Goal: Task Accomplishment & Management: Complete application form

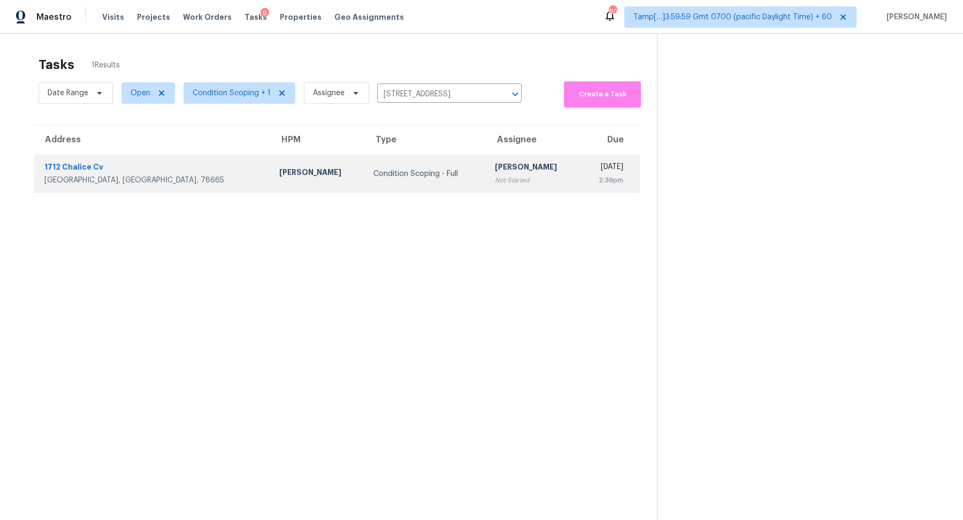
click at [495, 177] on div "Not Started" at bounding box center [533, 180] width 77 height 11
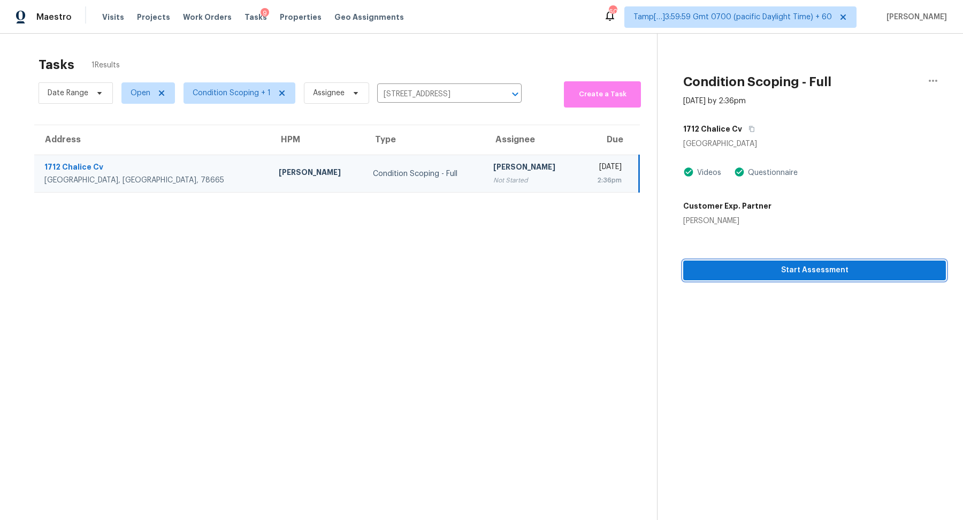
click at [749, 269] on span "Start Assessment" at bounding box center [815, 270] width 246 height 13
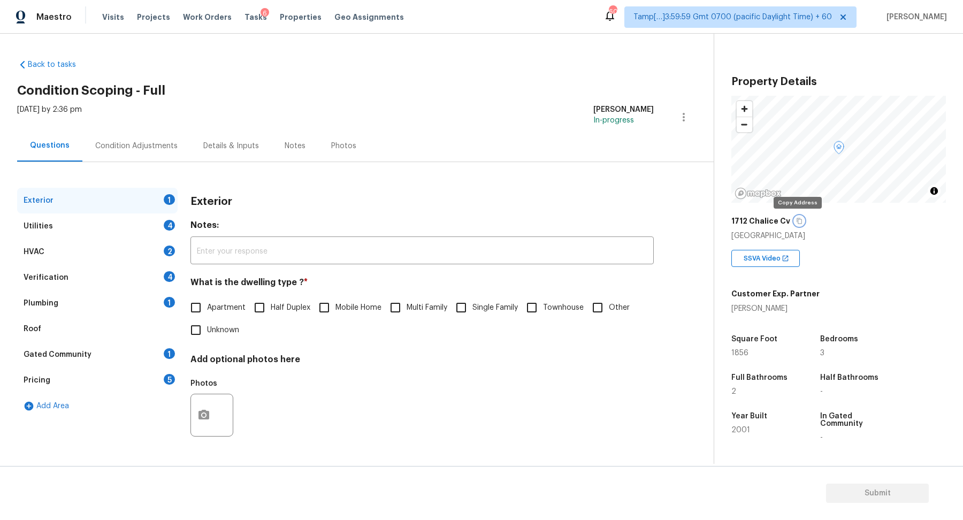
click at [796, 223] on icon "button" at bounding box center [799, 221] width 6 height 6
click at [500, 309] on span "Single Family" at bounding box center [494, 307] width 45 height 11
click at [472, 309] on input "Single Family" at bounding box center [461, 307] width 22 height 22
checkbox input "true"
click at [158, 232] on div "Utilities 4" at bounding box center [97, 226] width 160 height 26
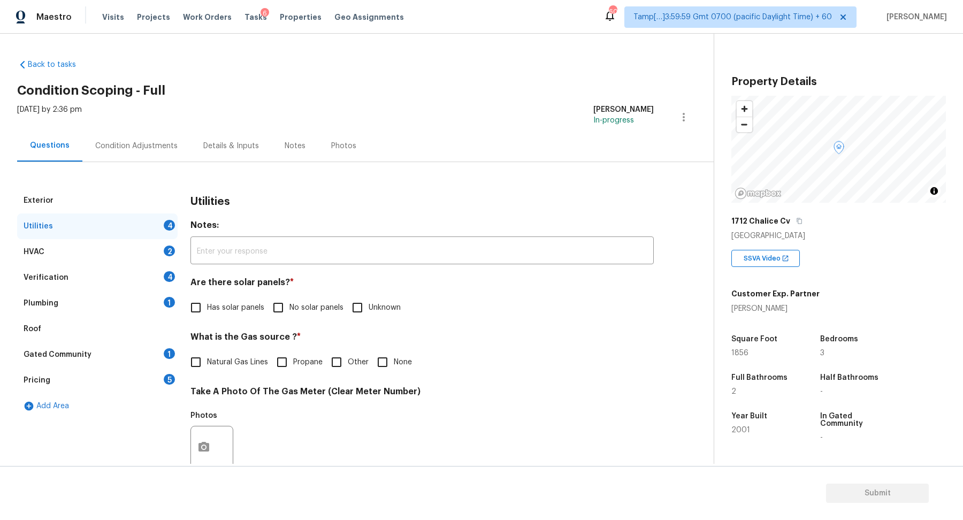
click at [307, 308] on span "No solar panels" at bounding box center [316, 307] width 54 height 11
click at [289, 308] on input "No solar panels" at bounding box center [278, 307] width 22 height 22
checkbox input "true"
click at [232, 372] on label "Natural Gas Lines" at bounding box center [226, 362] width 83 height 22
click at [207, 372] on input "Natural Gas Lines" at bounding box center [196, 362] width 22 height 22
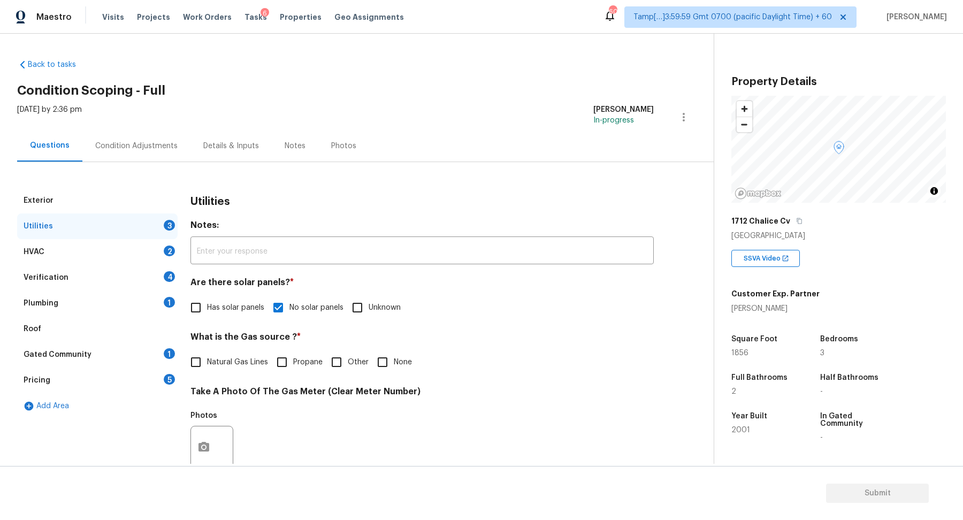
checkbox input "true"
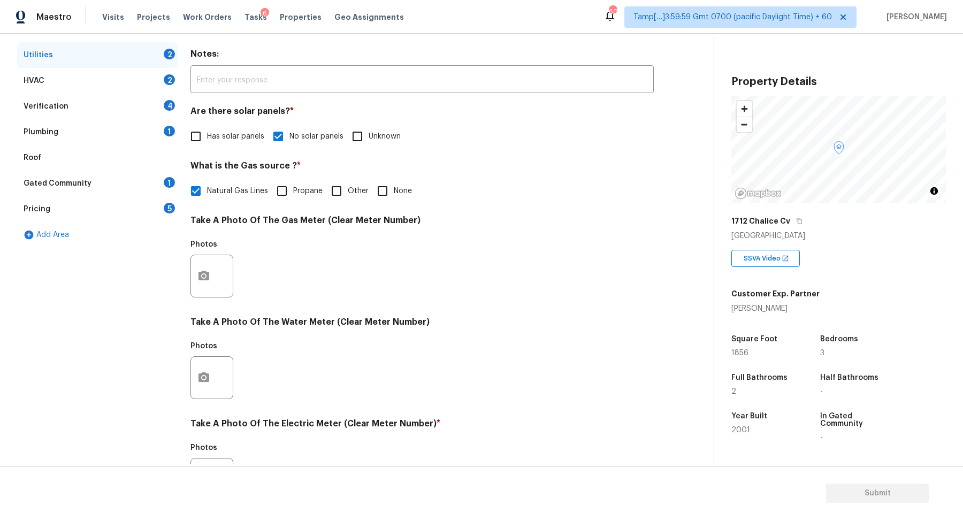
scroll to position [285, 0]
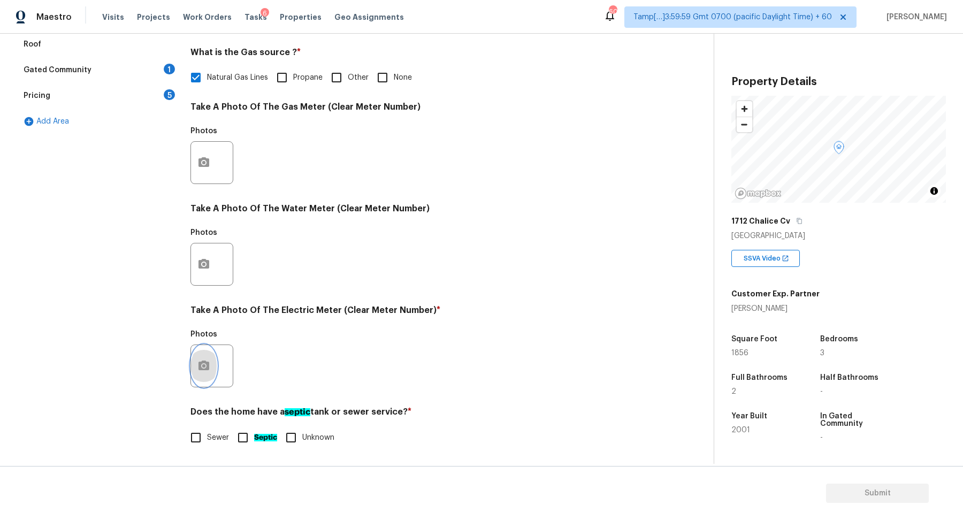
click at [208, 366] on icon "button" at bounding box center [203, 366] width 11 height 10
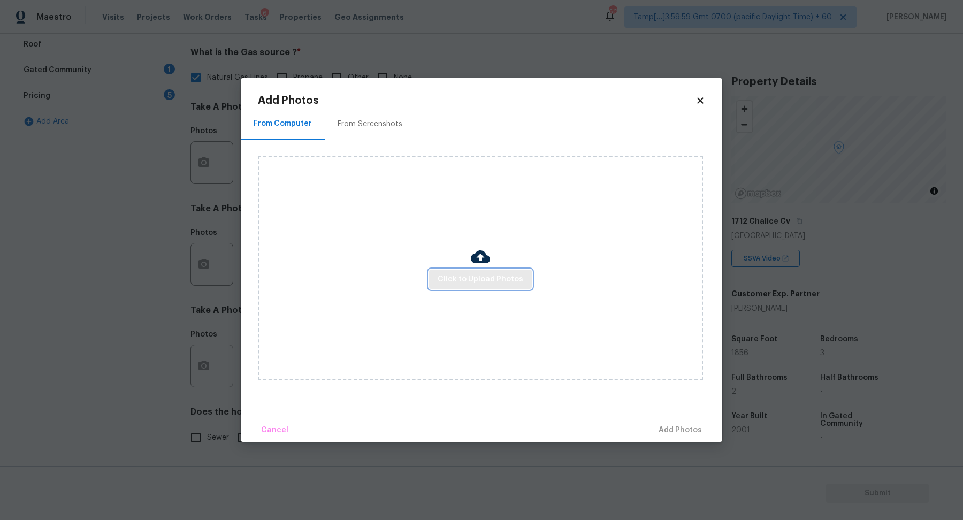
click at [484, 279] on span "Click to Upload Photos" at bounding box center [481, 279] width 86 height 13
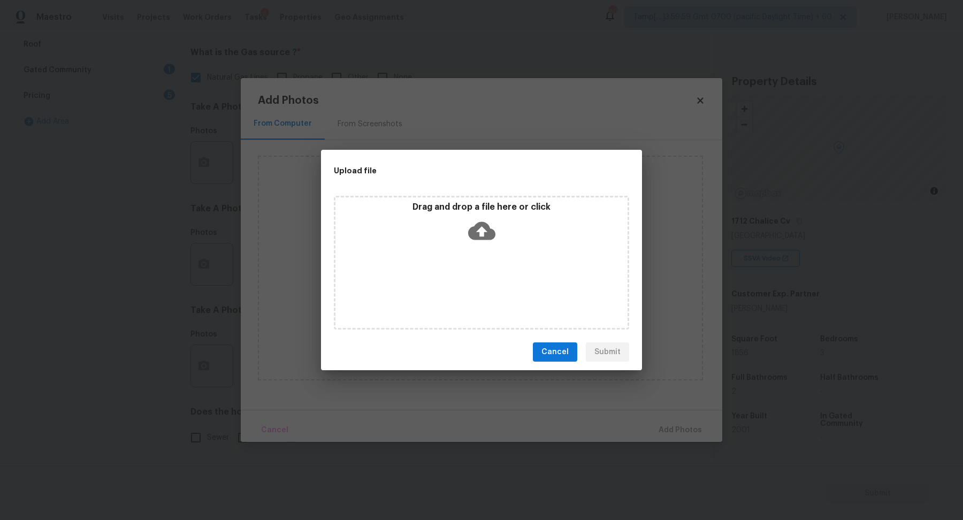
click at [507, 226] on div "Drag and drop a file here or click" at bounding box center [481, 225] width 292 height 46
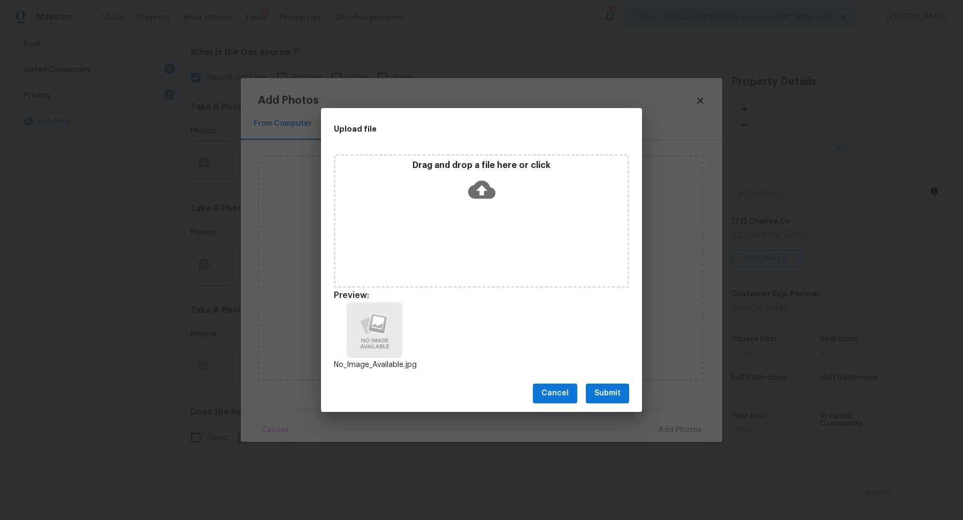
click at [615, 395] on span "Submit" at bounding box center [607, 393] width 26 height 13
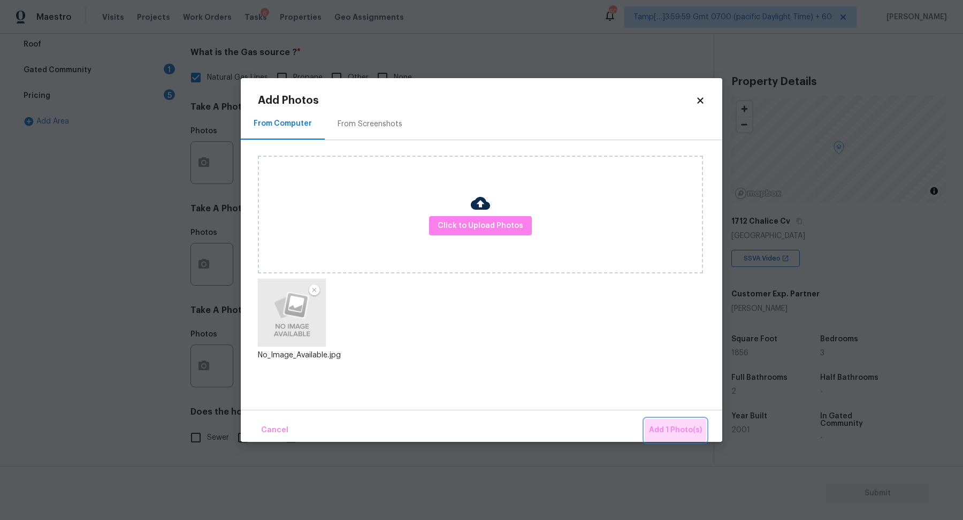
click at [667, 419] on button "Add 1 Photo(s)" at bounding box center [676, 430] width 62 height 23
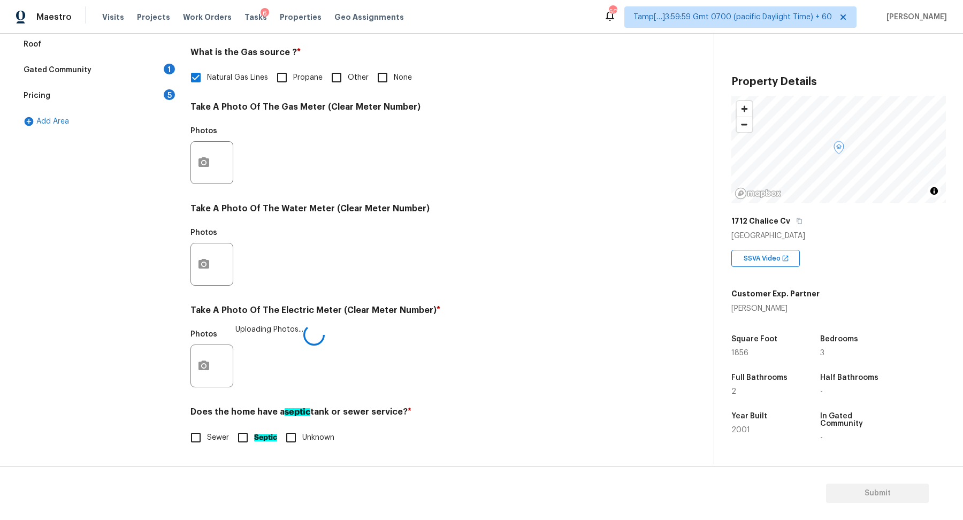
click at [217, 432] on span "Sewer" at bounding box center [218, 437] width 22 height 11
click at [207, 431] on input "Sewer" at bounding box center [196, 437] width 22 height 22
checkbox input "true"
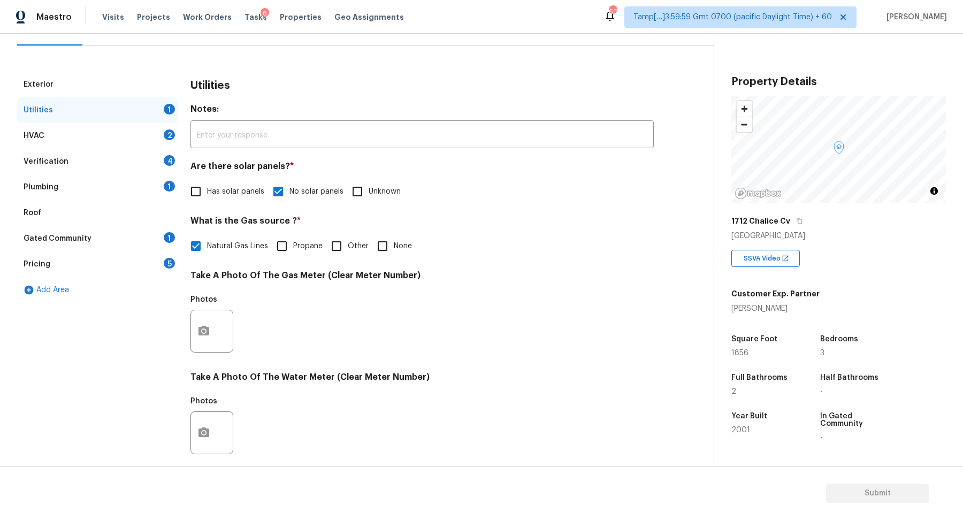
scroll to position [81, 0]
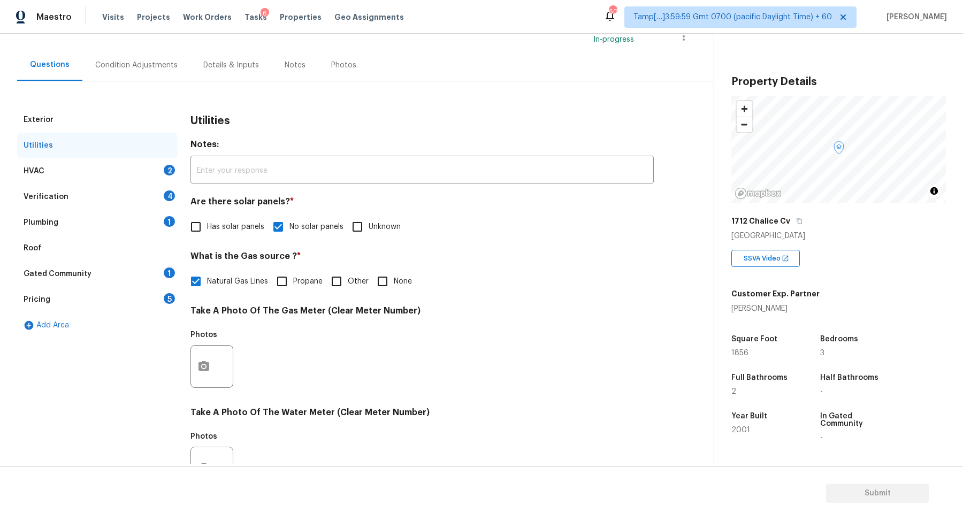
click at [159, 172] on div "HVAC 2" at bounding box center [97, 171] width 160 height 26
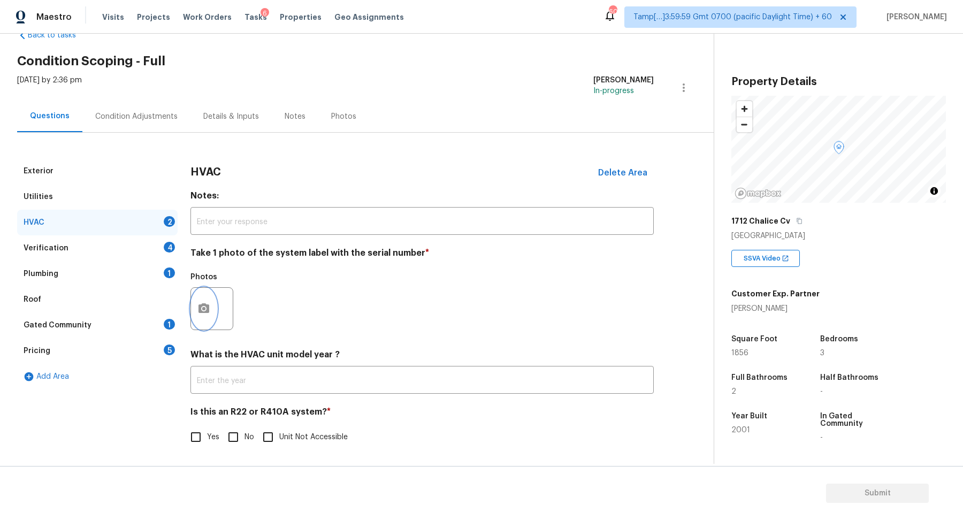
click at [211, 313] on button "button" at bounding box center [204, 309] width 26 height 42
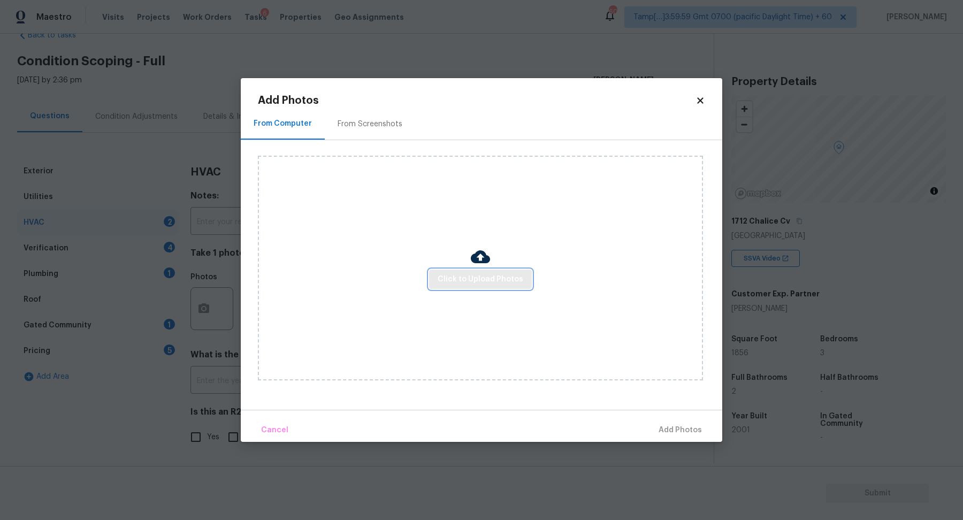
click at [456, 276] on span "Click to Upload Photos" at bounding box center [481, 279] width 86 height 13
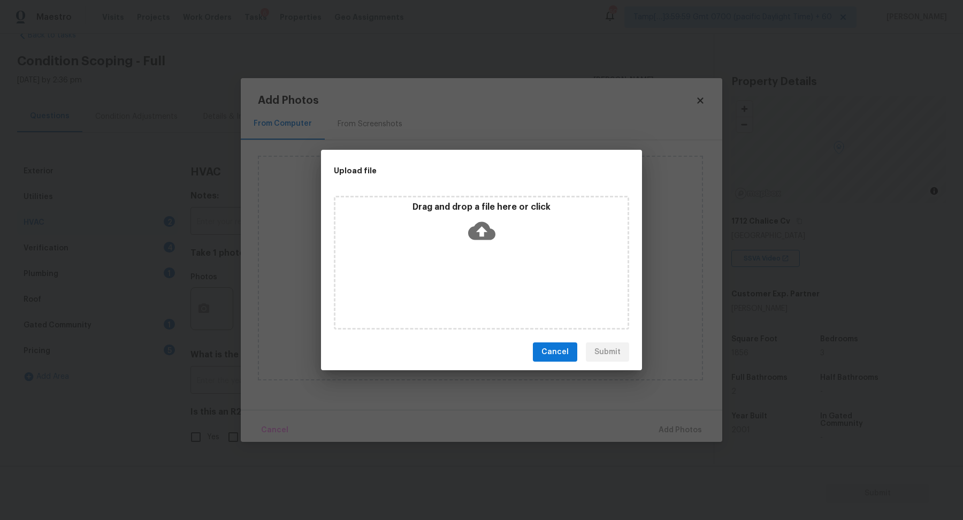
click at [472, 241] on icon at bounding box center [481, 230] width 27 height 27
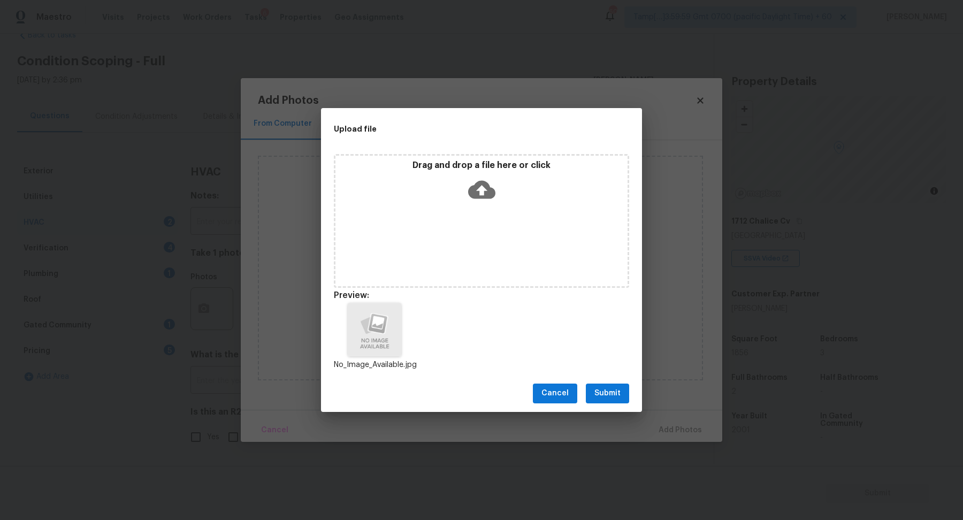
click at [608, 388] on span "Submit" at bounding box center [607, 393] width 26 height 13
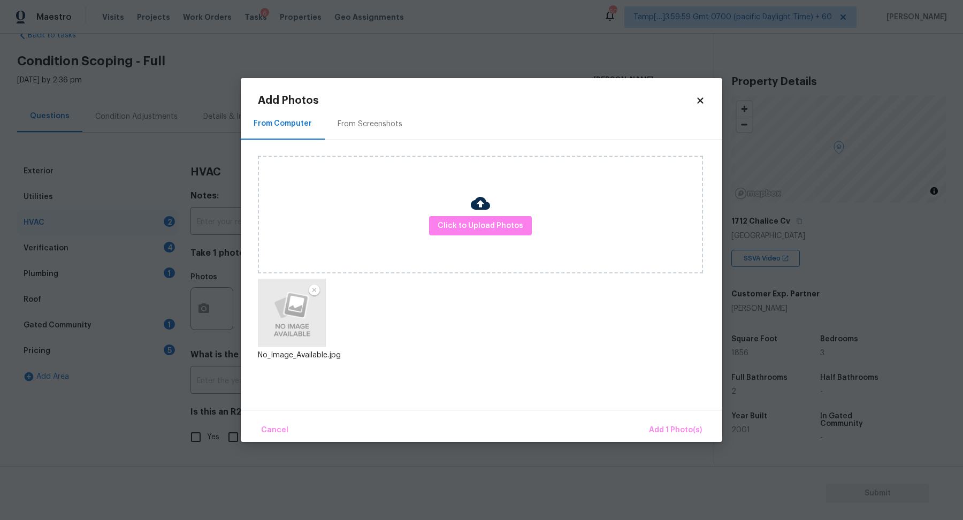
click at [649, 412] on div "Cancel Add 1 Photo(s)" at bounding box center [481, 426] width 481 height 32
click at [660, 424] on span "Add 1 Photo(s)" at bounding box center [675, 430] width 53 height 13
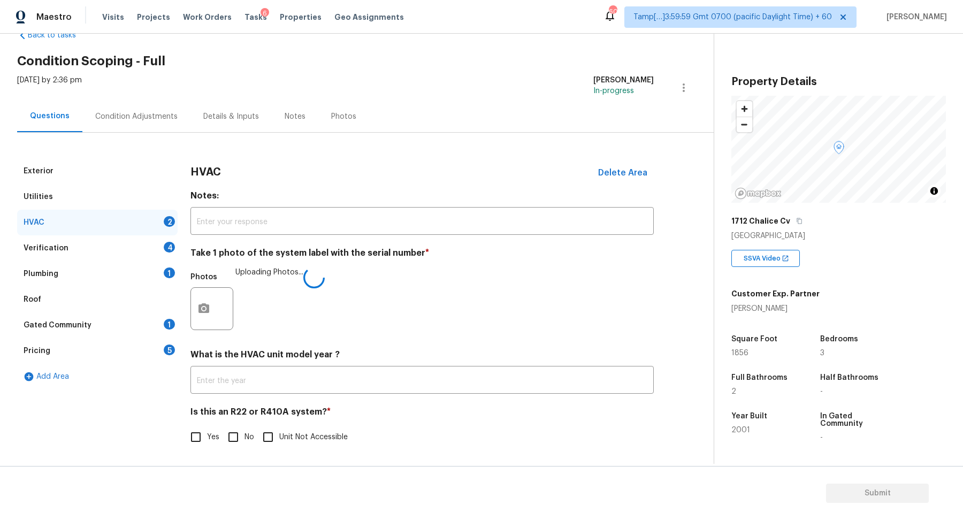
click at [241, 426] on input "No" at bounding box center [233, 437] width 22 height 22
checkbox input "true"
click at [156, 255] on div "Verification 4" at bounding box center [97, 248] width 160 height 26
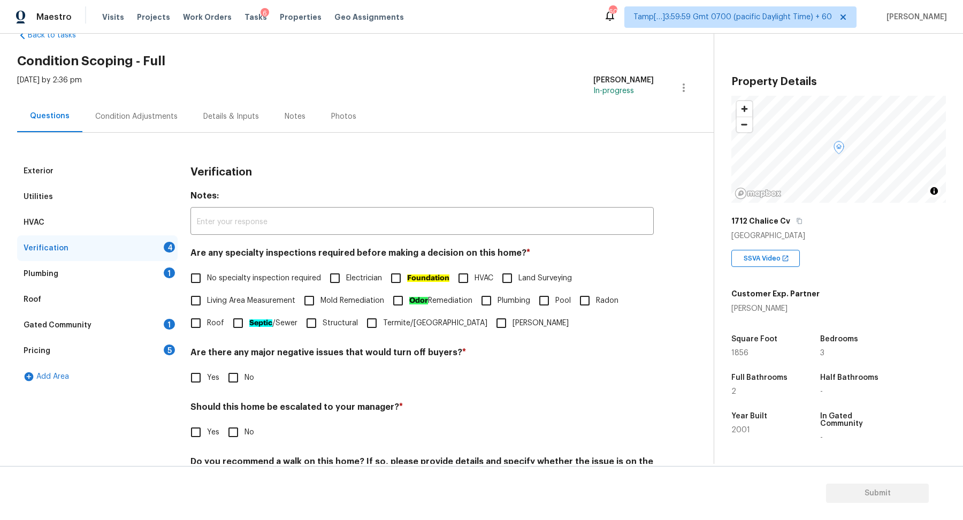
click at [230, 277] on span "No specialty inspection required" at bounding box center [264, 278] width 114 height 11
click at [207, 277] on input "No specialty inspection required" at bounding box center [196, 278] width 22 height 22
checkbox input "true"
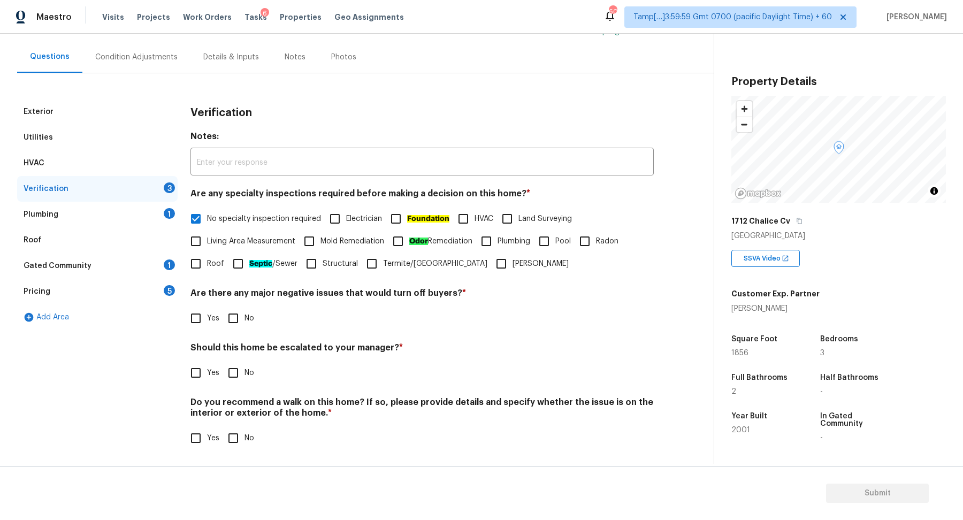
scroll to position [89, 0]
click at [238, 324] on input "No" at bounding box center [233, 318] width 22 height 22
checkbox input "true"
click at [195, 374] on input "Yes" at bounding box center [196, 372] width 22 height 22
checkbox input "true"
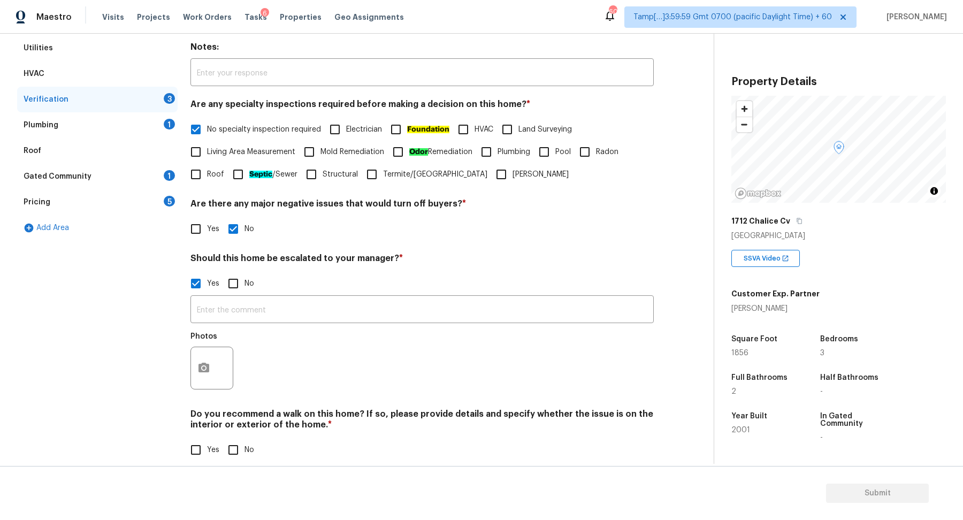
scroll to position [190, 0]
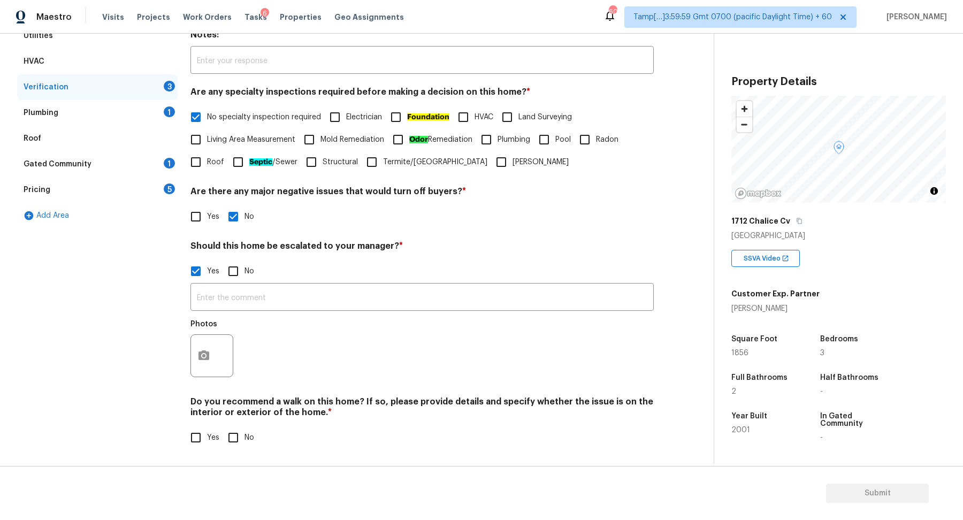
click at [225, 357] on div at bounding box center [211, 355] width 43 height 43
click at [210, 357] on button "button" at bounding box center [204, 356] width 26 height 42
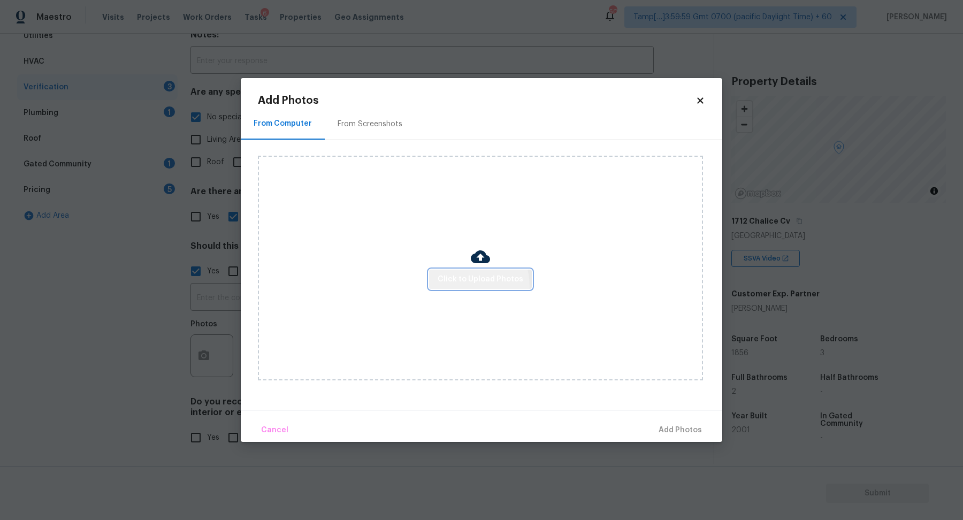
click at [464, 286] on button "Click to Upload Photos" at bounding box center [480, 280] width 103 height 20
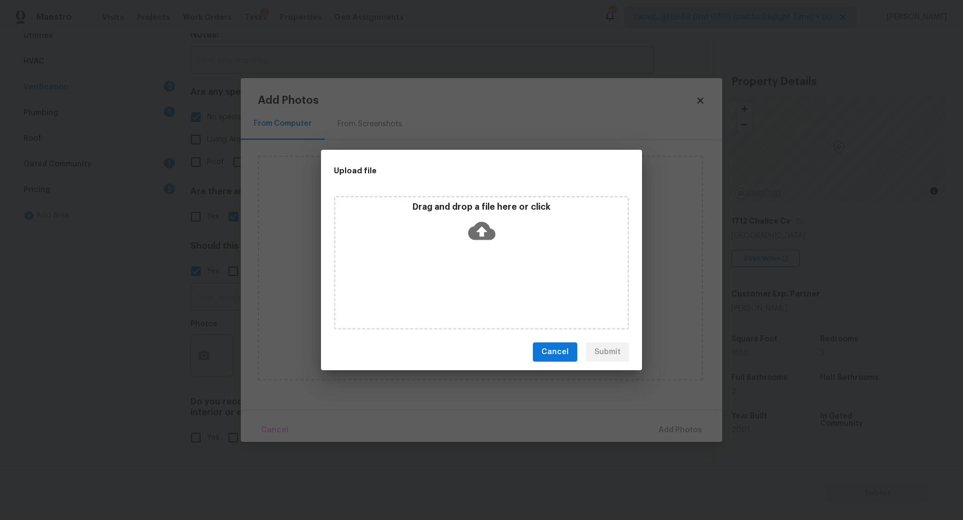
click at [499, 231] on div "Drag and drop a file here or click" at bounding box center [481, 225] width 292 height 46
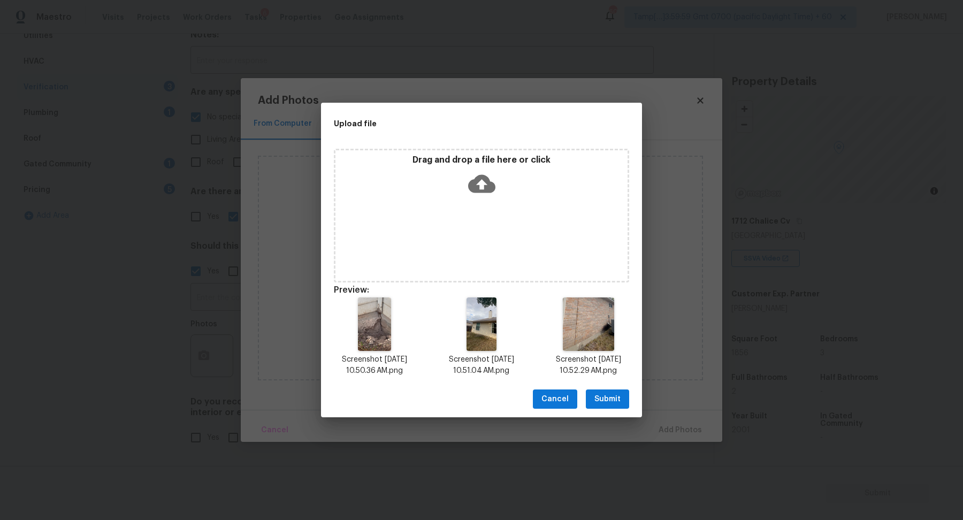
click at [607, 405] on button "Submit" at bounding box center [607, 399] width 43 height 20
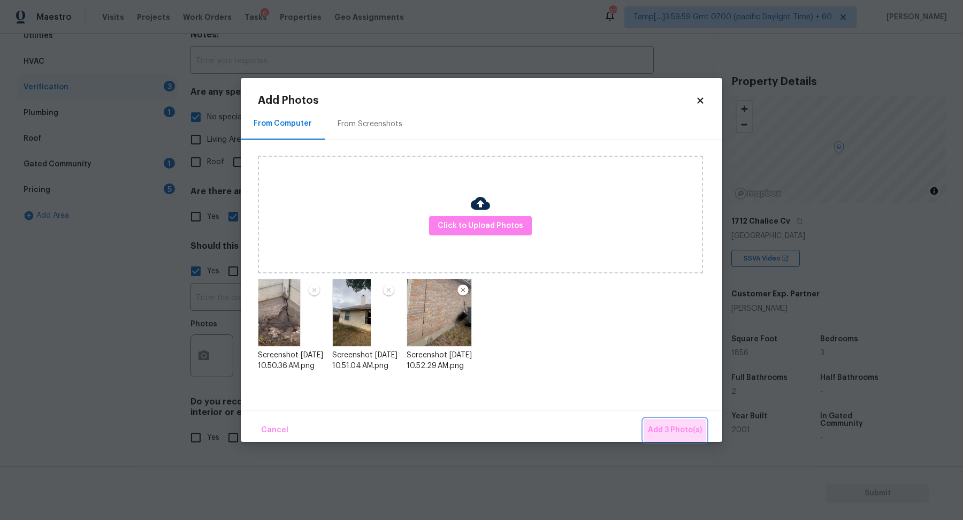
click at [662, 427] on span "Add 3 Photo(s)" at bounding box center [675, 430] width 54 height 13
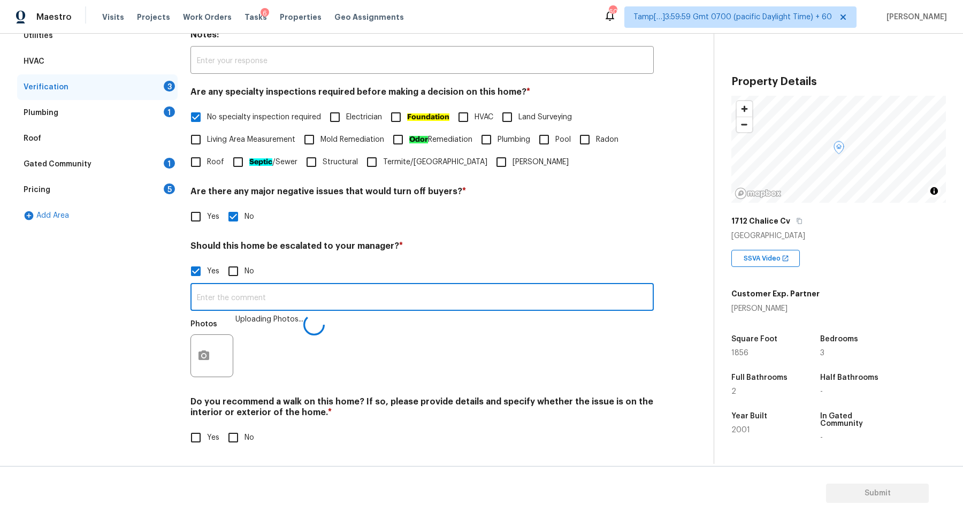
click at [398, 307] on input "text" at bounding box center [421, 298] width 463 height 25
type input "The house has foundation issues."
click at [550, 364] on div "Photos" at bounding box center [421, 349] width 463 height 70
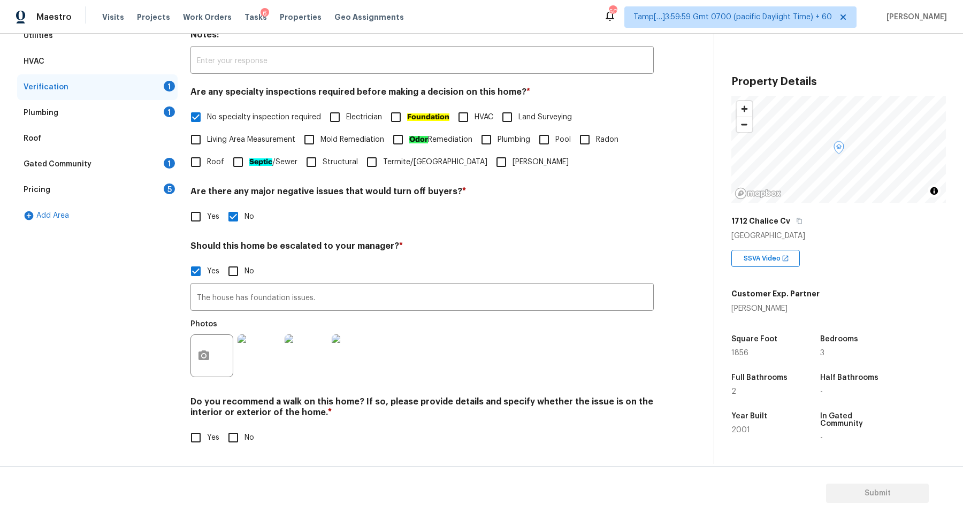
click at [248, 431] on label "No" at bounding box center [238, 437] width 32 height 22
click at [244, 431] on input "No" at bounding box center [233, 437] width 22 height 22
checkbox input "true"
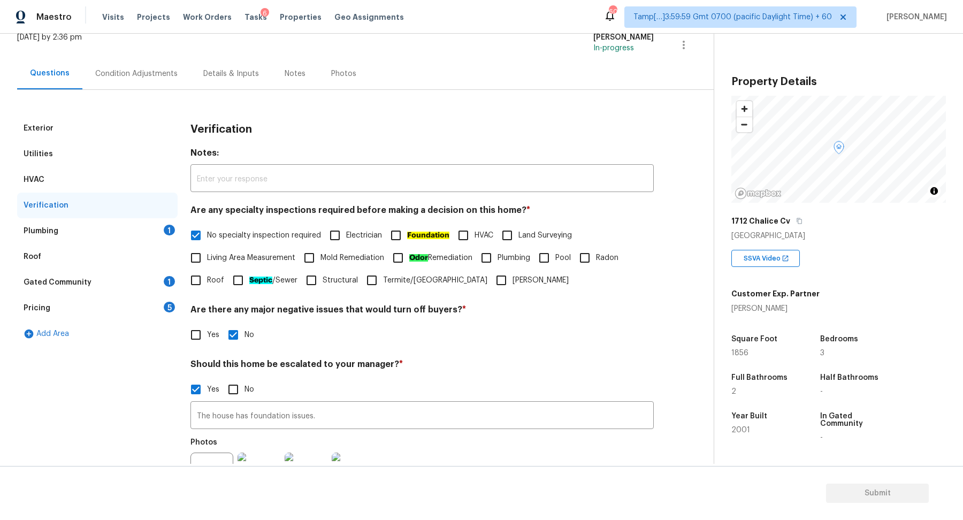
click at [160, 235] on div "Plumbing 1" at bounding box center [97, 231] width 160 height 26
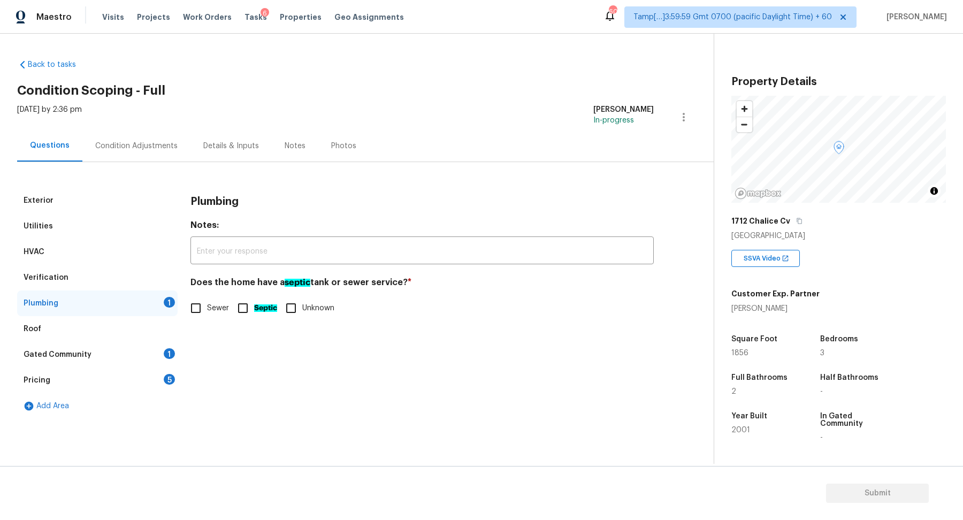
click at [214, 312] on span "Sewer" at bounding box center [218, 308] width 22 height 11
click at [207, 312] on input "Sewer" at bounding box center [196, 308] width 22 height 22
checkbox input "true"
click at [134, 363] on div "Gated Community 1" at bounding box center [97, 355] width 160 height 26
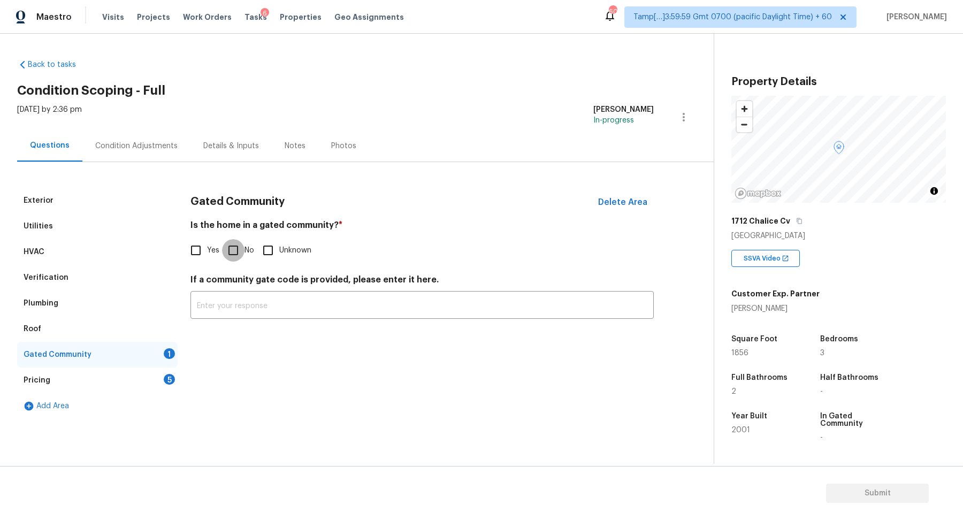
click at [227, 255] on input "No" at bounding box center [233, 250] width 22 height 22
checkbox input "true"
click at [157, 383] on div "Pricing 5" at bounding box center [97, 381] width 160 height 26
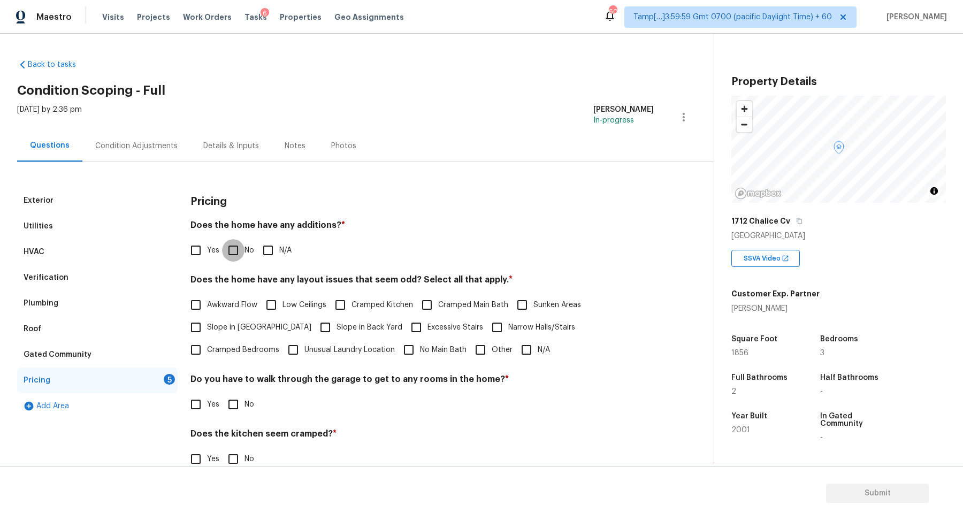
click at [239, 256] on input "No" at bounding box center [233, 250] width 22 height 22
checkbox input "true"
click at [202, 256] on input "Yes" at bounding box center [196, 250] width 22 height 22
checkbox input "true"
checkbox input "false"
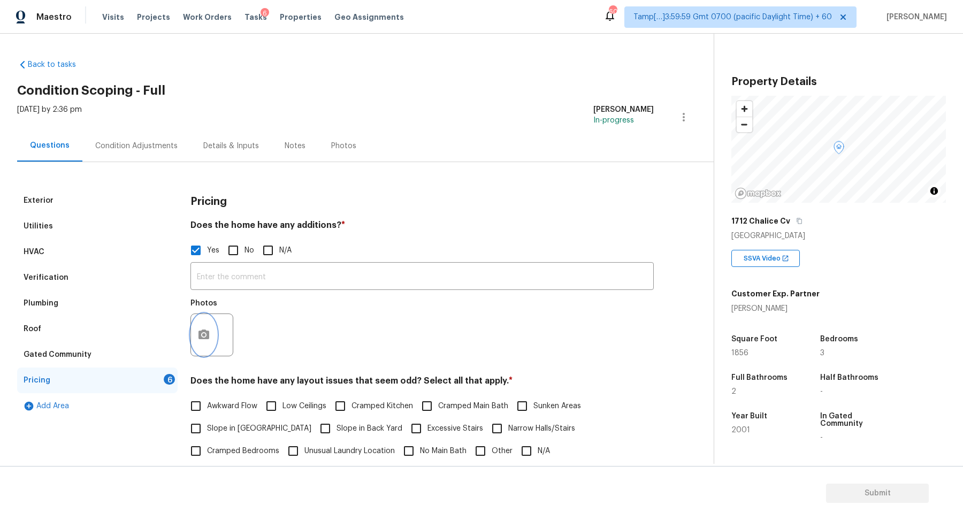
click at [206, 335] on icon "button" at bounding box center [203, 334] width 13 height 13
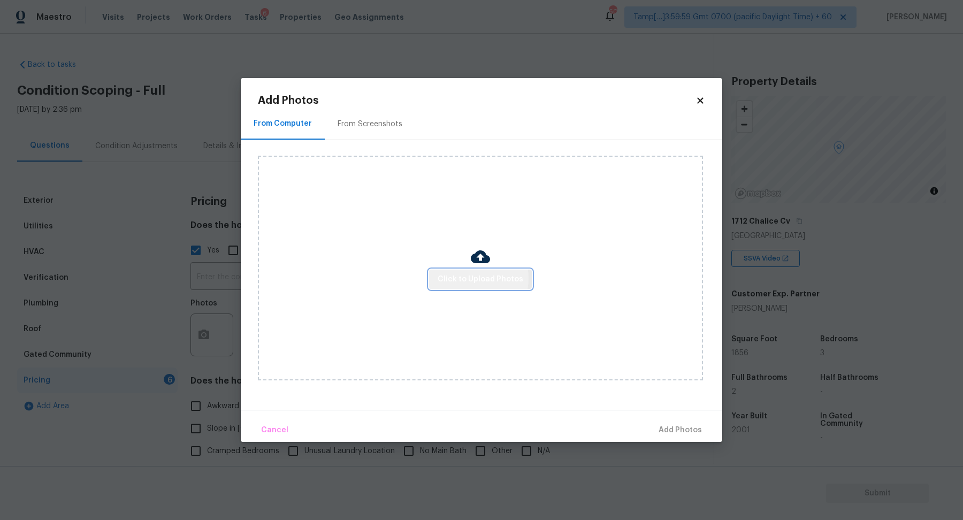
click at [468, 278] on span "Click to Upload Photos" at bounding box center [481, 279] width 86 height 13
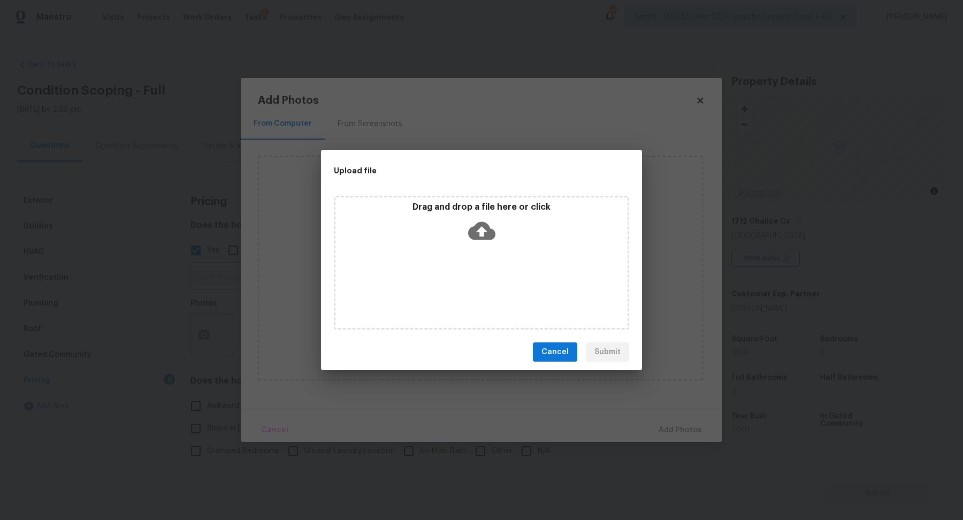
click at [493, 234] on icon at bounding box center [481, 231] width 27 height 18
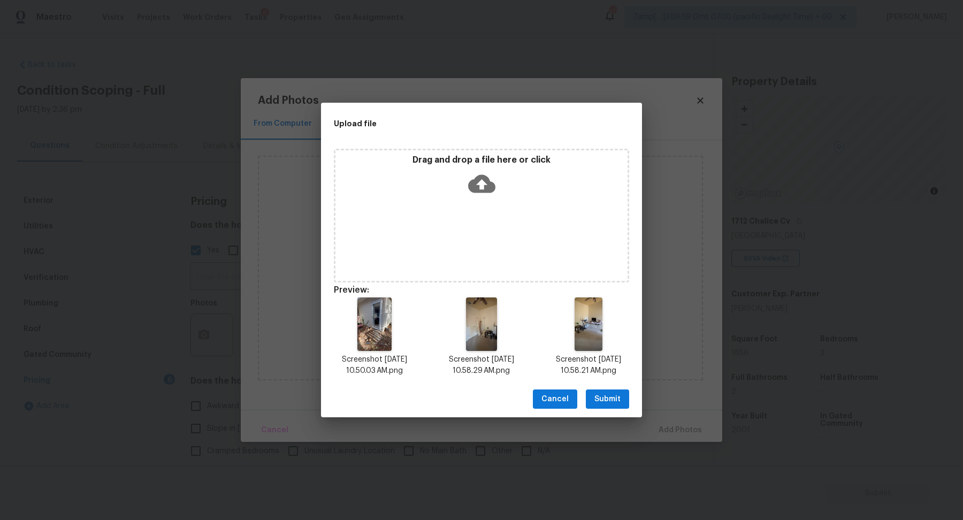
click at [617, 403] on span "Submit" at bounding box center [607, 399] width 26 height 13
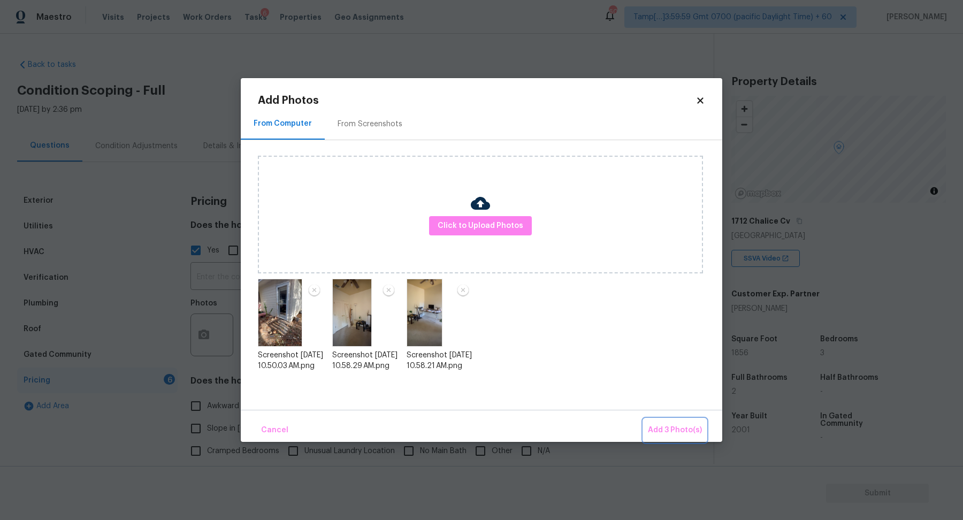
click at [657, 423] on button "Add 3 Photo(s)" at bounding box center [675, 430] width 63 height 23
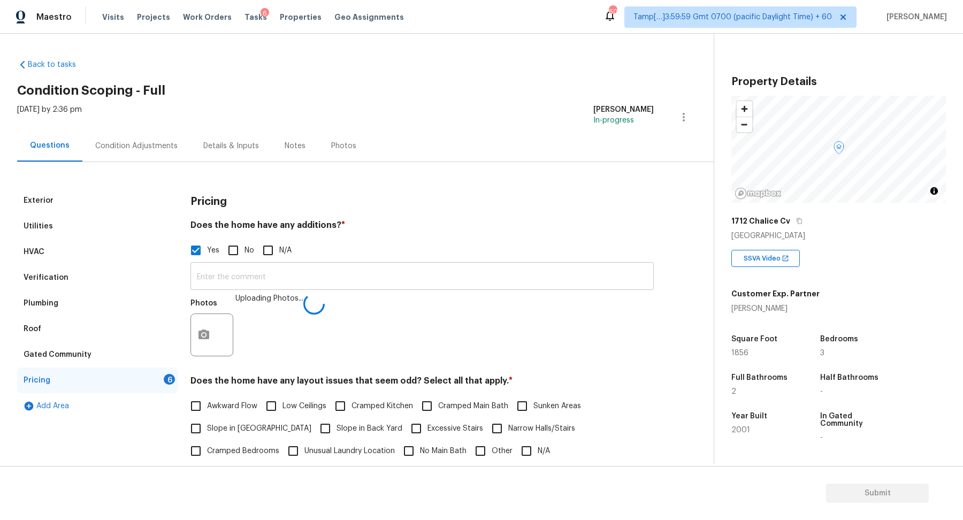
click at [409, 282] on input "text" at bounding box center [421, 277] width 463 height 25
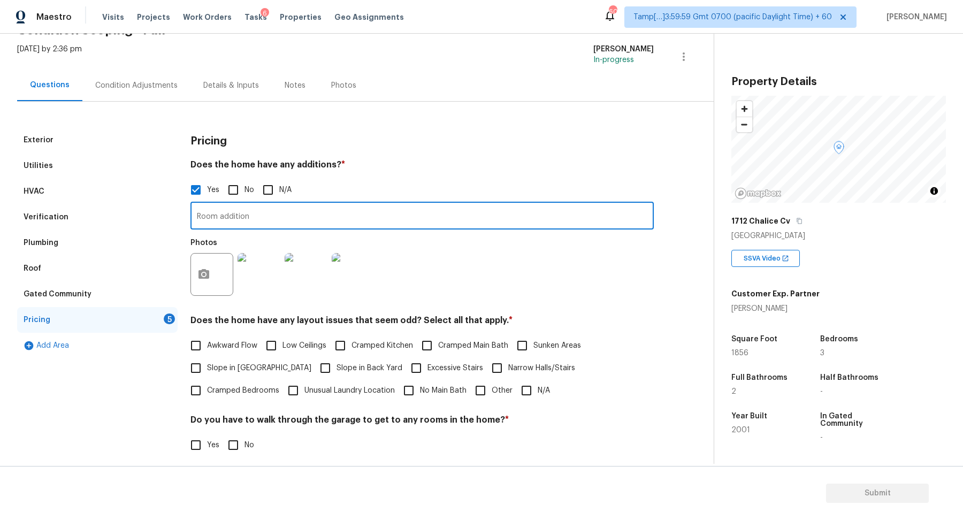
scroll to position [137, 0]
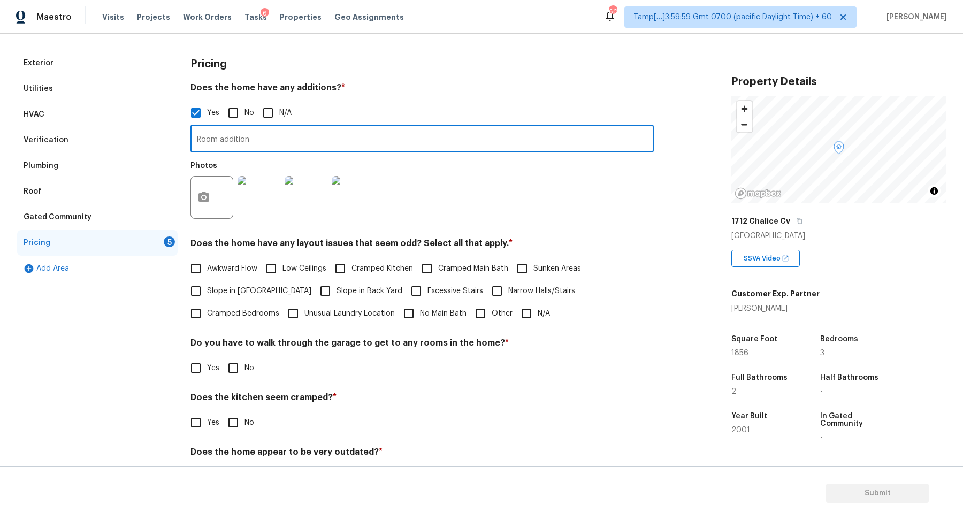
type input "Room addition"
click at [235, 283] on label "Slope in [GEOGRAPHIC_DATA]" at bounding box center [248, 291] width 127 height 22
click at [207, 283] on input "Slope in [GEOGRAPHIC_DATA]" at bounding box center [196, 291] width 22 height 22
checkbox input "true"
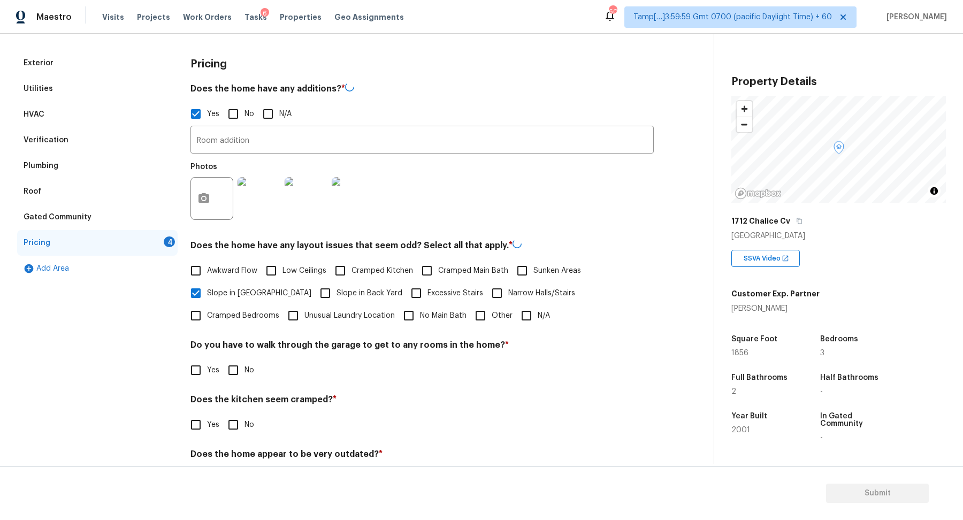
click at [348, 284] on label "Slope in Back Yard" at bounding box center [358, 293] width 88 height 22
click at [336, 284] on input "Slope in Back Yard" at bounding box center [325, 293] width 22 height 22
checkbox input "true"
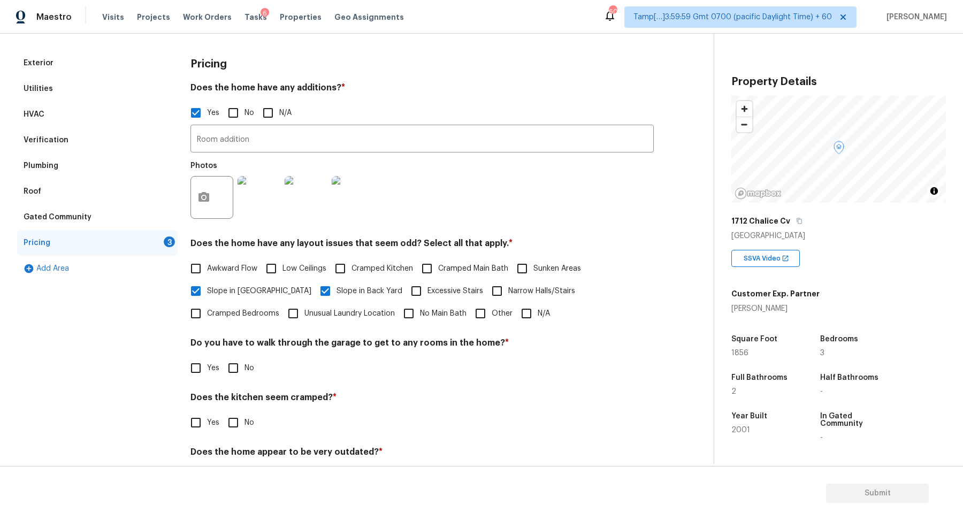
scroll to position [177, 0]
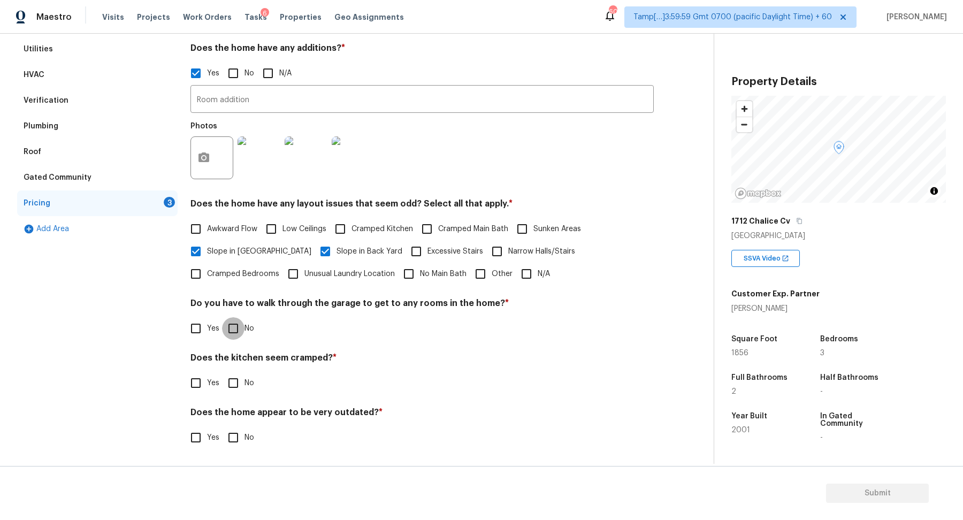
click at [242, 331] on input "No" at bounding box center [233, 328] width 22 height 22
checkbox input "true"
click at [222, 372] on input "No" at bounding box center [233, 383] width 22 height 22
checkbox input "true"
click at [222, 427] on input "No" at bounding box center [233, 438] width 22 height 22
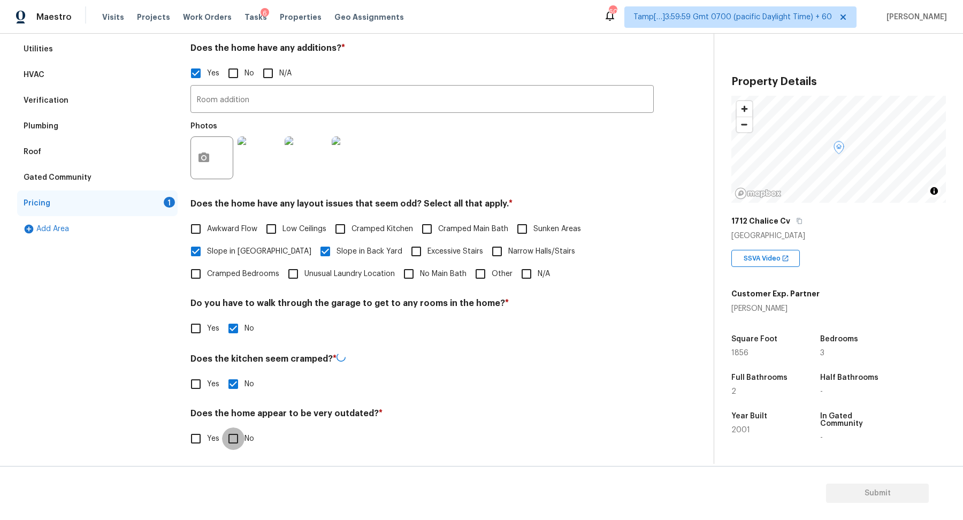
checkbox input "true"
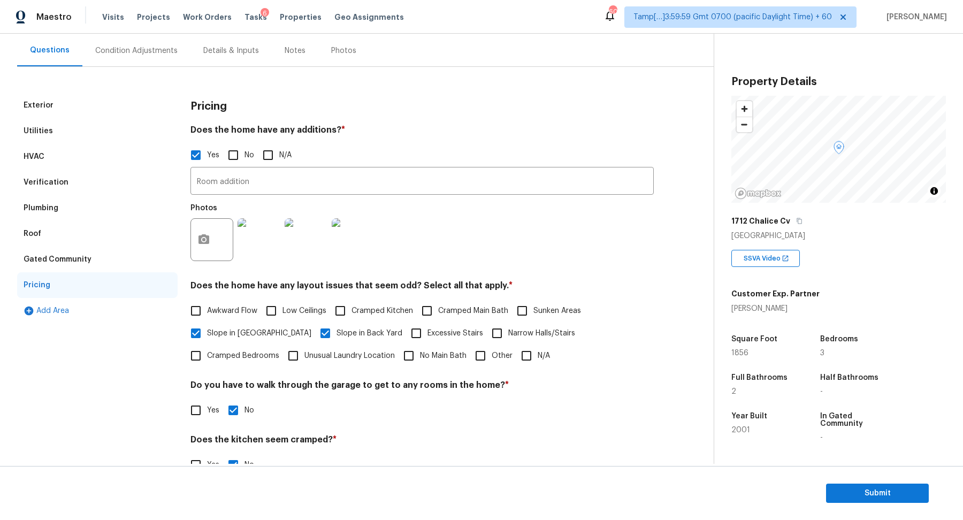
scroll to position [0, 0]
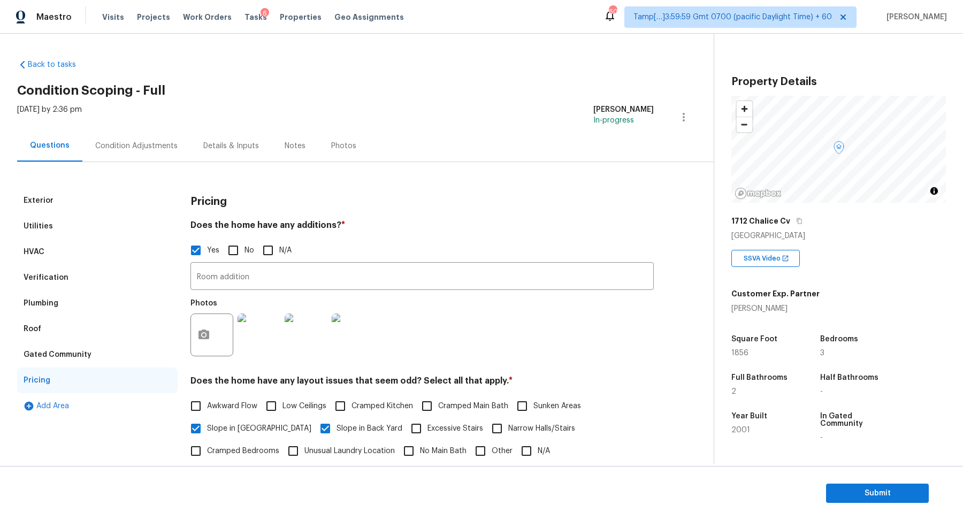
click at [137, 147] on div "Condition Adjustments" at bounding box center [136, 146] width 82 height 11
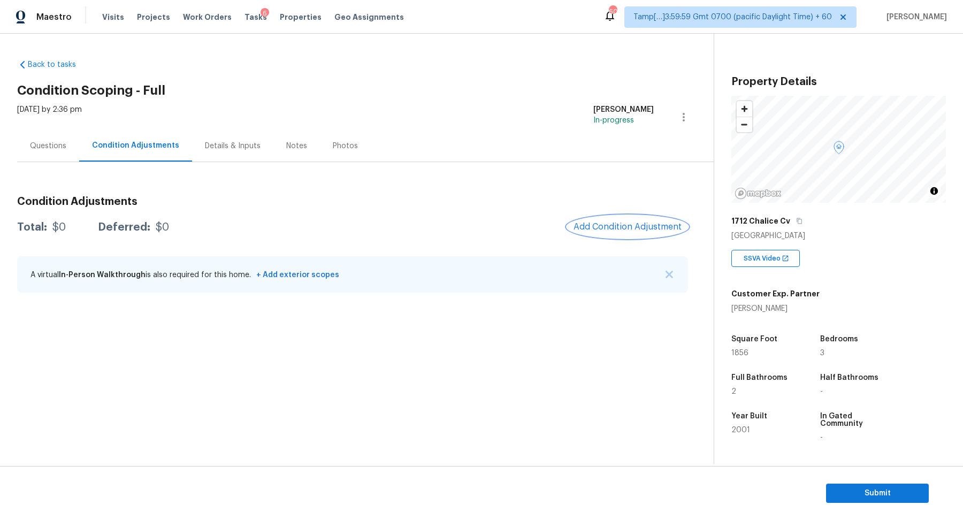
click at [608, 218] on button "Add Condition Adjustment" at bounding box center [627, 227] width 121 height 22
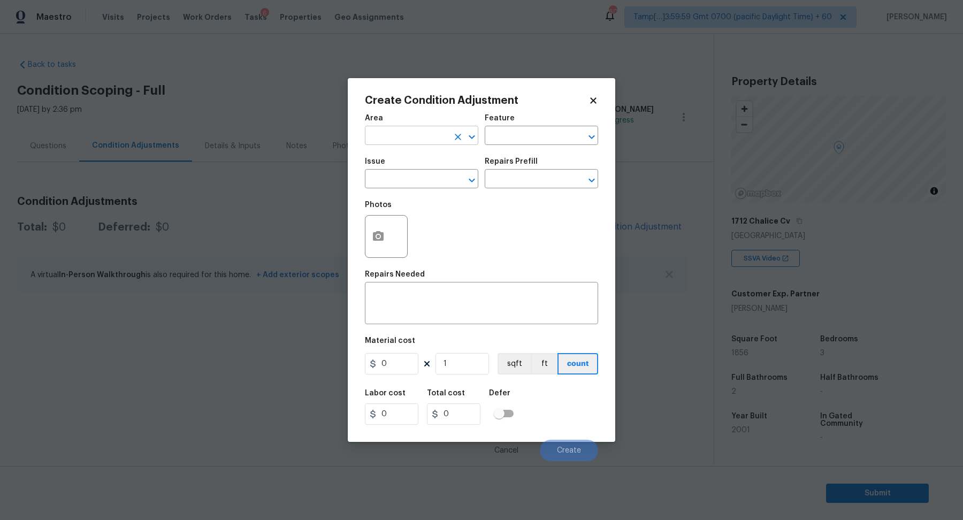
click at [384, 135] on input "text" at bounding box center [406, 136] width 83 height 17
click at [442, 169] on li "Interior Overall" at bounding box center [421, 178] width 113 height 18
type input "Interior Overall"
click at [404, 182] on input "text" at bounding box center [406, 180] width 83 height 17
click at [403, 231] on li "ACQ: Paint" at bounding box center [421, 229] width 113 height 18
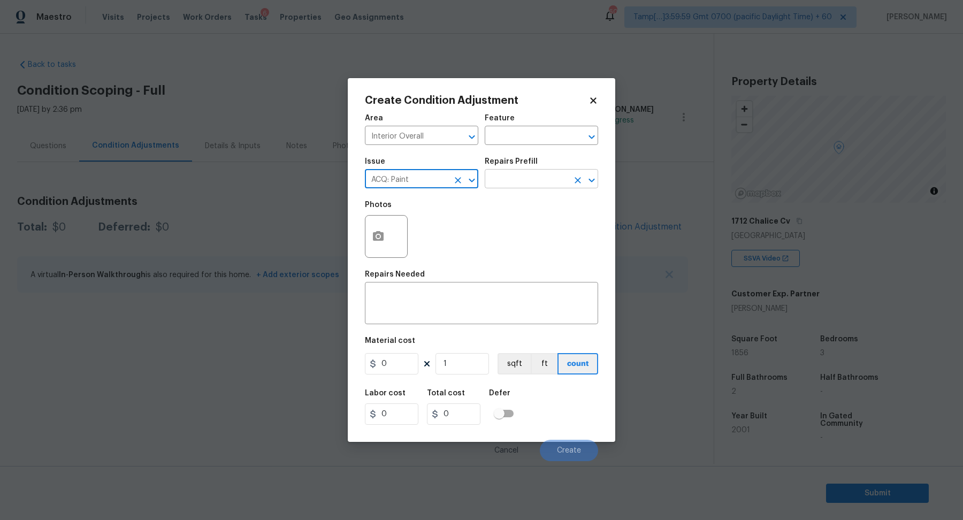
type input "ACQ: Paint"
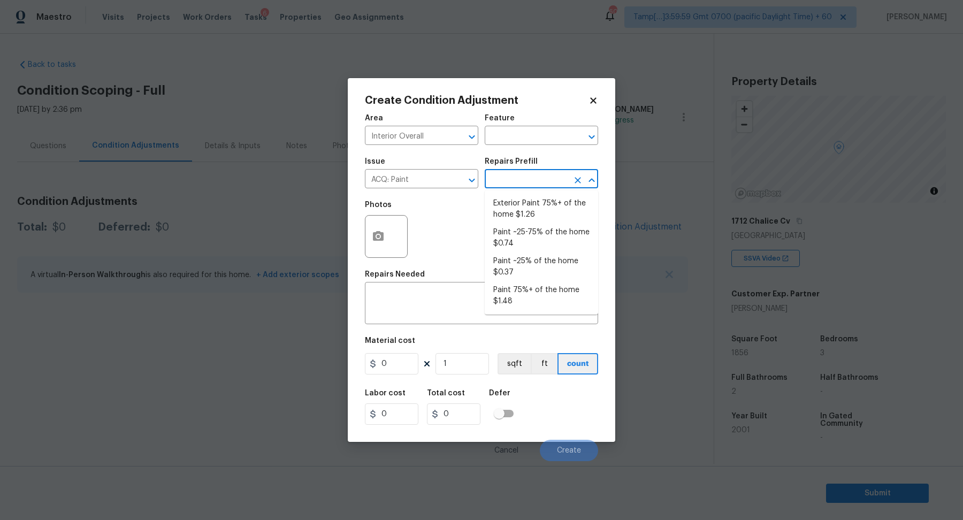
click at [525, 179] on input "text" at bounding box center [526, 180] width 83 height 17
click at [541, 291] on li "Paint 75%+ of the home $1.48" at bounding box center [541, 295] width 113 height 29
type input "Acquisition"
type textarea "Acquisition Scope: 75%+ of the home will likely require interior paint"
type input "1.48"
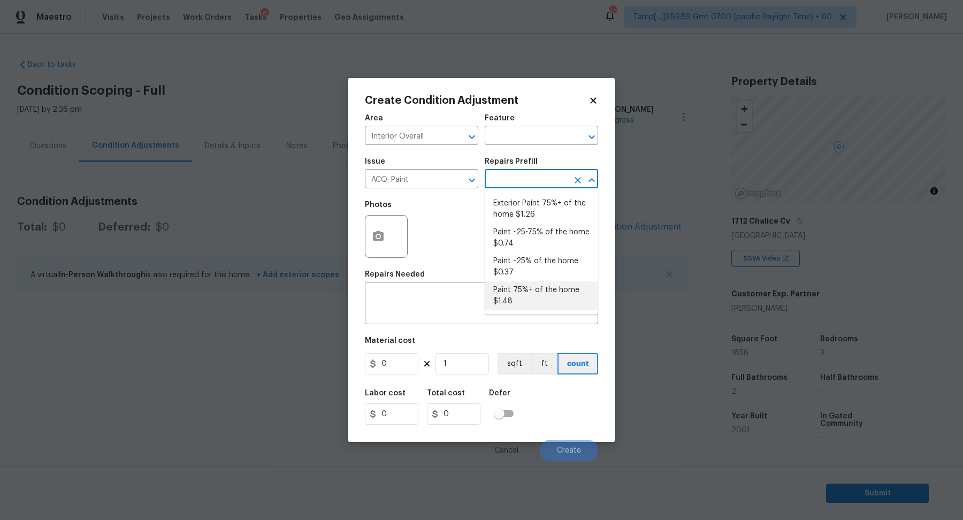
type input "1.48"
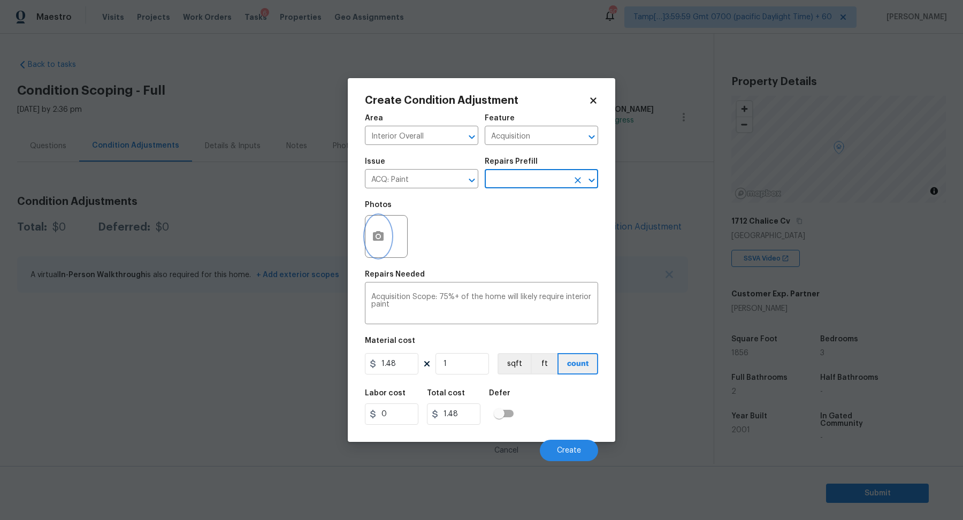
click at [371, 244] on button "button" at bounding box center [378, 237] width 26 height 42
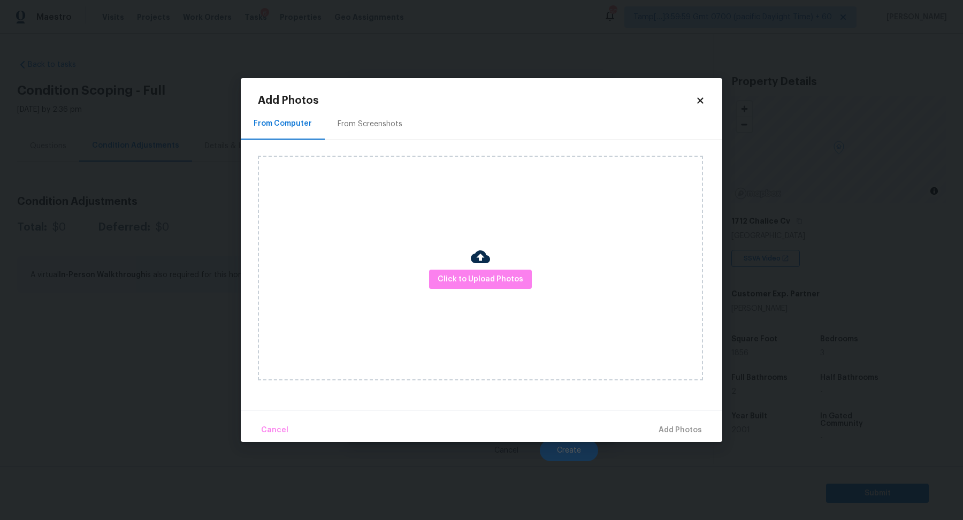
click at [354, 110] on div "From Screenshots" at bounding box center [370, 124] width 90 height 32
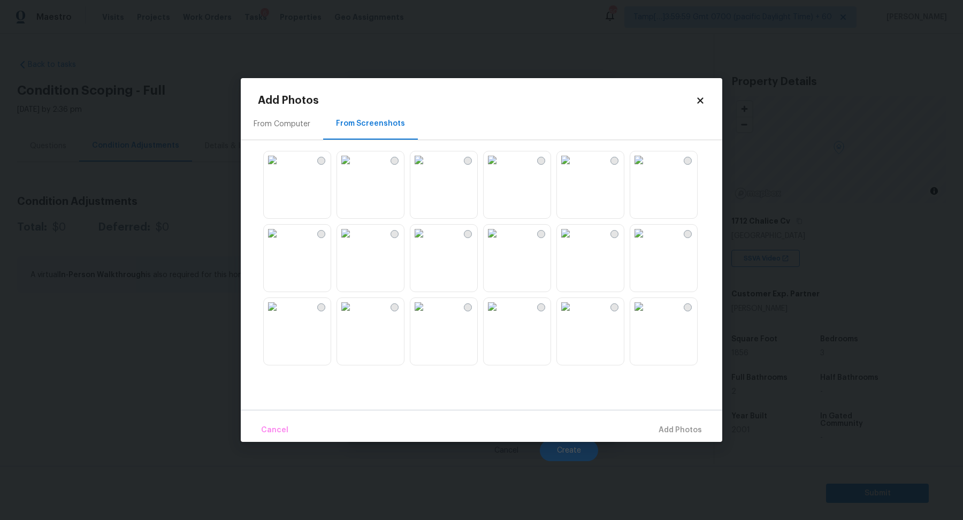
click at [501, 242] on img at bounding box center [492, 233] width 17 height 17
click at [427, 242] on img at bounding box center [418, 233] width 17 height 17
click at [647, 242] on img at bounding box center [638, 233] width 17 height 17
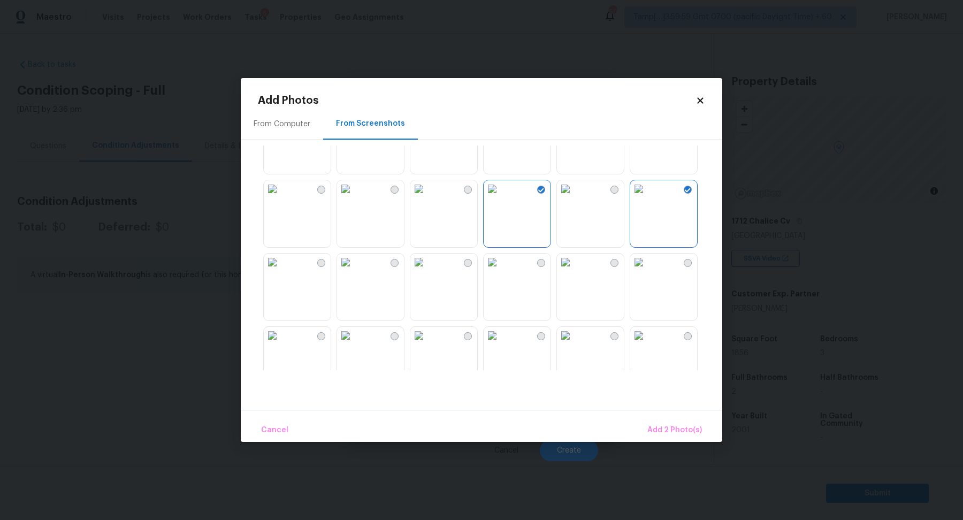
scroll to position [91, 0]
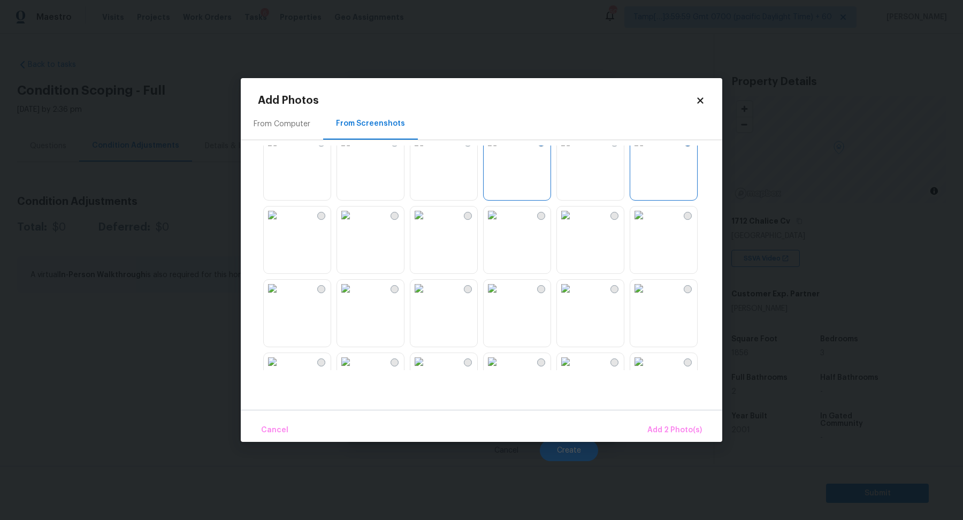
click at [574, 224] on img at bounding box center [565, 214] width 17 height 17
click at [354, 224] on img at bounding box center [345, 214] width 17 height 17
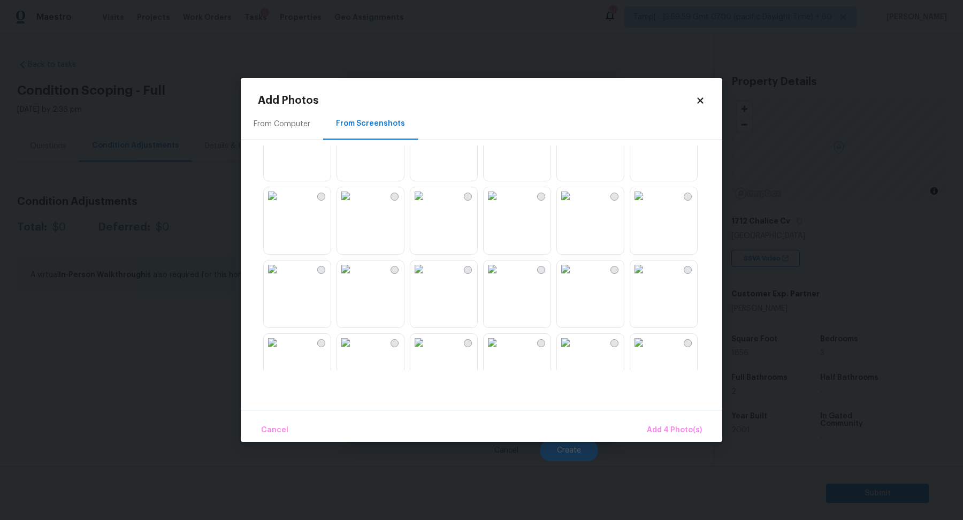
scroll to position [263, 0]
click at [427, 198] on img at bounding box center [418, 189] width 17 height 17
click at [427, 272] on img at bounding box center [418, 263] width 17 height 17
click at [663, 429] on span "Add 6 Photo(s)" at bounding box center [674, 430] width 55 height 13
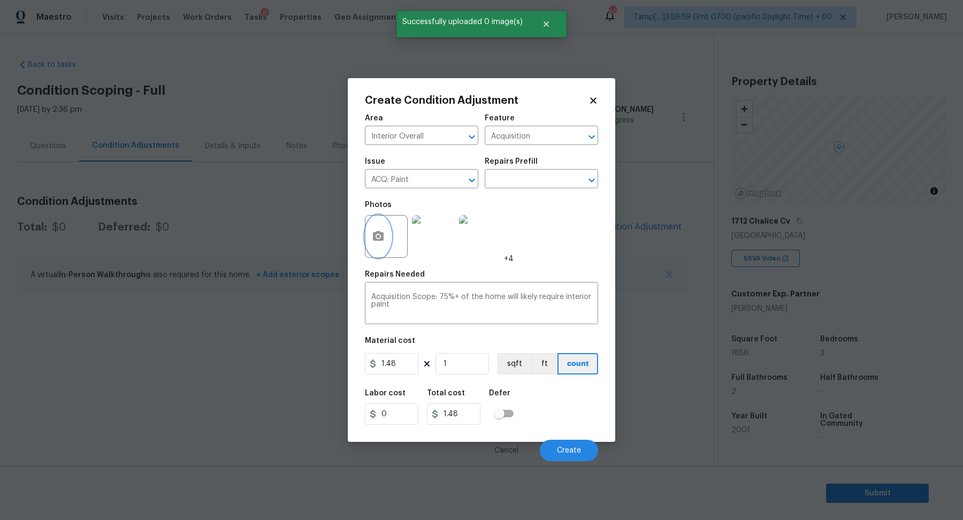
click at [365, 236] on button "button" at bounding box center [378, 237] width 26 height 42
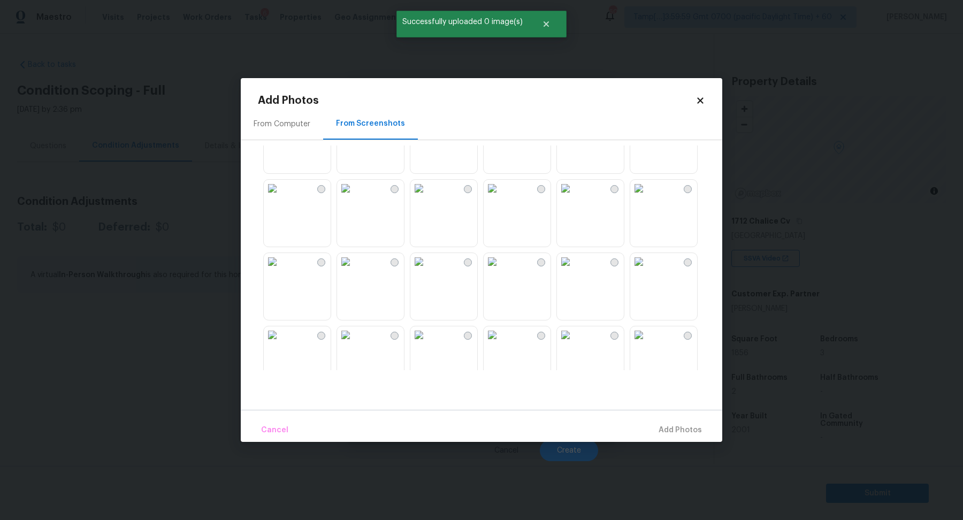
scroll to position [373, 0]
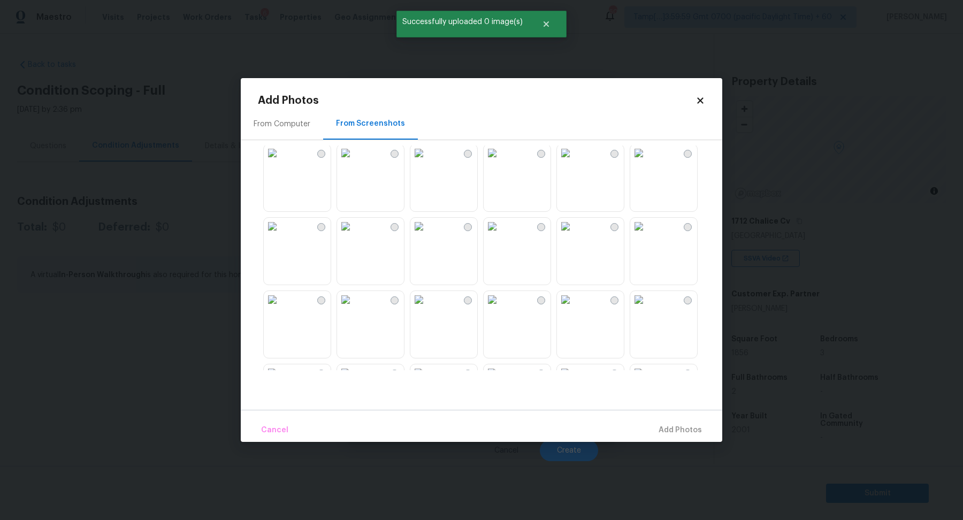
click at [647, 235] on img at bounding box center [638, 226] width 17 height 17
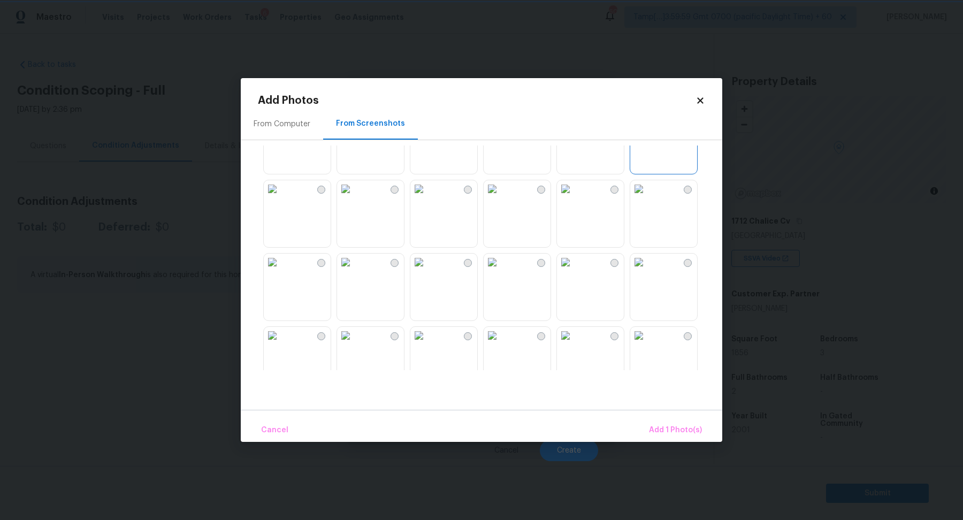
scroll to position [533, 0]
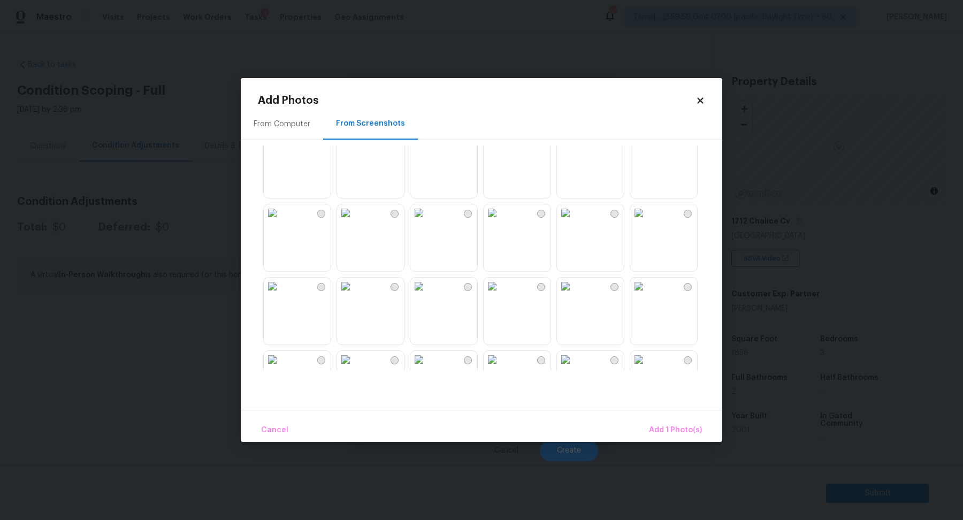
click at [647, 221] on img at bounding box center [638, 212] width 17 height 17
click at [691, 434] on span "Add 2 Photo(s)" at bounding box center [674, 430] width 55 height 13
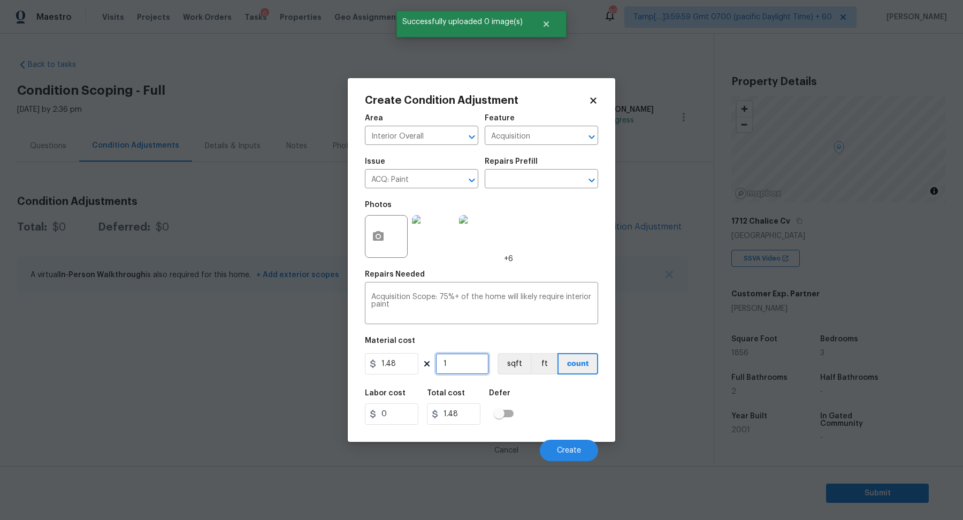
click at [466, 363] on input "1" at bounding box center [461, 363] width 53 height 21
type input "18"
type input "26.64"
type input "185"
type input "273.8"
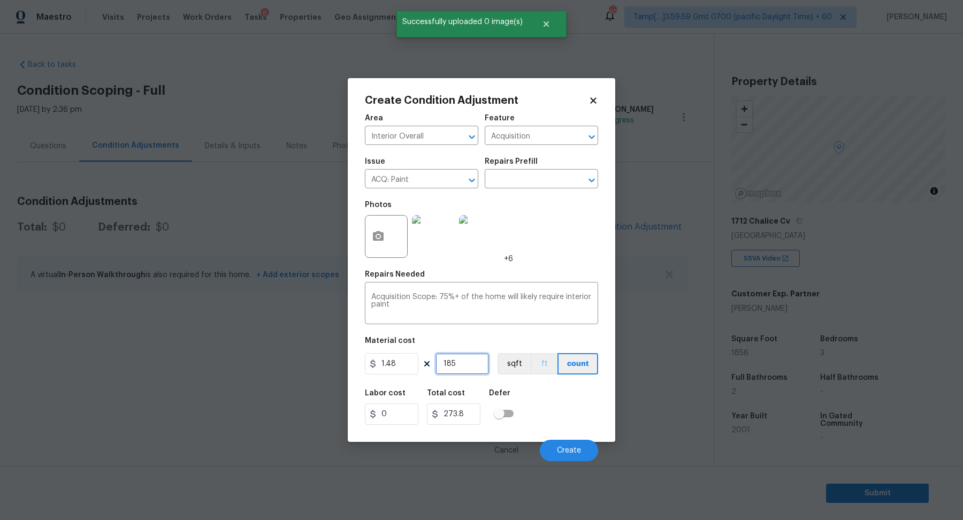
type input "1856"
type input "2746.88"
type input "1856"
click at [567, 447] on span "Create" at bounding box center [569, 451] width 24 height 8
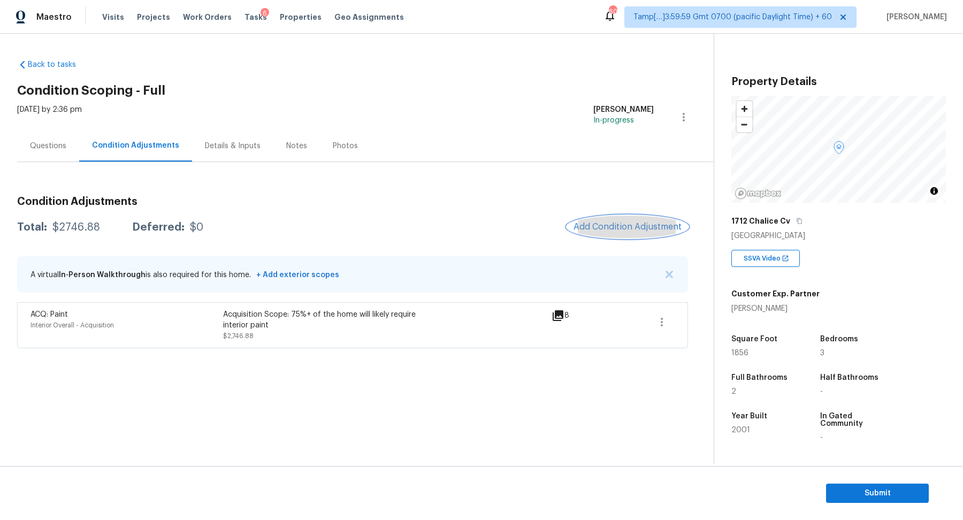
click at [618, 224] on span "Add Condition Adjustment" at bounding box center [627, 227] width 108 height 10
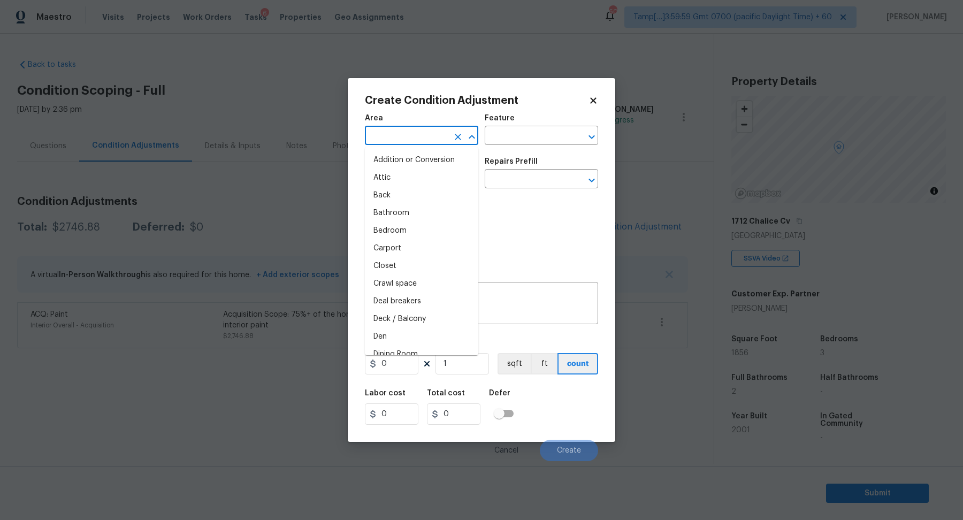
click at [414, 139] on input "text" at bounding box center [406, 136] width 83 height 17
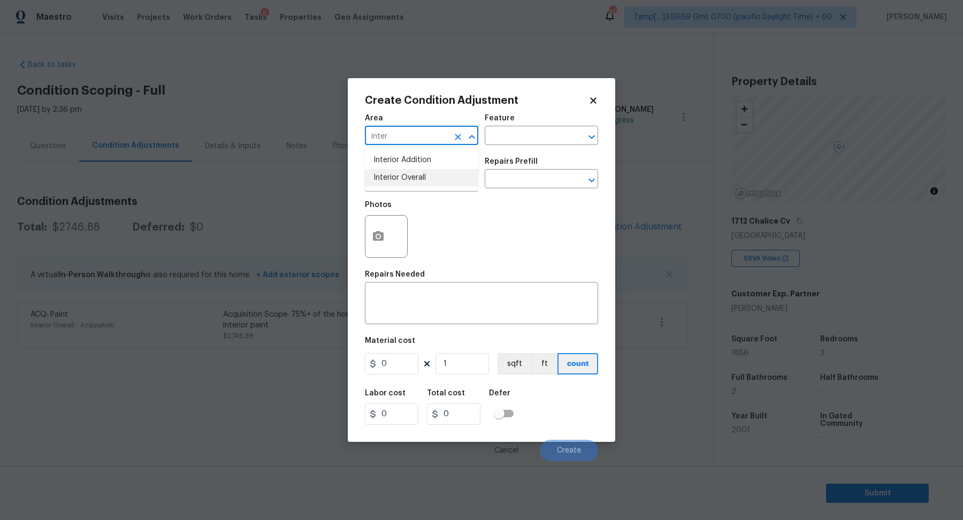
click at [391, 183] on li "Interior Overall" at bounding box center [421, 178] width 113 height 18
type input "Interior Overall"
click at [391, 183] on input "text" at bounding box center [406, 180] width 83 height 17
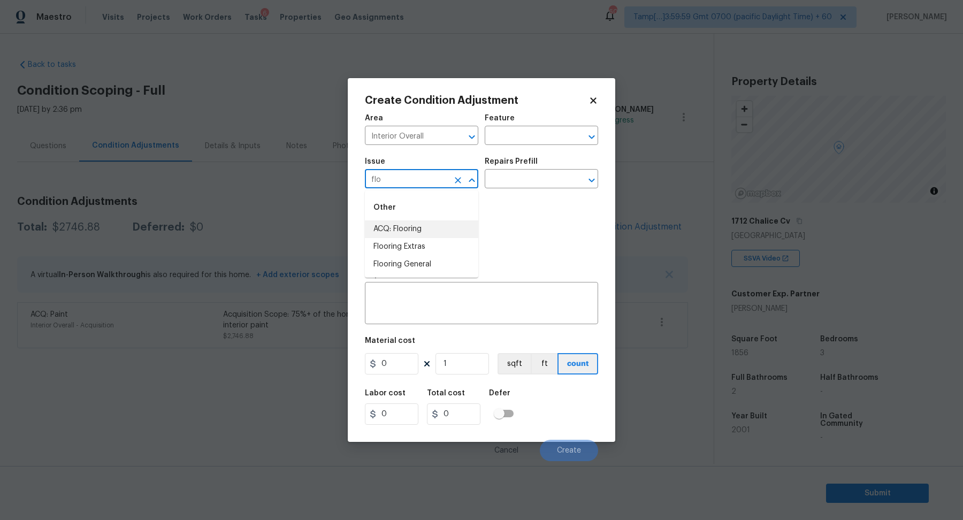
click at [416, 224] on li "ACQ: Flooring" at bounding box center [421, 229] width 113 height 18
type input "ACQ: Flooring"
click at [537, 173] on input "text" at bounding box center [526, 180] width 83 height 17
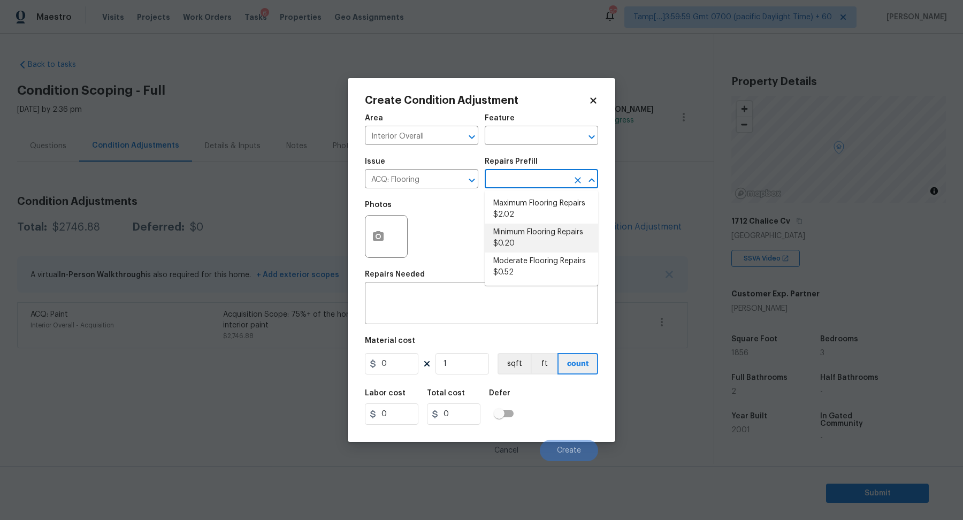
click at [535, 231] on li "Minimum Flooring Repairs $0.20" at bounding box center [541, 238] width 113 height 29
type input "Acquisition"
type textarea "Acquisition Scope: Minimum flooring repairs"
type input "0.2"
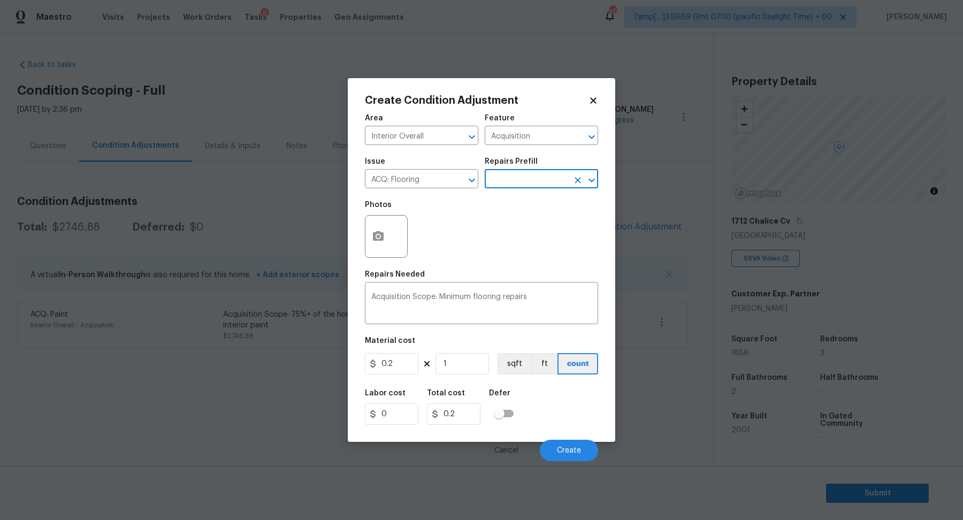
click at [543, 189] on div "Issue ACQ: Flooring ​ Repairs Prefill ​" at bounding box center [481, 172] width 233 height 43
click at [543, 182] on input "text" at bounding box center [526, 180] width 83 height 17
click at [542, 208] on li "Maximum Flooring Repairs $2.02" at bounding box center [541, 209] width 113 height 29
type textarea "Acquisition Scope: Maximum flooring repairs"
type input "2.02"
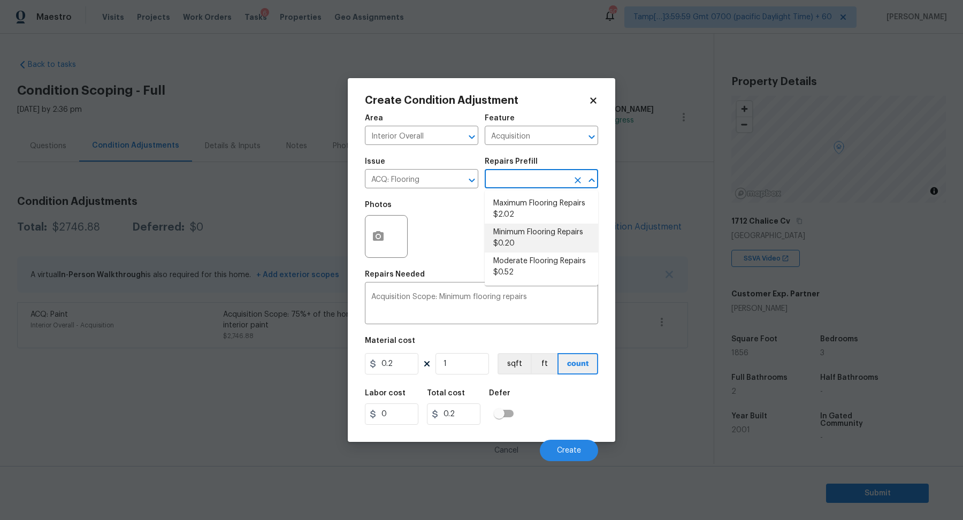
type input "2.02"
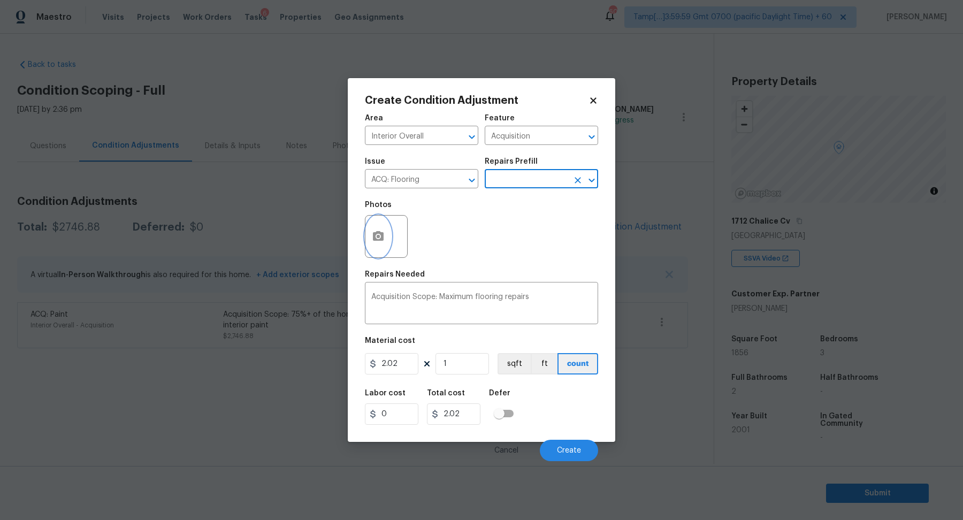
click at [374, 239] on icon "button" at bounding box center [378, 236] width 11 height 10
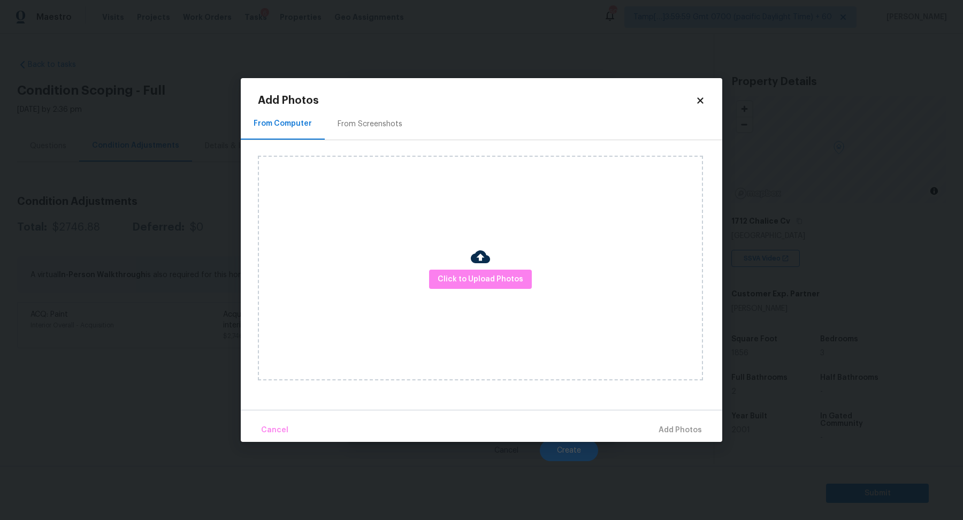
click at [361, 126] on div "From Screenshots" at bounding box center [370, 124] width 65 height 11
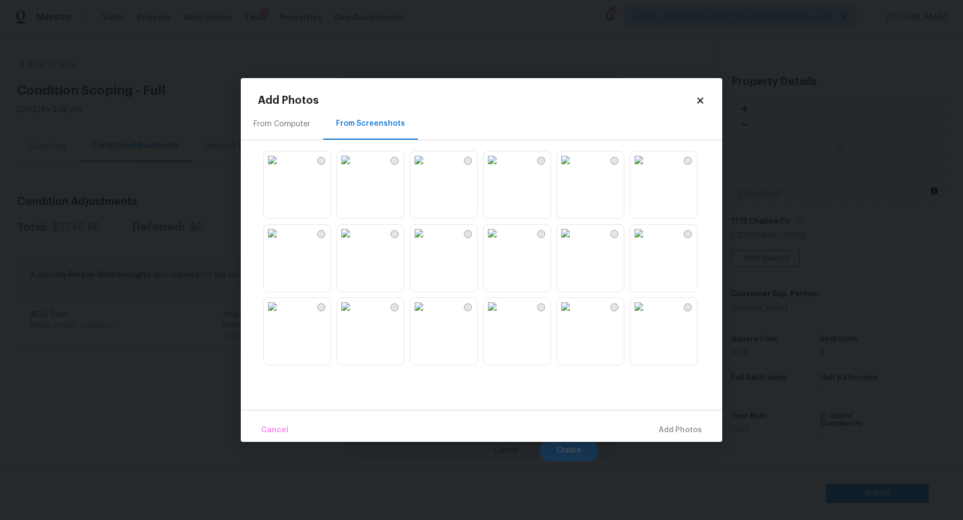
click at [574, 242] on img at bounding box center [565, 233] width 17 height 17
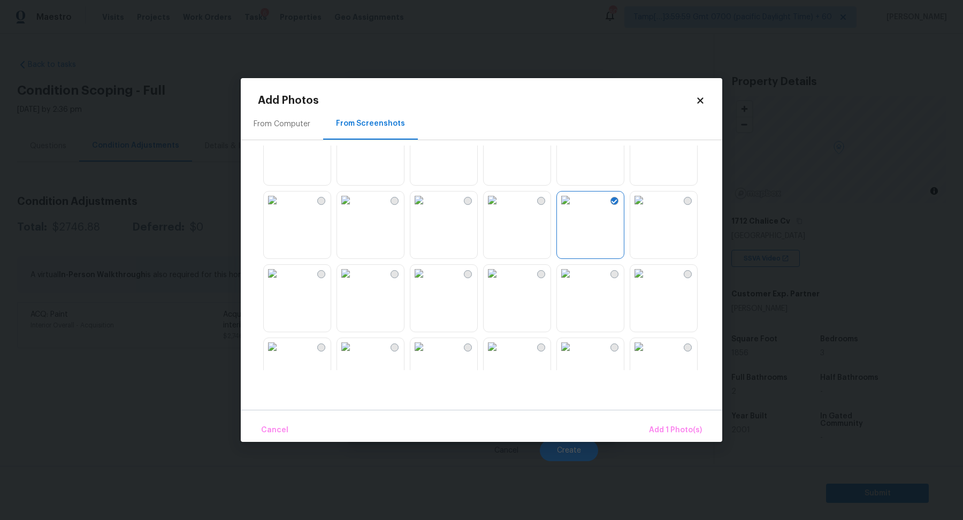
scroll to position [52, 0]
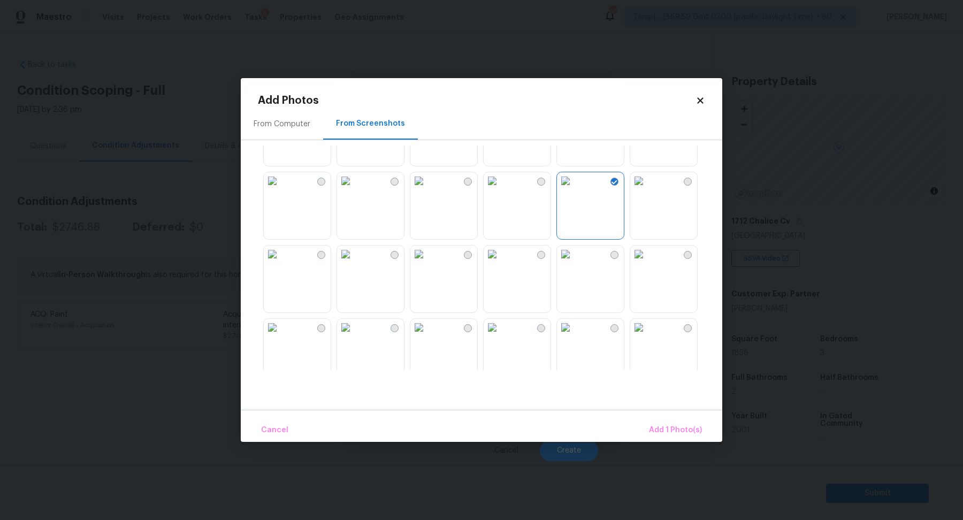
click at [574, 263] on img at bounding box center [565, 254] width 17 height 17
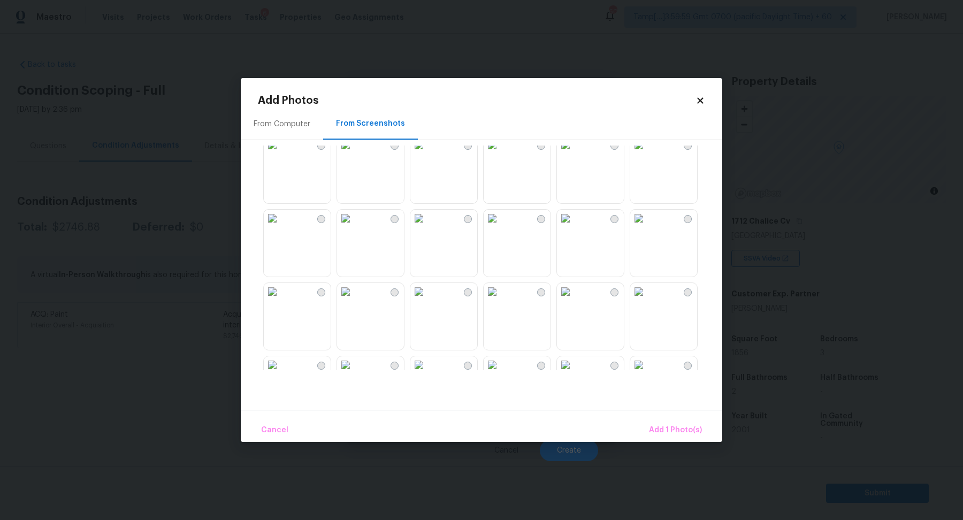
click at [647, 227] on img at bounding box center [638, 218] width 17 height 17
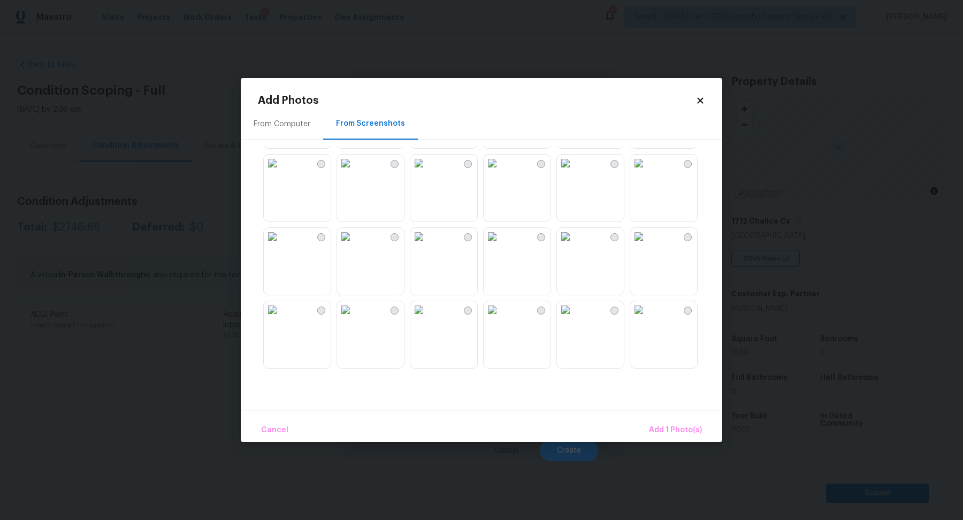
scroll to position [311, 0]
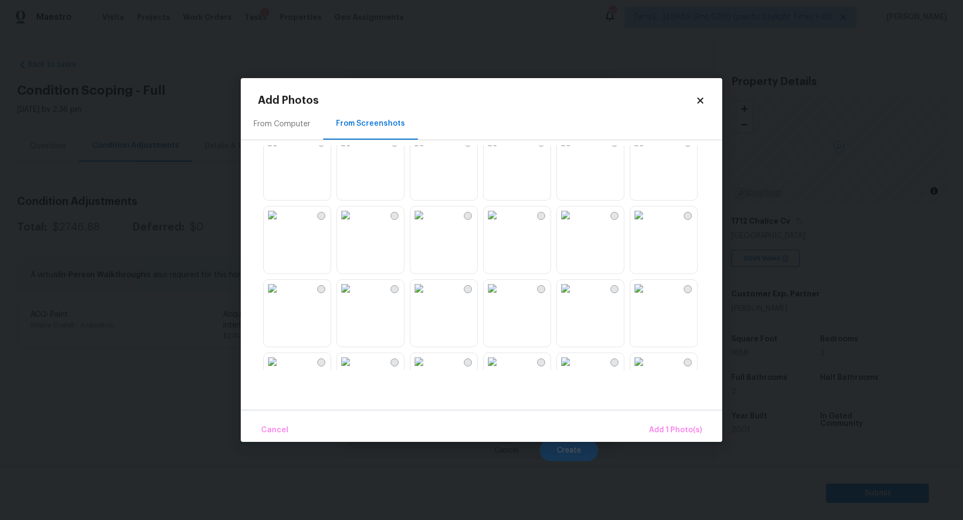
click at [647, 224] on img at bounding box center [638, 214] width 17 height 17
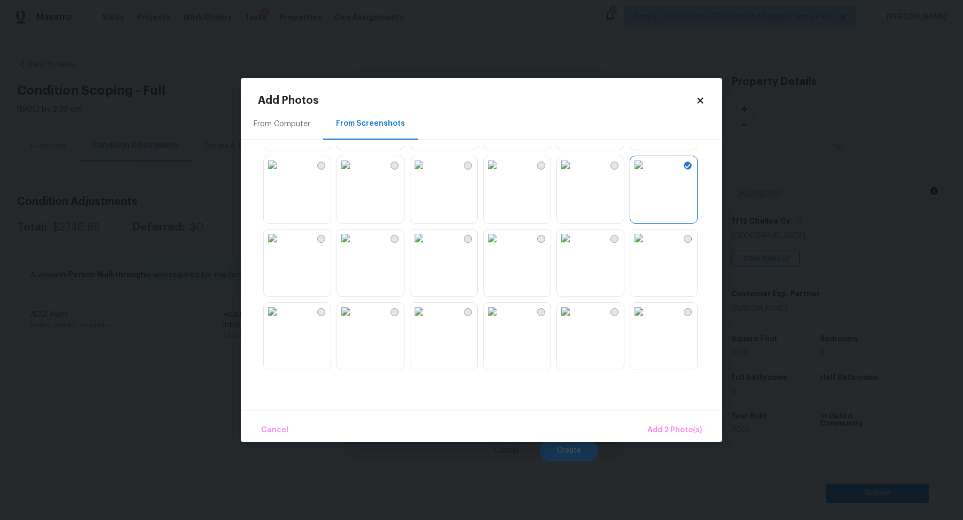
scroll to position [519, 0]
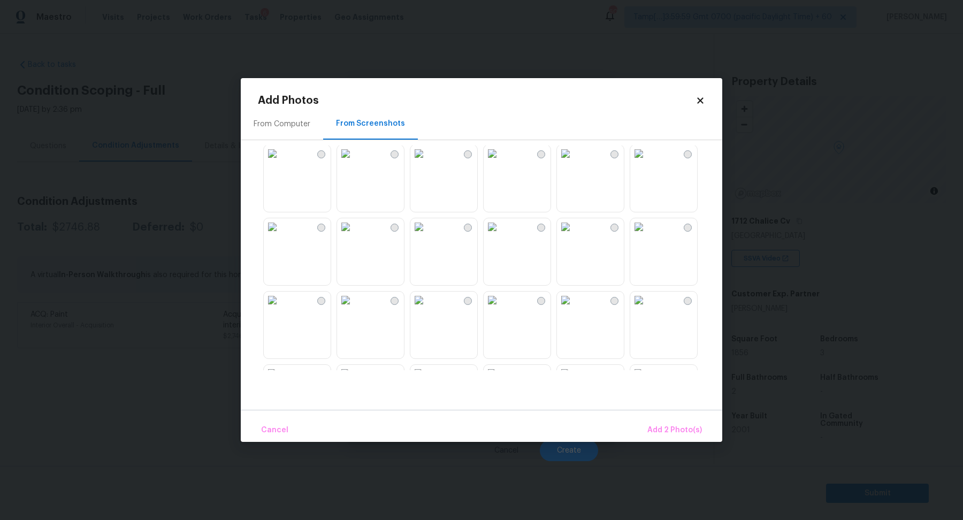
click at [647, 162] on img at bounding box center [638, 153] width 17 height 17
click at [574, 235] on img at bounding box center [565, 226] width 17 height 17
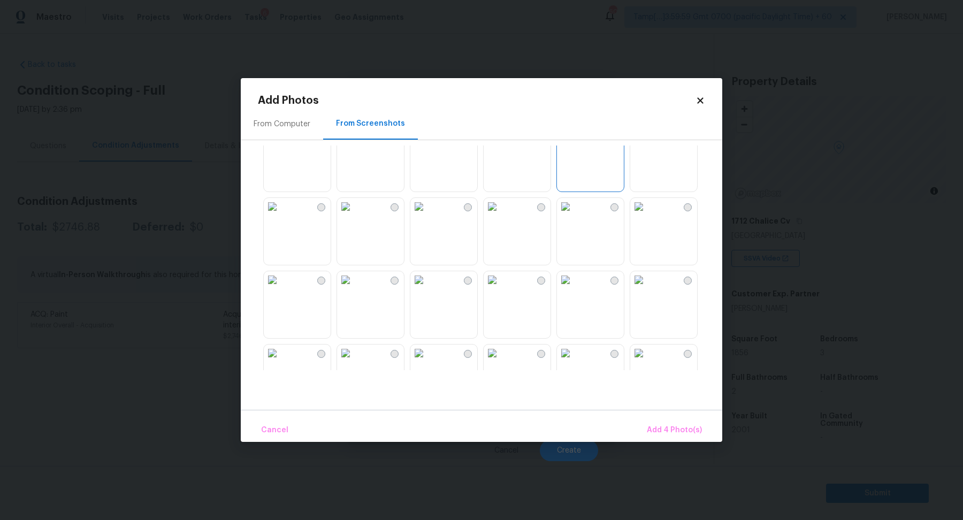
click at [427, 288] on img at bounding box center [418, 279] width 17 height 17
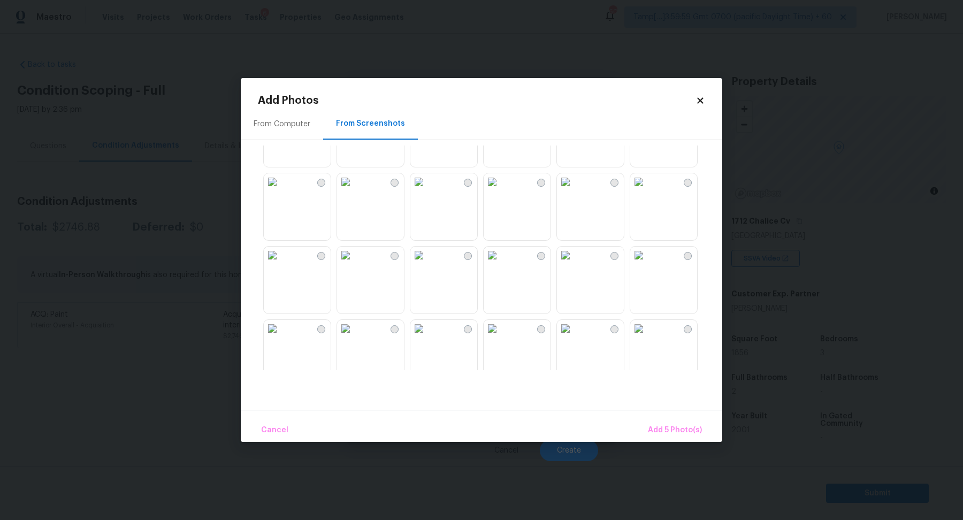
scroll to position [919, 0]
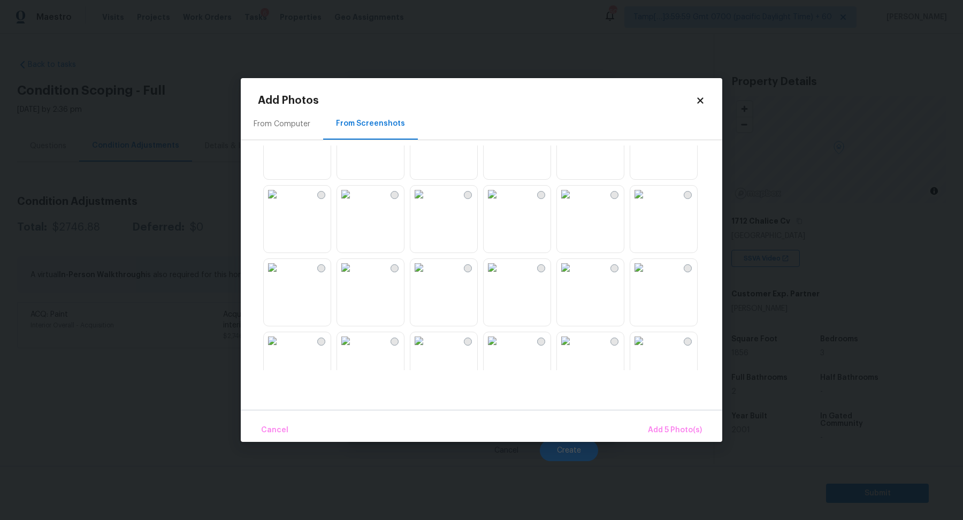
click at [501, 203] on img at bounding box center [492, 194] width 17 height 17
click at [677, 425] on span "Add 6 Photo(s)" at bounding box center [674, 430] width 55 height 13
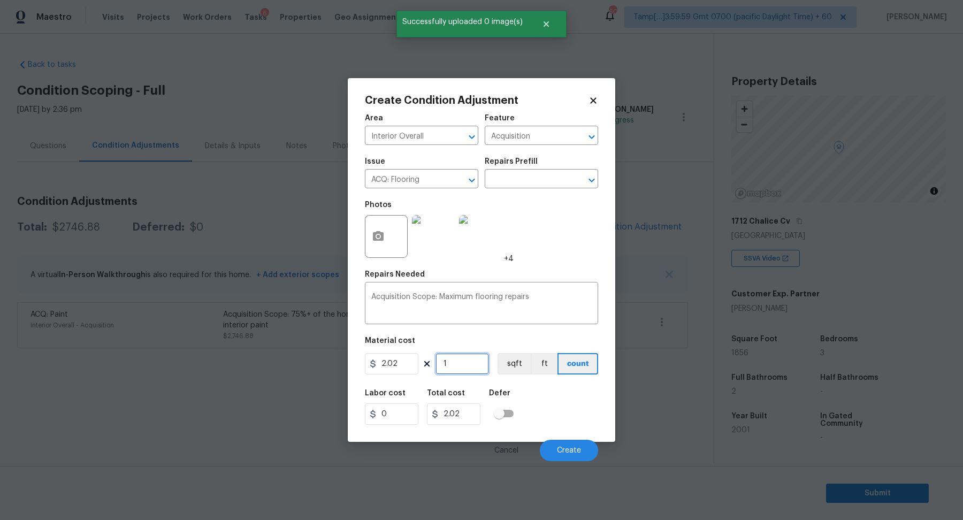
click at [483, 369] on input "1" at bounding box center [461, 363] width 53 height 21
type input "18"
type input "36.36"
type input "185"
type input "373.7"
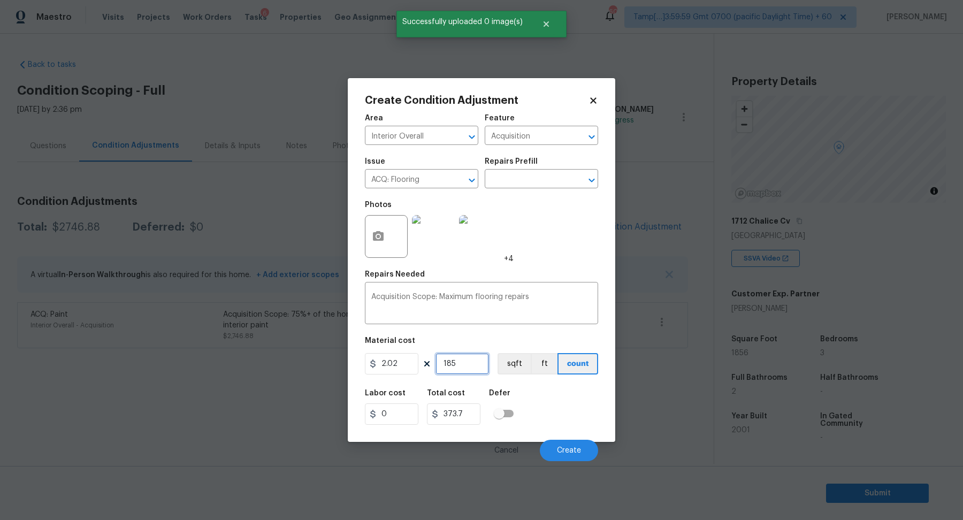
type input "1856"
type input "3749.12"
type input "1856"
click at [568, 443] on button "Create" at bounding box center [569, 450] width 58 height 21
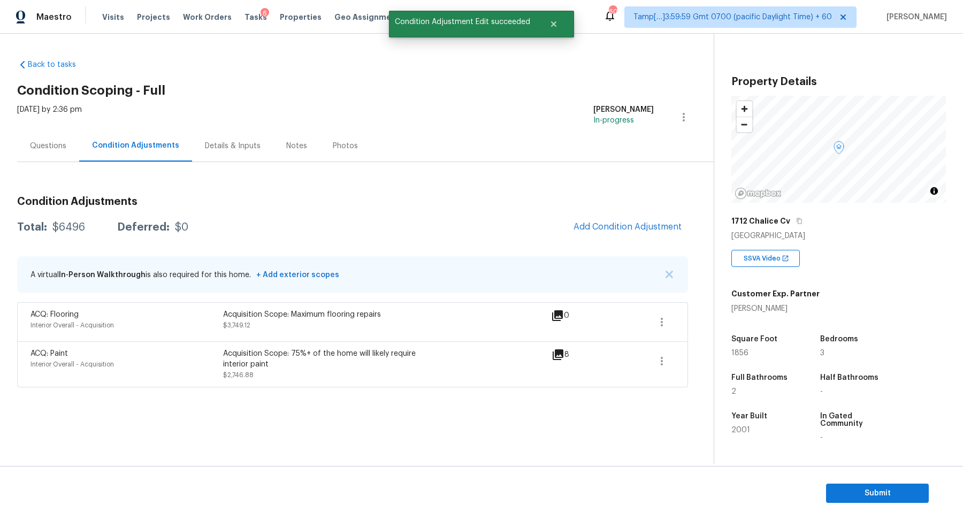
click at [636, 210] on div "Condition Adjustments Total: $6496 Deferred: $0 Add Condition Adjustment A virt…" at bounding box center [352, 288] width 671 height 200
click at [636, 219] on button "Add Condition Adjustment" at bounding box center [627, 227] width 121 height 22
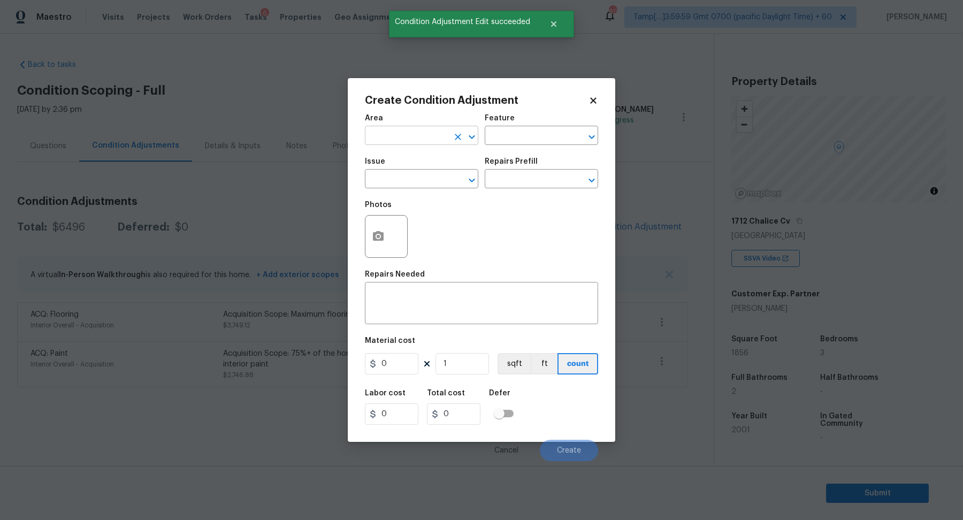
click at [408, 136] on input "text" at bounding box center [406, 136] width 83 height 17
click at [393, 170] on li "Interior Overall" at bounding box center [421, 178] width 113 height 18
type input "Interior Overall"
click at [393, 175] on input "text" at bounding box center [406, 180] width 83 height 17
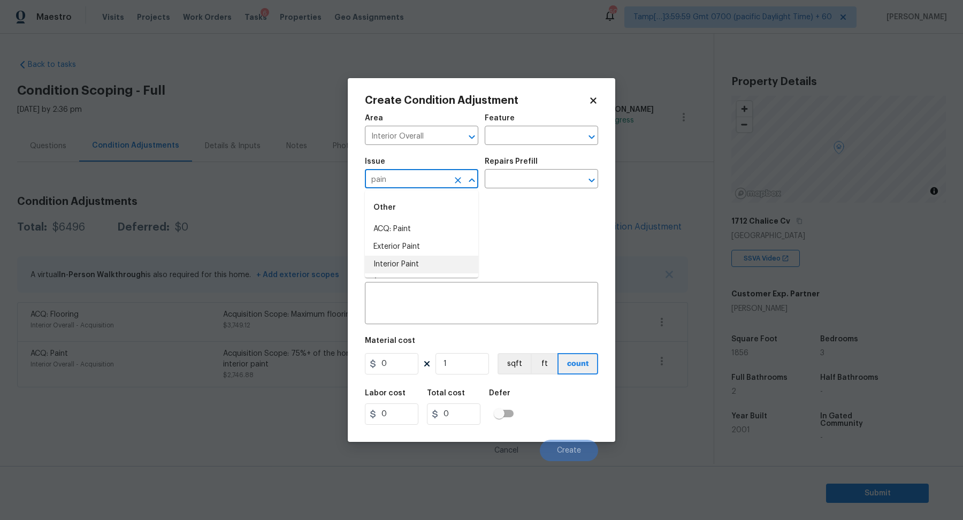
click at [425, 261] on li "Interior Paint" at bounding box center [421, 265] width 113 height 18
type input "Interior Paint"
click at [510, 182] on input "text" at bounding box center [526, 180] width 83 height 17
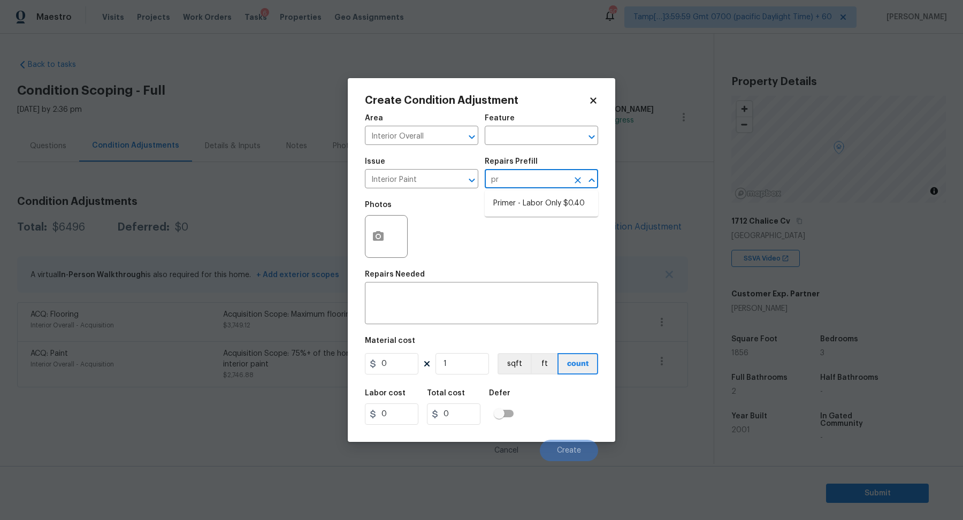
type input "pri"
click at [526, 196] on li "Primer - Labor Only $0.40" at bounding box center [541, 204] width 113 height 18
type input "Overall Paint"
type textarea "Interior primer - PRIMER PROVIDED BY OPENDOOR - All nails, screws, drywall anch…"
type input "0.4"
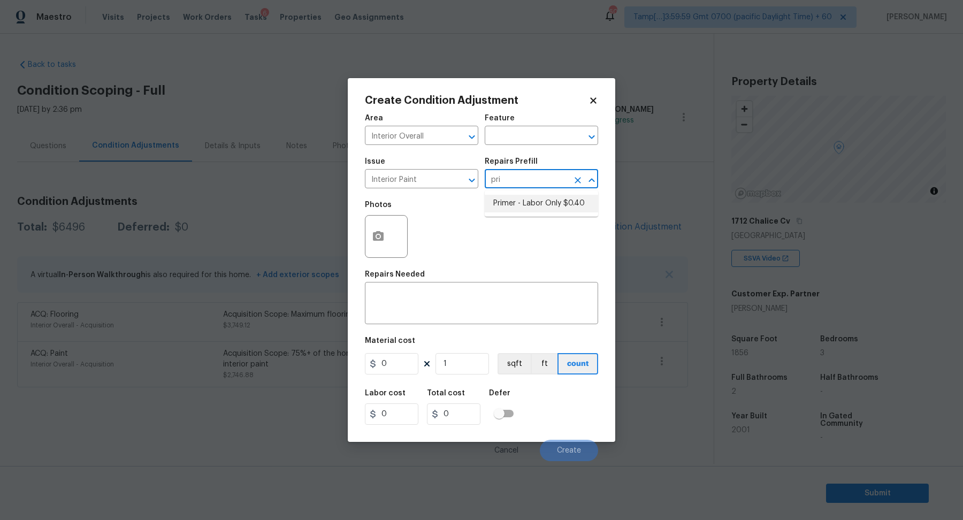
type input "0.4"
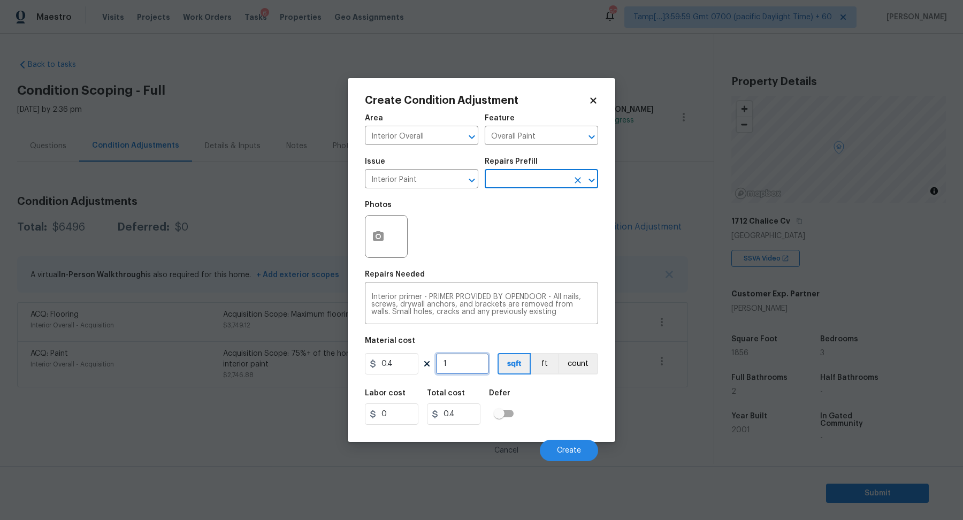
click at [471, 369] on input "1" at bounding box center [461, 363] width 53 height 21
type input "18"
type input "7.2"
type input "185"
type input "74"
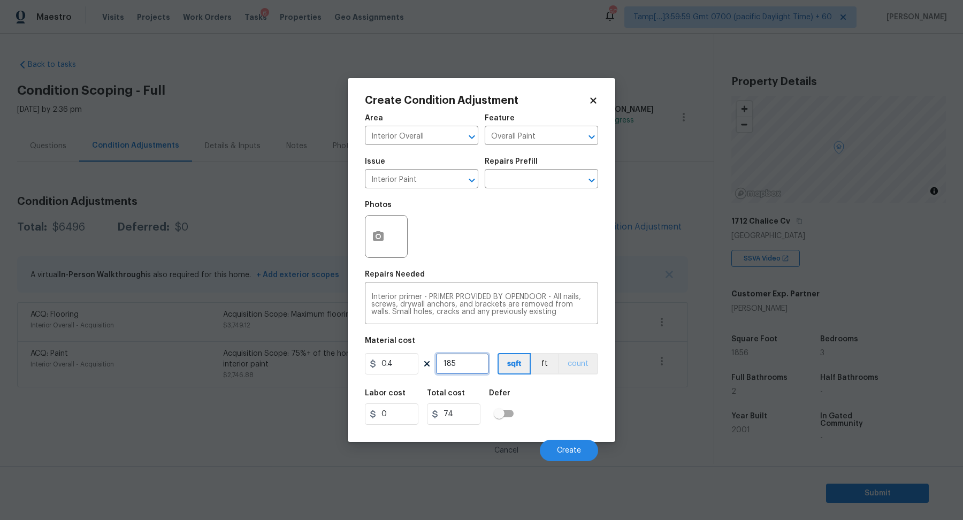
type input "1856"
type input "742.4"
type input "1856"
click at [566, 448] on span "Create" at bounding box center [569, 451] width 24 height 8
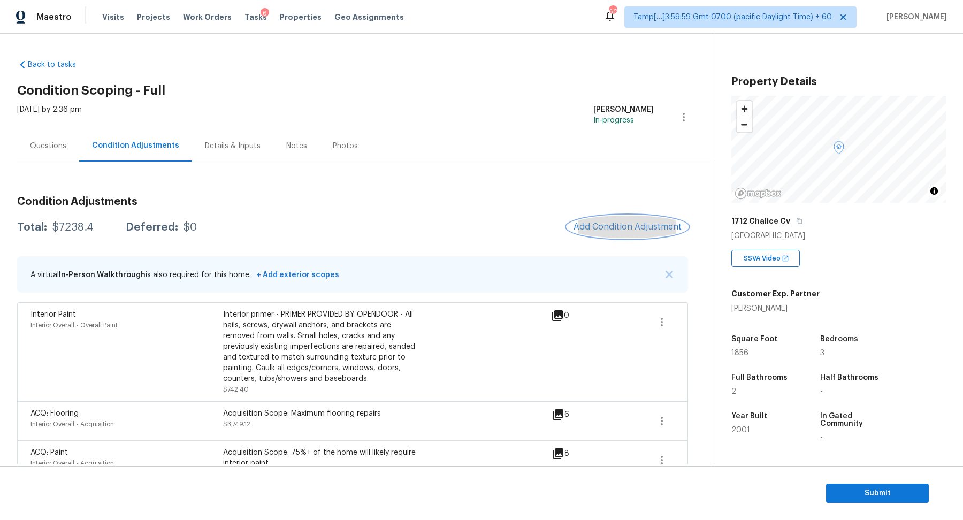
click at [662, 228] on span "Add Condition Adjustment" at bounding box center [627, 227] width 108 height 10
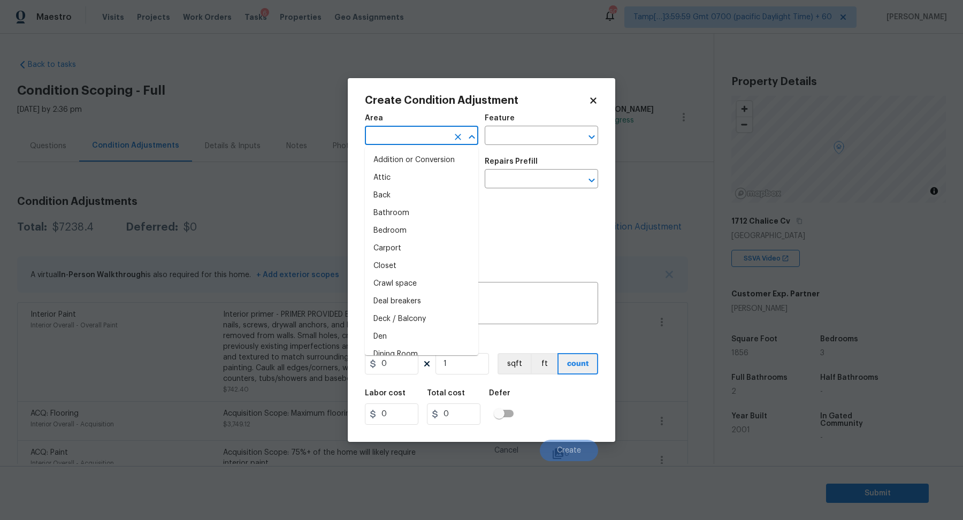
click at [422, 139] on input "text" at bounding box center [406, 136] width 83 height 17
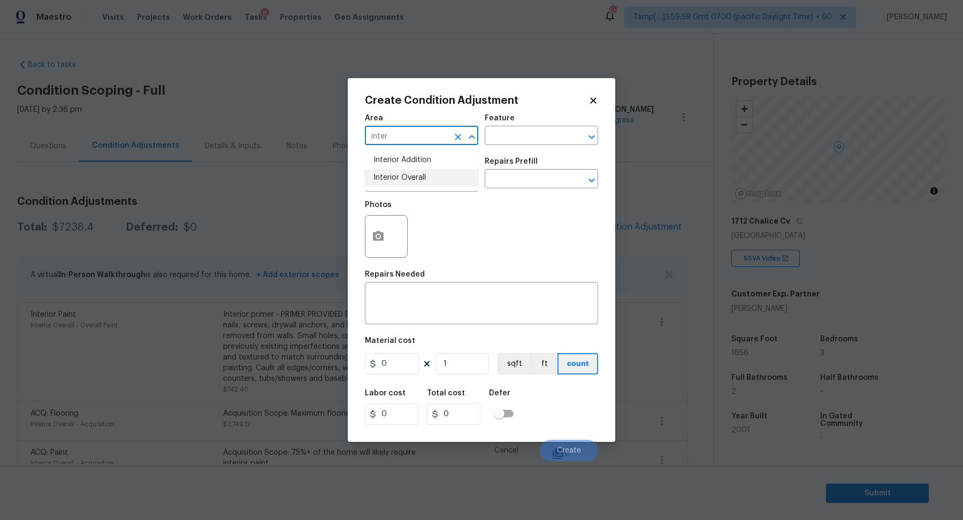
click at [421, 180] on li "Interior Overall" at bounding box center [421, 178] width 113 height 18
type input "Interior Overall"
click at [421, 180] on input "text" at bounding box center [406, 180] width 83 height 17
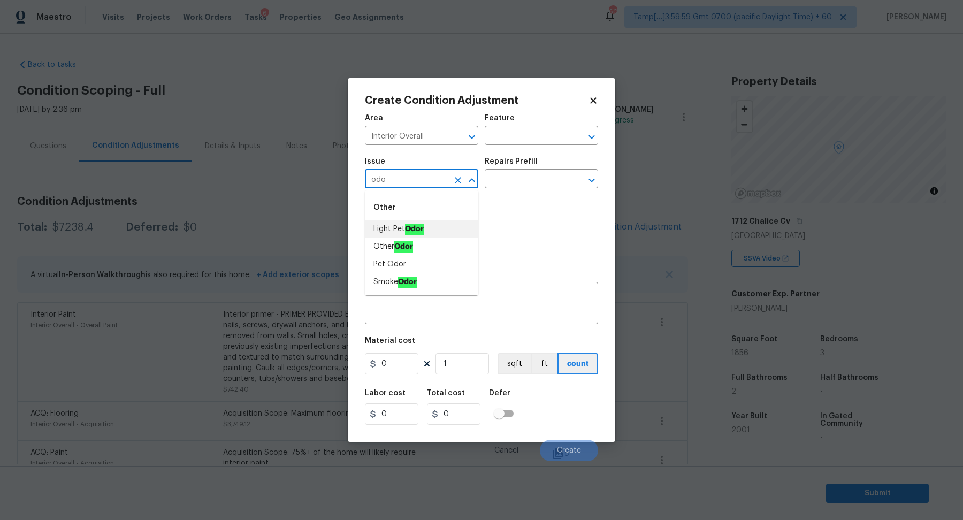
click at [446, 227] on li "Light Pet Odor" at bounding box center [421, 229] width 113 height 18
type input "Light Pet Odor"
click at [529, 178] on input "text" at bounding box center [526, 180] width 83 height 17
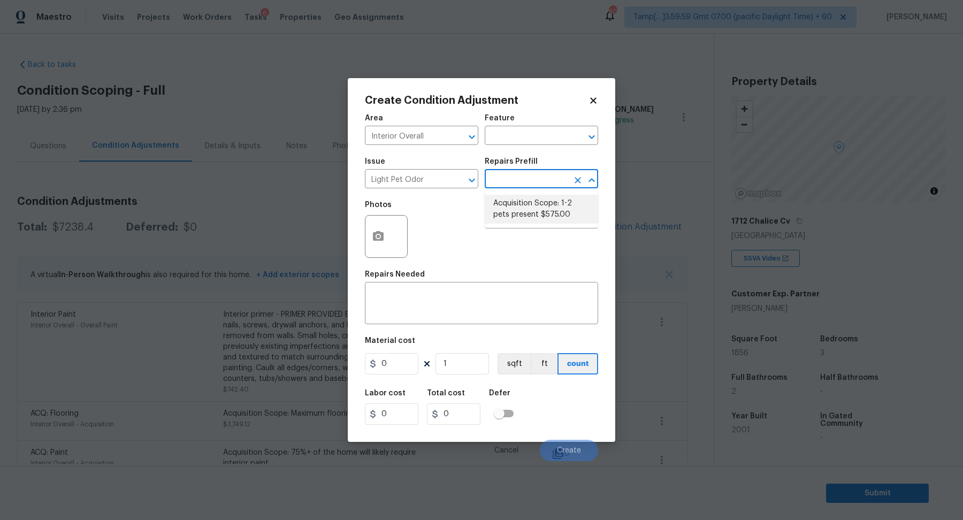
click at [529, 201] on li "Acquisition Scope: 1-2 pets present $575.00" at bounding box center [541, 209] width 113 height 29
type textarea "Acquisition Scope: 1-2 pets present"
type input "575"
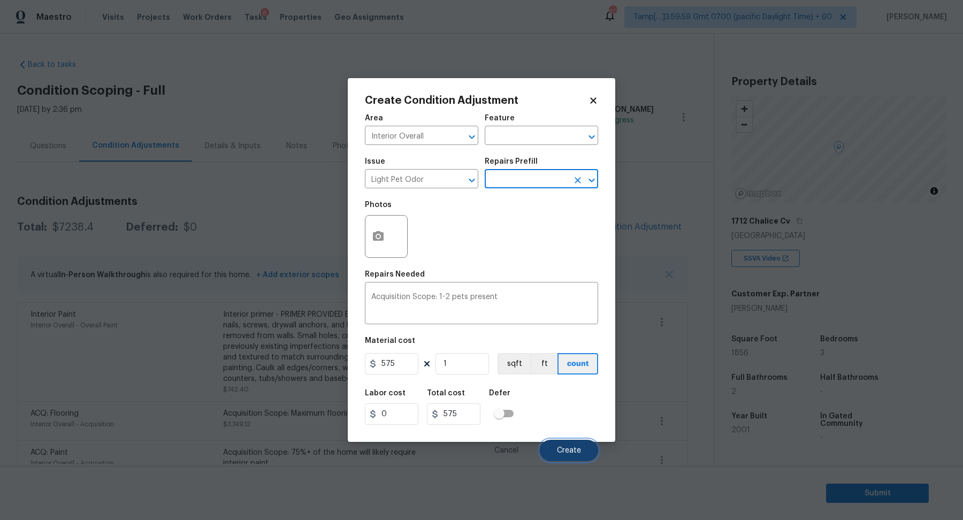
click at [567, 449] on span "Create" at bounding box center [569, 451] width 24 height 8
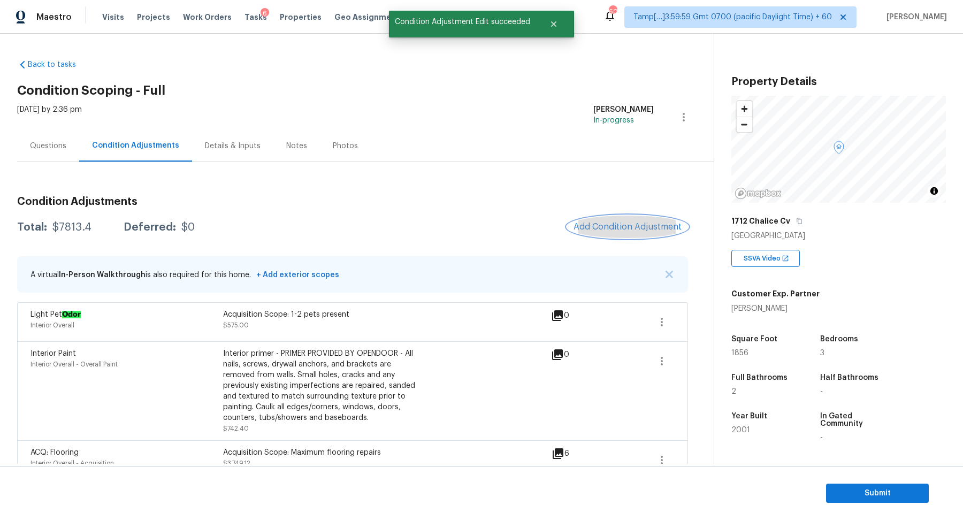
click at [629, 223] on span "Add Condition Adjustment" at bounding box center [627, 227] width 108 height 10
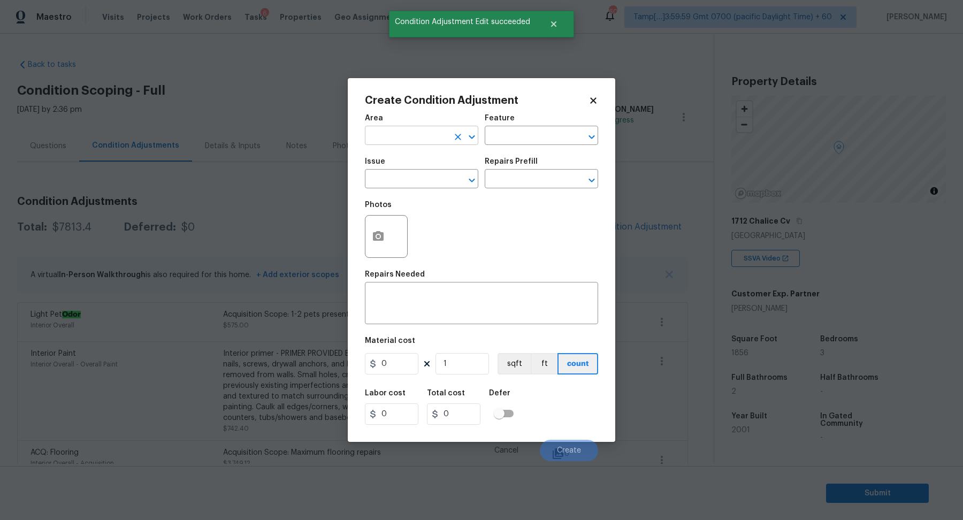
click at [429, 140] on input "text" at bounding box center [406, 136] width 83 height 17
click at [436, 171] on li "Interior Overall" at bounding box center [421, 178] width 113 height 18
type input "Interior Overall"
click at [417, 179] on input "text" at bounding box center [406, 180] width 83 height 17
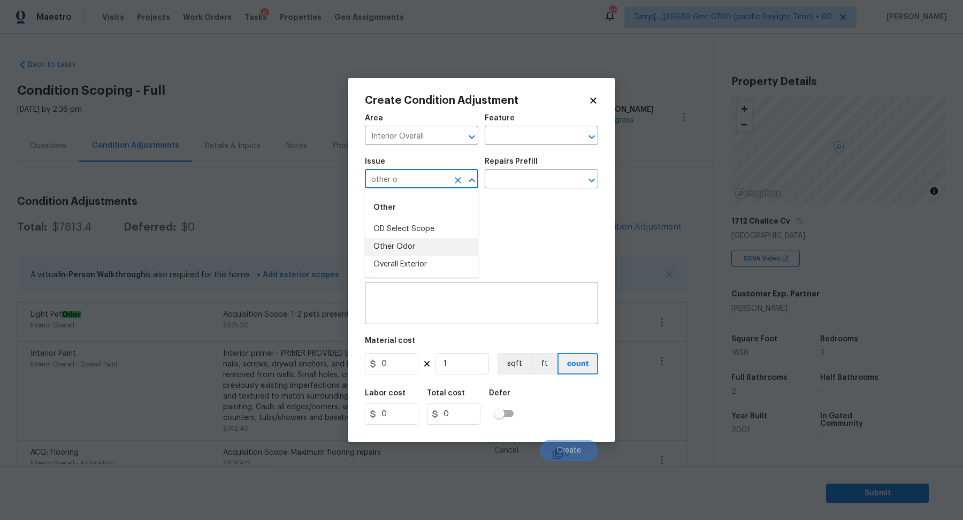
click at [409, 248] on li "Other Odor" at bounding box center [421, 247] width 113 height 18
type input "Other Odor"
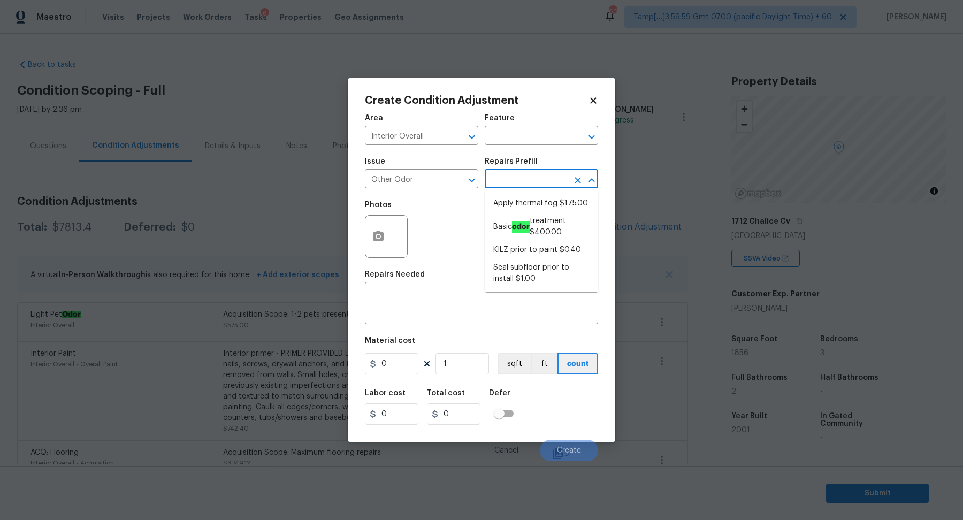
click at [499, 187] on input "text" at bounding box center [526, 180] width 83 height 17
click at [535, 230] on li "Basic odor treatment $400.00" at bounding box center [541, 226] width 113 height 29
type textarea "OD Odor Protocol: Heavy Odor present. Remediate home odor. Including but not li…"
type input "400"
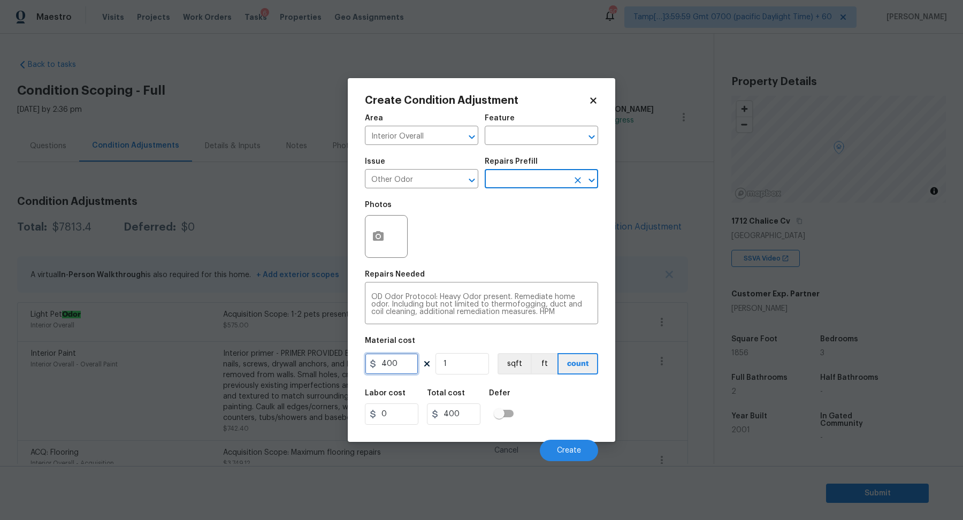
click at [415, 358] on input "400" at bounding box center [391, 363] width 53 height 21
type input "575"
click at [570, 445] on button "Create" at bounding box center [569, 450] width 58 height 21
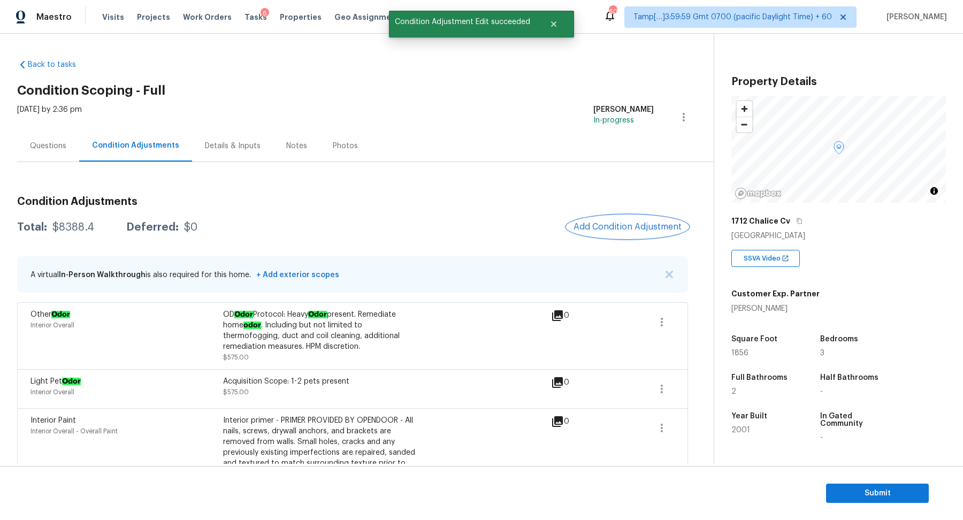
click at [642, 227] on span "Add Condition Adjustment" at bounding box center [627, 227] width 108 height 10
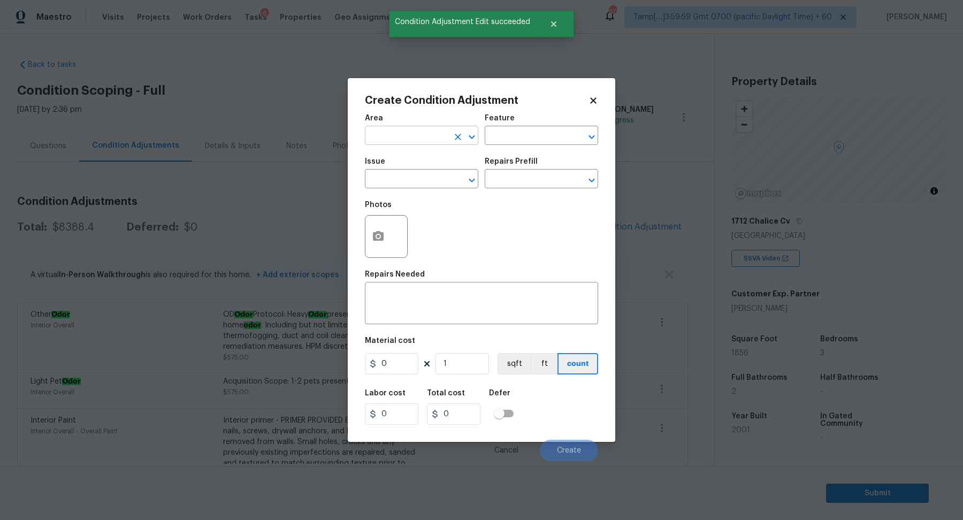
click at [396, 136] on input "text" at bounding box center [406, 136] width 83 height 17
click at [412, 172] on li "Exterior Overall" at bounding box center [421, 178] width 113 height 18
type input "Exterior Overall"
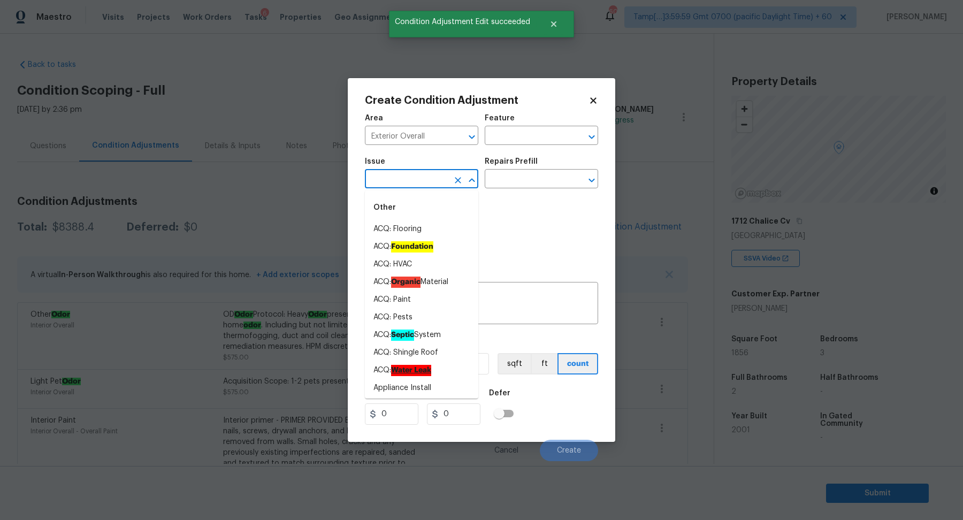
click at [412, 178] on input "text" at bounding box center [406, 180] width 83 height 17
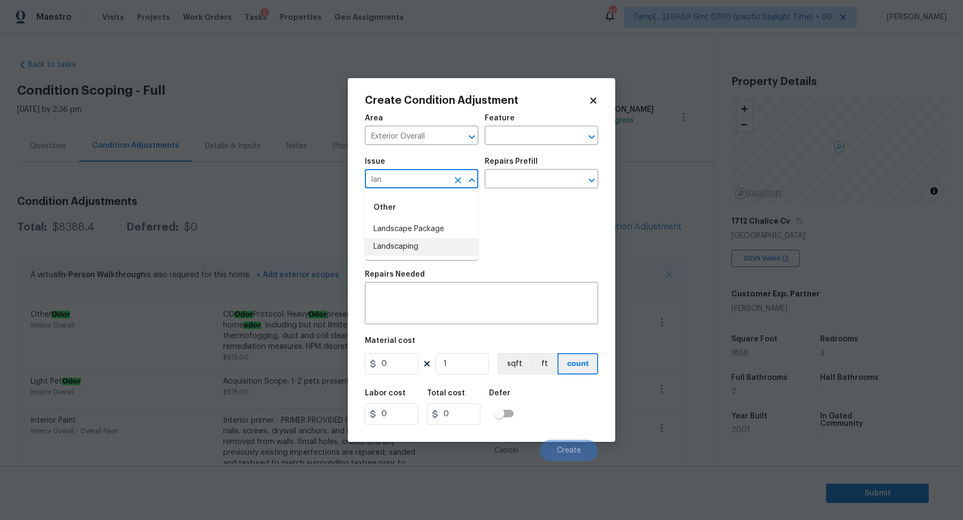
click at [412, 240] on li "Landscaping" at bounding box center [421, 247] width 113 height 18
type input "Landscaping"
drag, startPoint x: 412, startPoint y: 240, endPoint x: 418, endPoint y: 228, distance: 13.4
click at [415, 230] on div "Photos" at bounding box center [481, 230] width 233 height 70
click at [430, 192] on span "Issue Landscaping ​" at bounding box center [421, 172] width 113 height 43
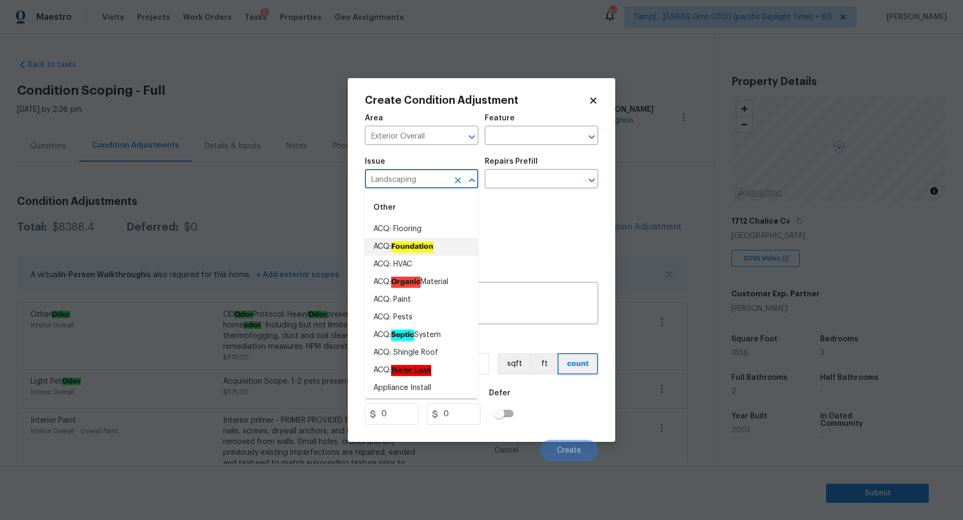
click at [434, 186] on input "Landscaping" at bounding box center [406, 180] width 83 height 17
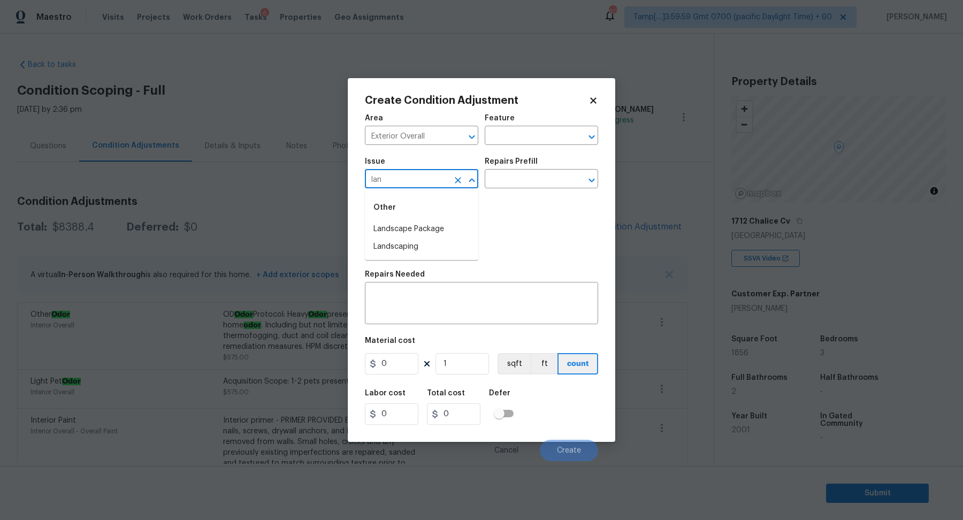
click at [394, 218] on div "Other" at bounding box center [421, 208] width 113 height 26
click at [397, 223] on li "Landscape Package" at bounding box center [421, 229] width 113 height 18
type input "Landscape Package"
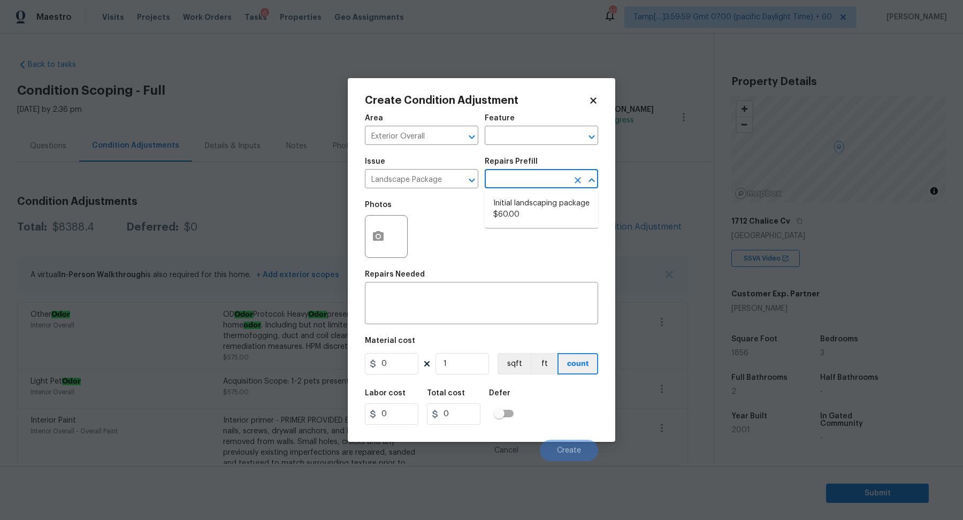
click at [527, 183] on input "text" at bounding box center [526, 180] width 83 height 17
click at [531, 219] on li "Initial landscaping package $60.00" at bounding box center [541, 209] width 113 height 29
type input "Home Readiness Packages"
type textarea "Mowing of grass up to 6" in height. Mow, edge along driveways & sidewalks, trim…"
type input "60"
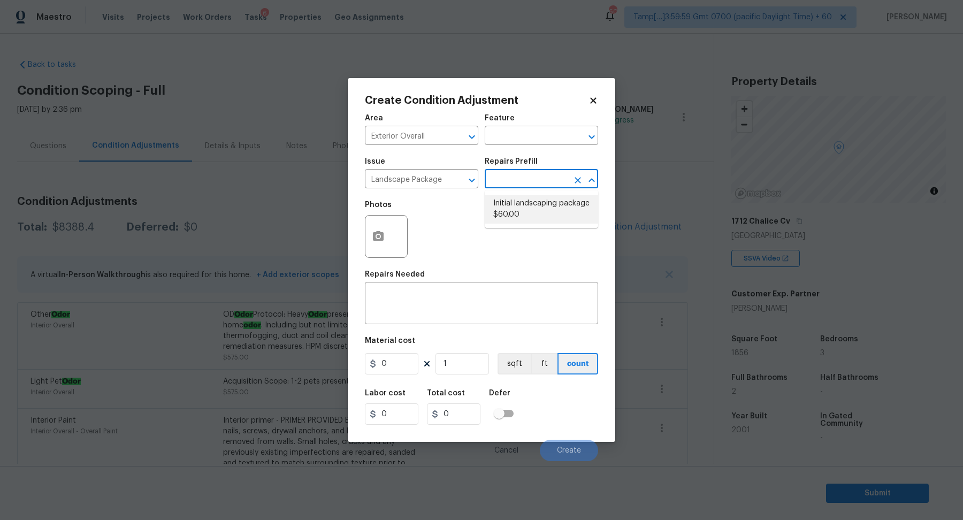
type input "60"
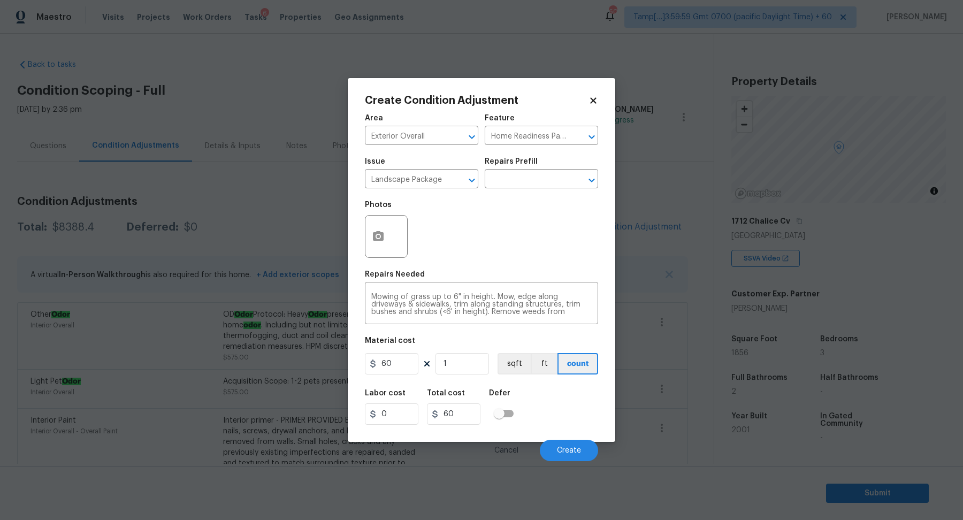
click at [394, 241] on div at bounding box center [386, 236] width 43 height 43
click at [385, 241] on button "button" at bounding box center [378, 237] width 26 height 42
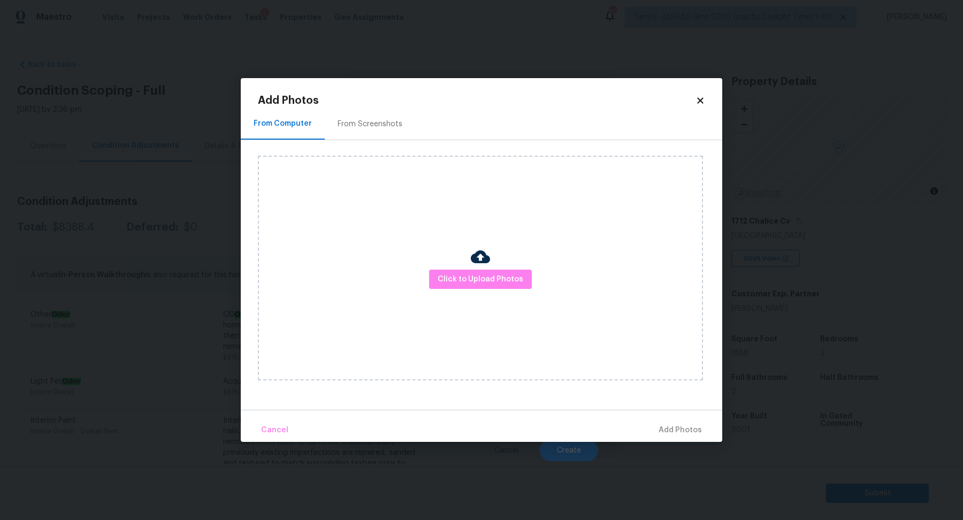
click at [381, 129] on div "From Screenshots" at bounding box center [370, 124] width 65 height 11
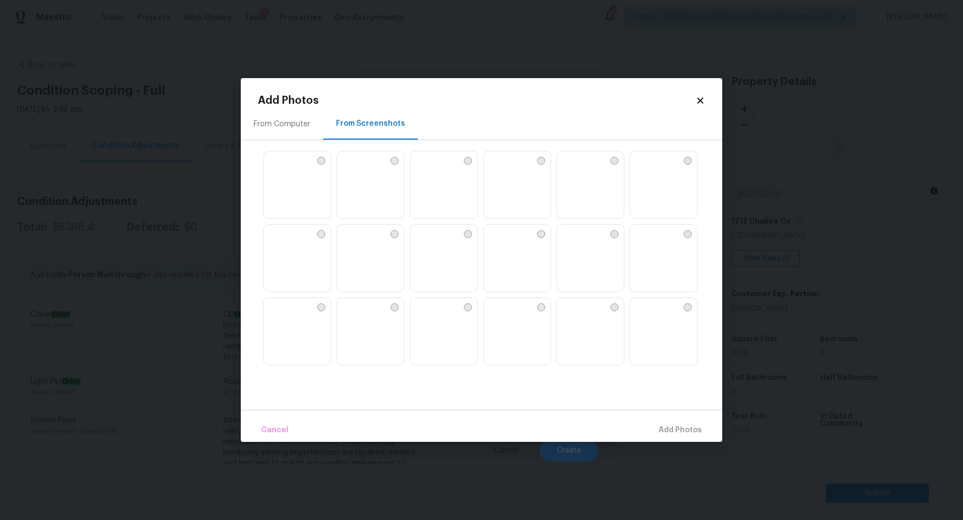
click at [281, 169] on img at bounding box center [272, 159] width 17 height 17
click at [501, 169] on img at bounding box center [492, 159] width 17 height 17
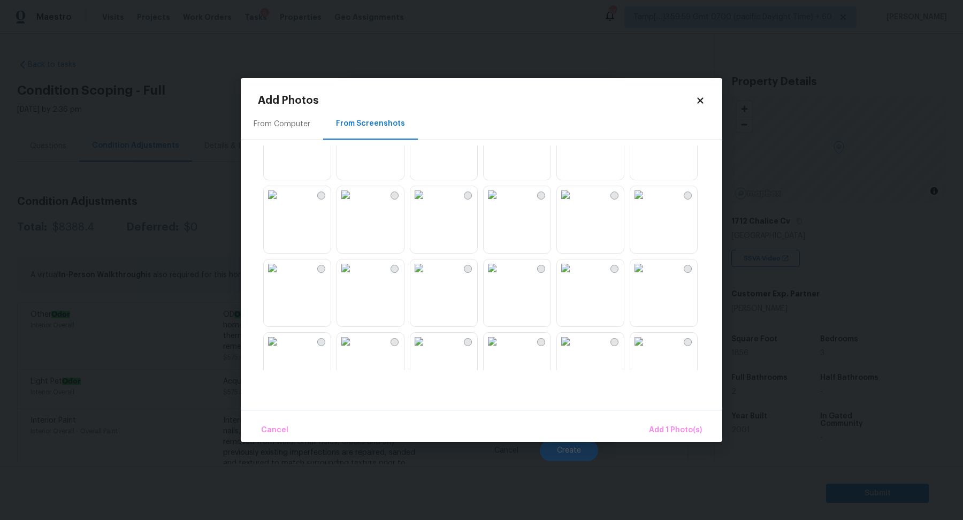
click at [647, 277] on img at bounding box center [638, 267] width 17 height 17
click at [574, 197] on img at bounding box center [565, 188] width 17 height 17
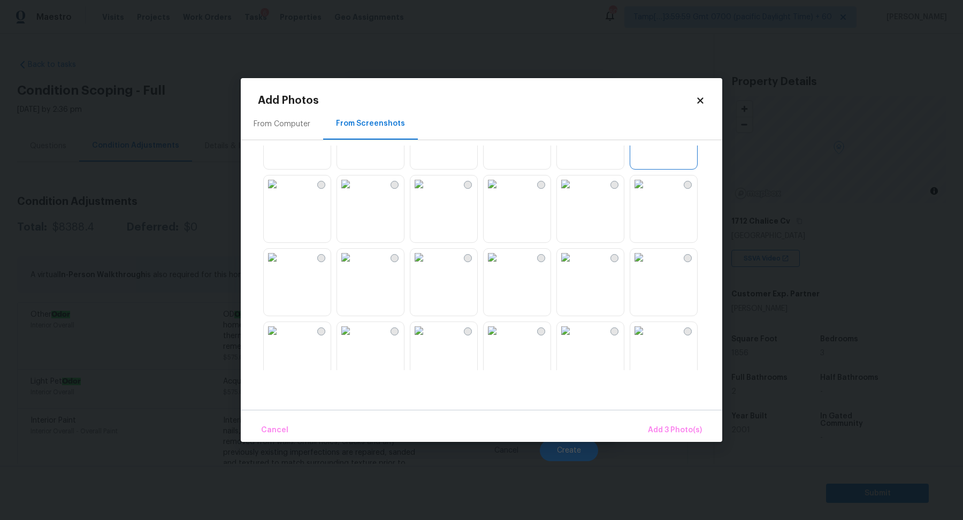
scroll to position [360, 0]
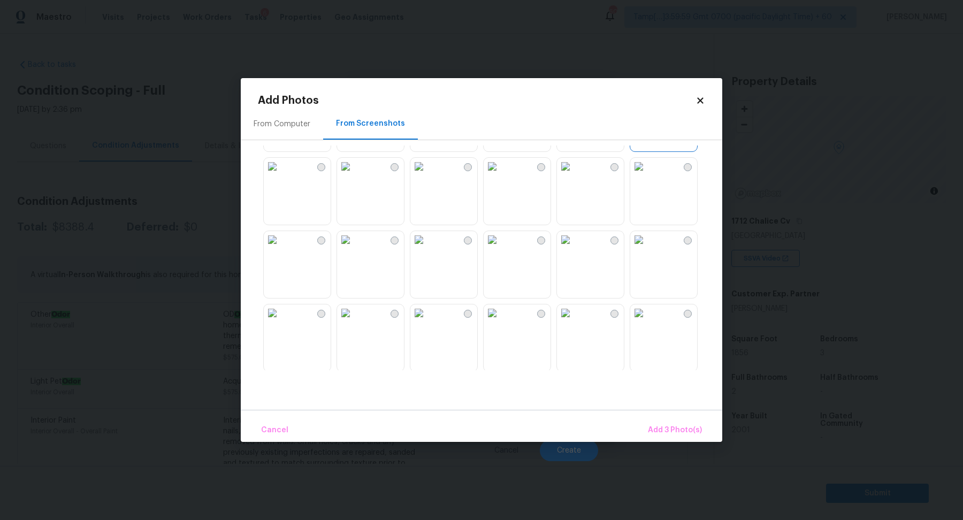
click at [574, 175] on img at bounding box center [565, 166] width 17 height 17
click at [574, 248] on img at bounding box center [565, 239] width 17 height 17
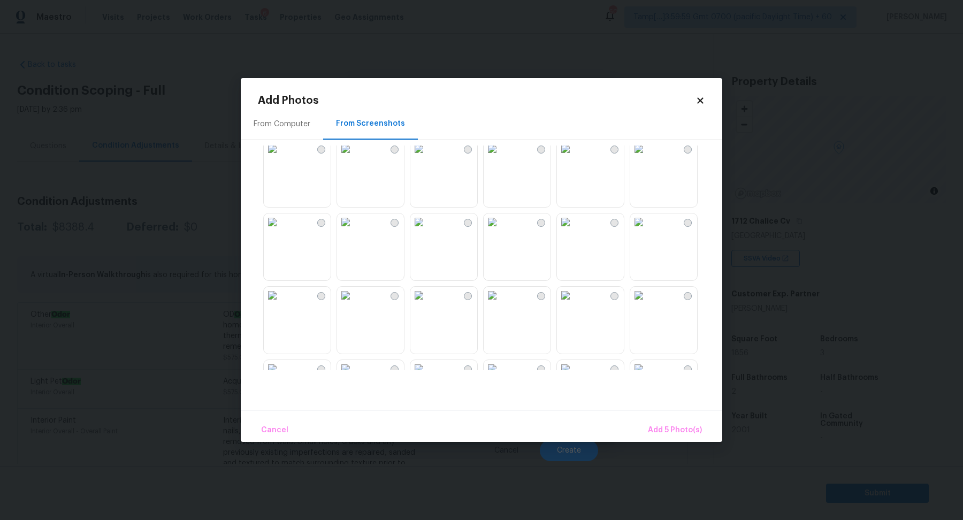
scroll to position [907, 0]
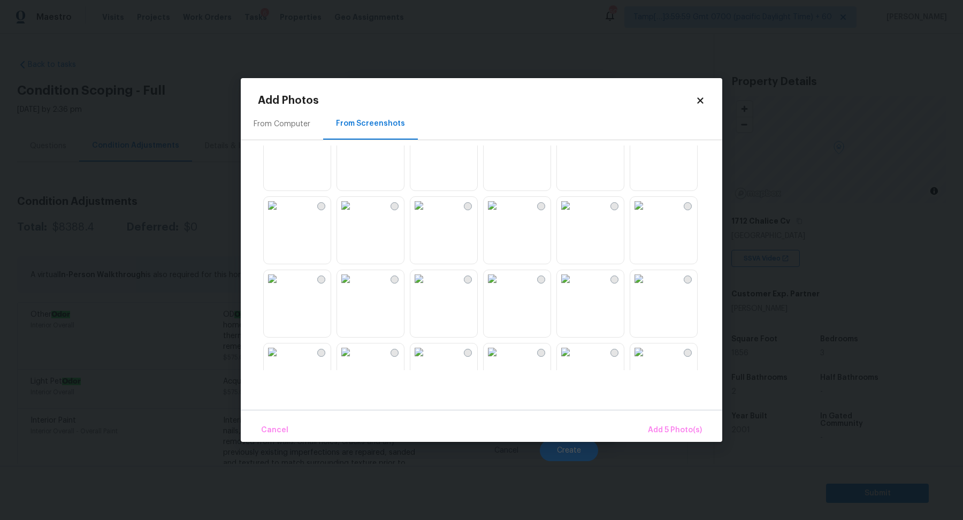
click at [427, 287] on img at bounding box center [418, 278] width 17 height 17
click at [427, 214] on img at bounding box center [418, 205] width 17 height 17
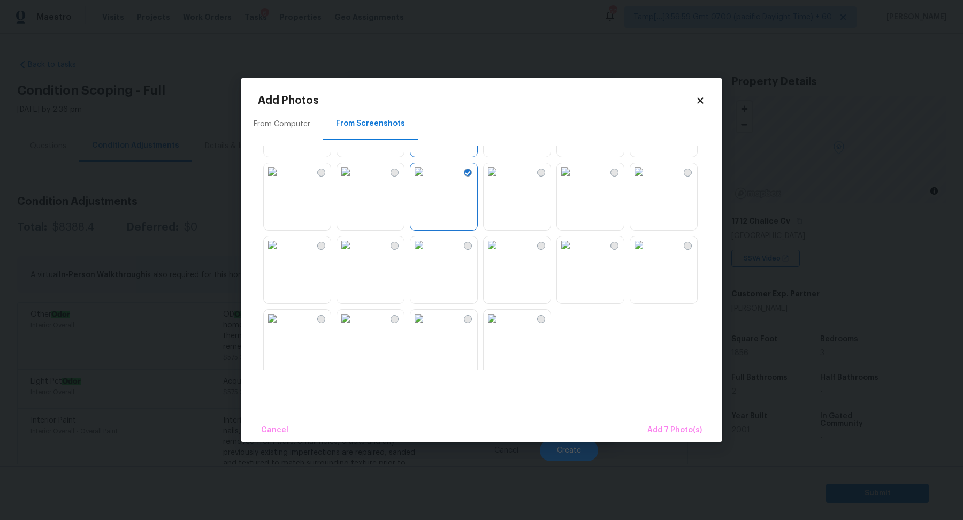
scroll to position [1021, 0]
click at [501, 320] on img at bounding box center [492, 311] width 17 height 17
click at [652, 427] on span "Add 8 Photo(s)" at bounding box center [674, 430] width 55 height 13
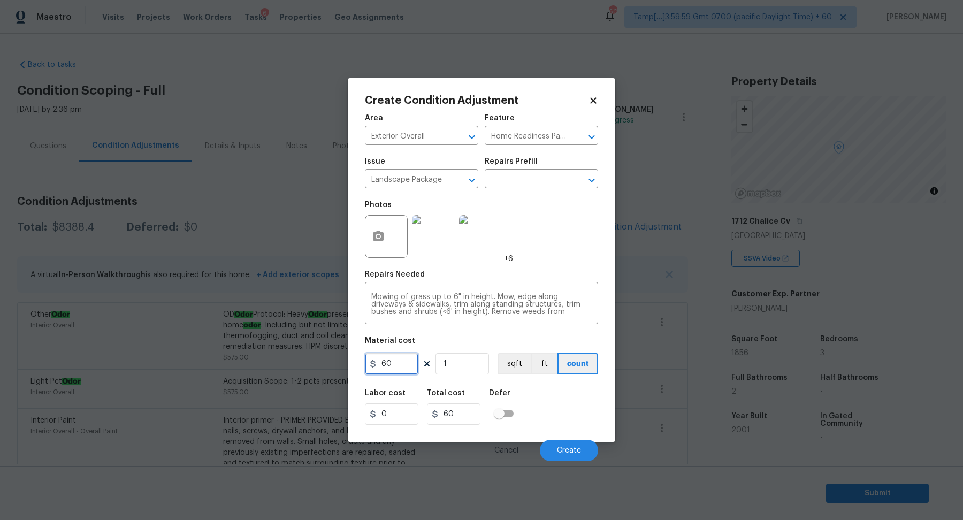
click at [397, 370] on input "60" at bounding box center [391, 363] width 53 height 21
type input "2000"
click at [548, 446] on button "Create" at bounding box center [569, 450] width 58 height 21
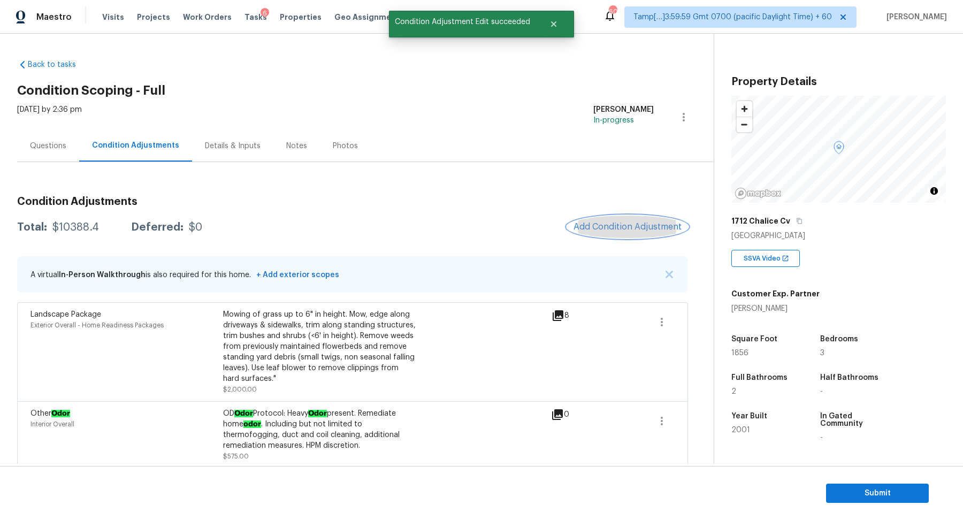
click at [645, 236] on button "Add Condition Adjustment" at bounding box center [627, 227] width 121 height 22
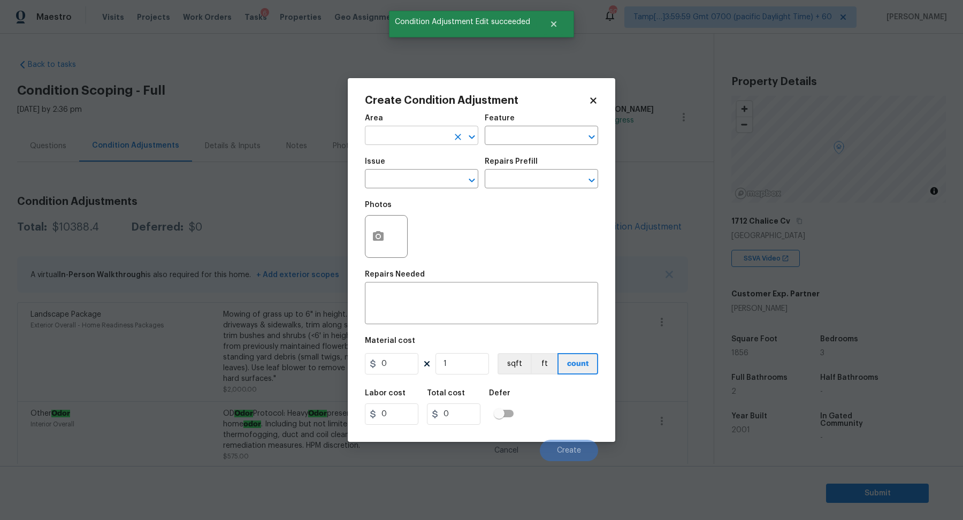
click at [423, 133] on input "text" at bounding box center [406, 136] width 83 height 17
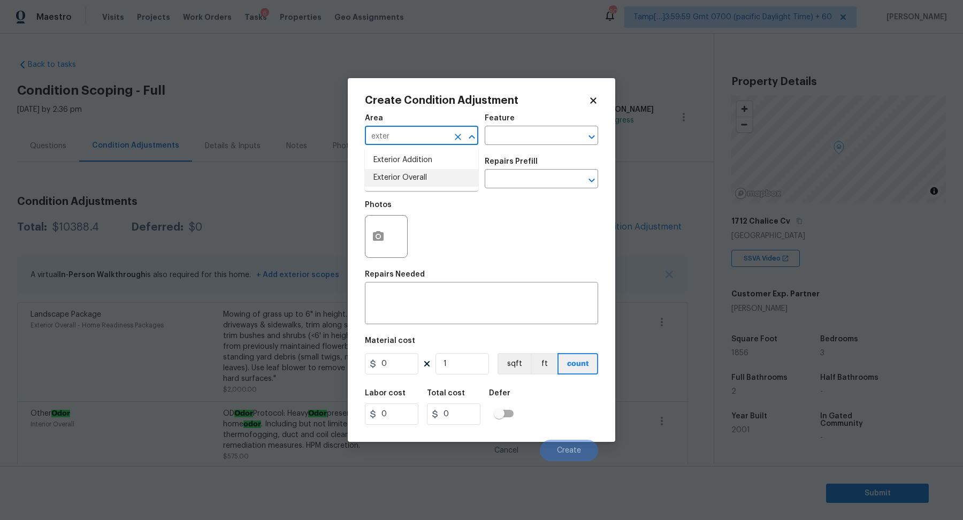
click at [425, 172] on li "Exterior Overall" at bounding box center [421, 178] width 113 height 18
type input "Exterior Overall"
click at [425, 172] on input "text" at bounding box center [406, 180] width 83 height 17
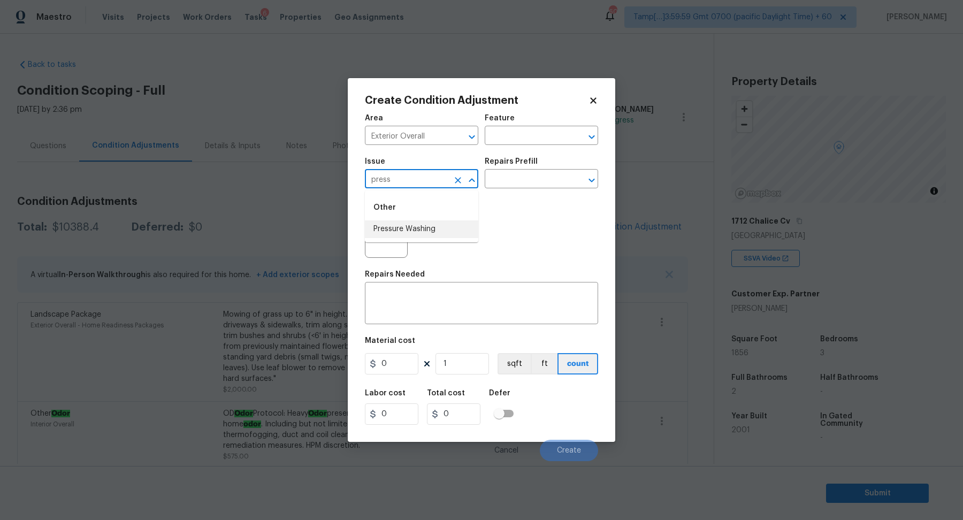
click at [409, 227] on li "Pressure Washing" at bounding box center [421, 229] width 113 height 18
click at [409, 178] on input "Pressure Washing" at bounding box center [406, 180] width 83 height 17
type input "Pressure Washing"
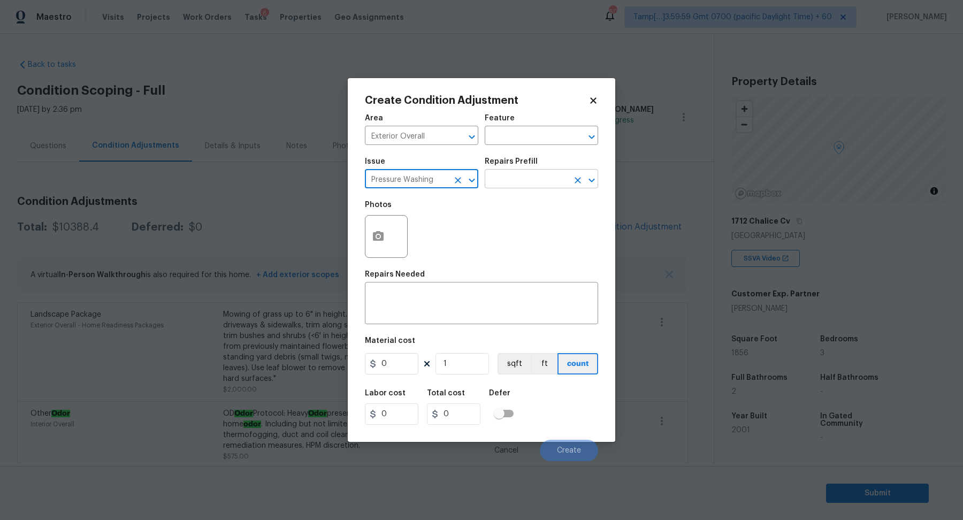
click at [523, 180] on input "text" at bounding box center [526, 180] width 83 height 17
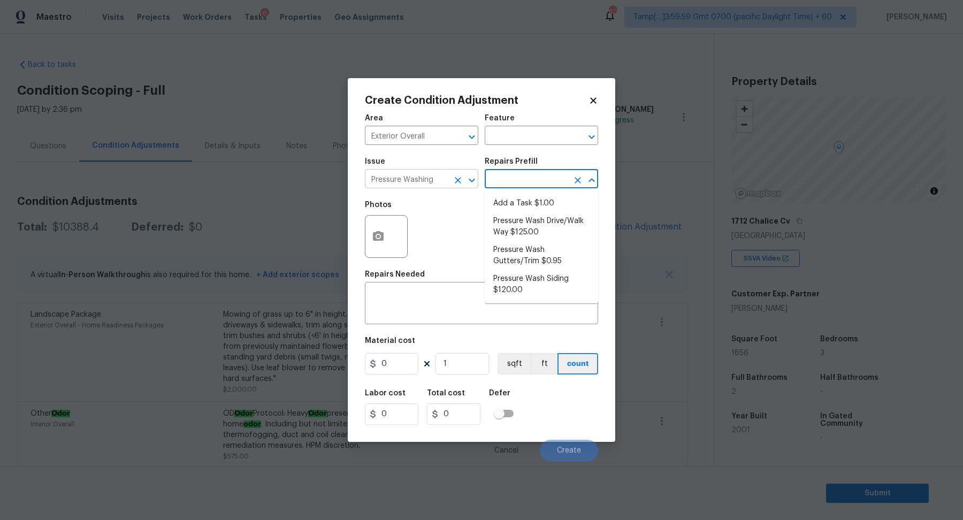
click at [437, 186] on input "Pressure Washing" at bounding box center [406, 180] width 83 height 17
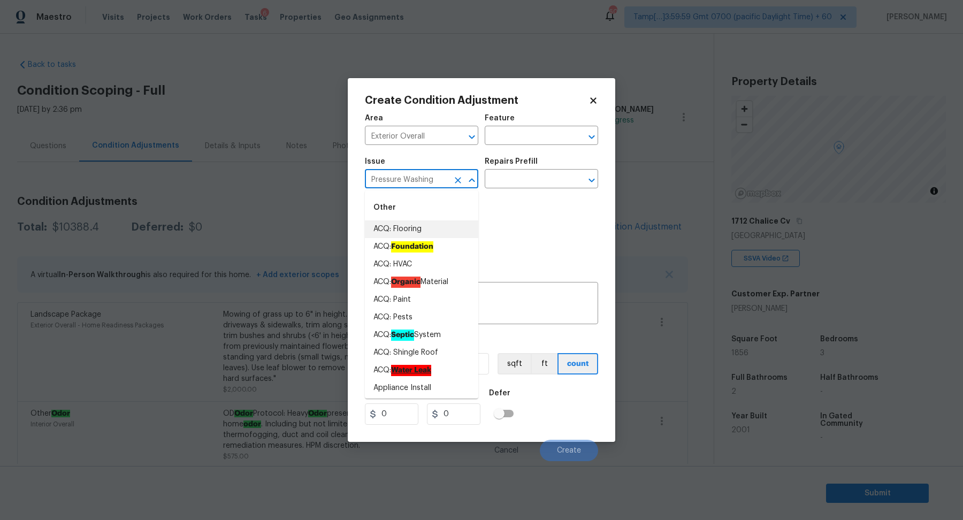
click at [437, 186] on input "Pressure Washing" at bounding box center [406, 180] width 83 height 17
click at [556, 309] on textarea at bounding box center [481, 304] width 220 height 22
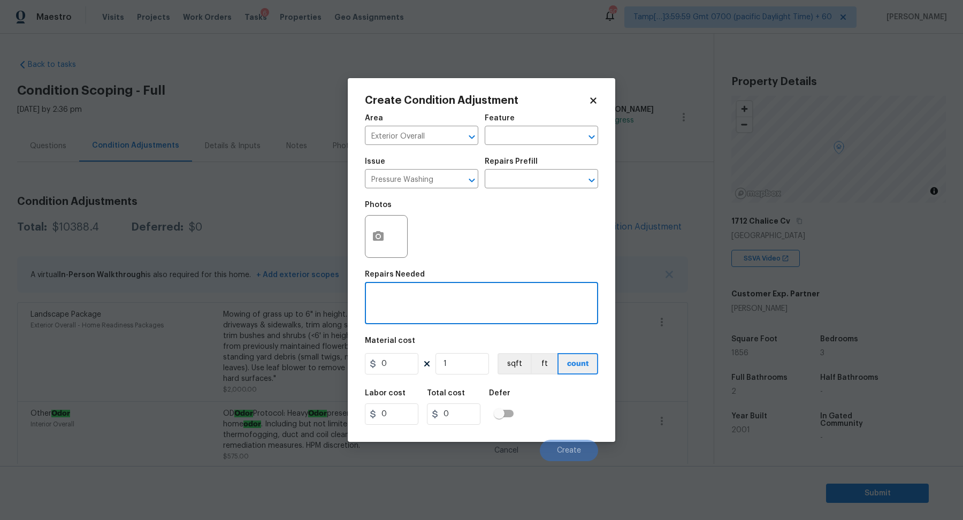
paste textarea "Pressure Washing"
type textarea "Pressure Washing"
click at [408, 373] on input "0" at bounding box center [391, 363] width 53 height 21
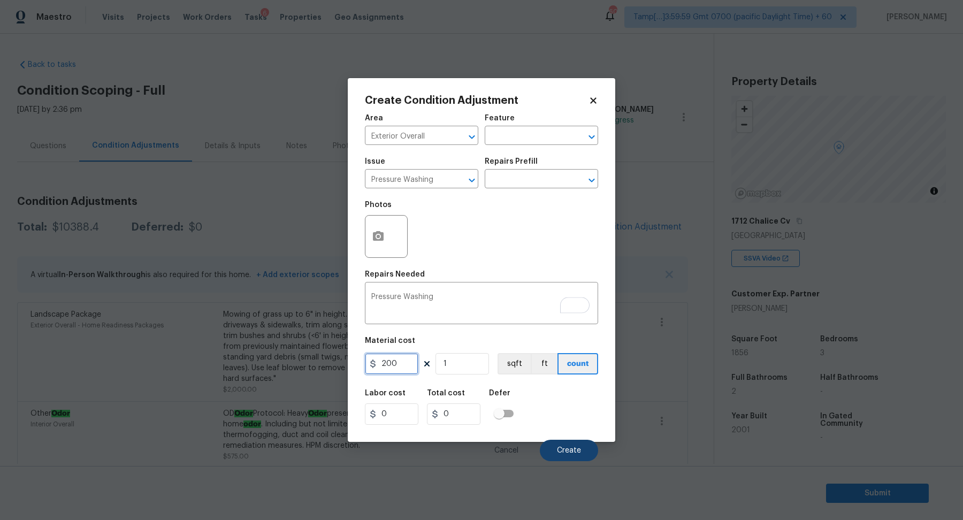
type input "200"
click at [547, 446] on button "Create" at bounding box center [569, 450] width 58 height 21
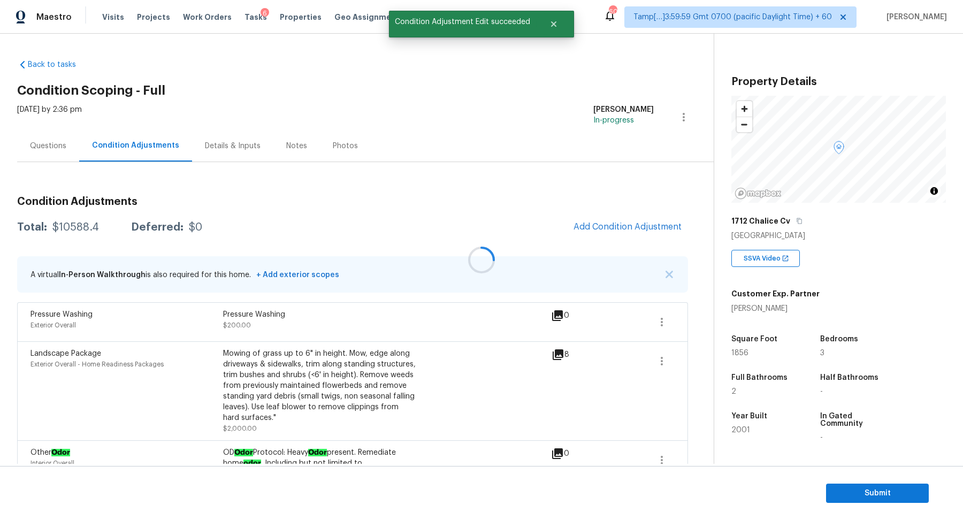
click at [595, 224] on div at bounding box center [481, 260] width 963 height 520
click at [595, 224] on span "Add Condition Adjustment" at bounding box center [627, 227] width 108 height 10
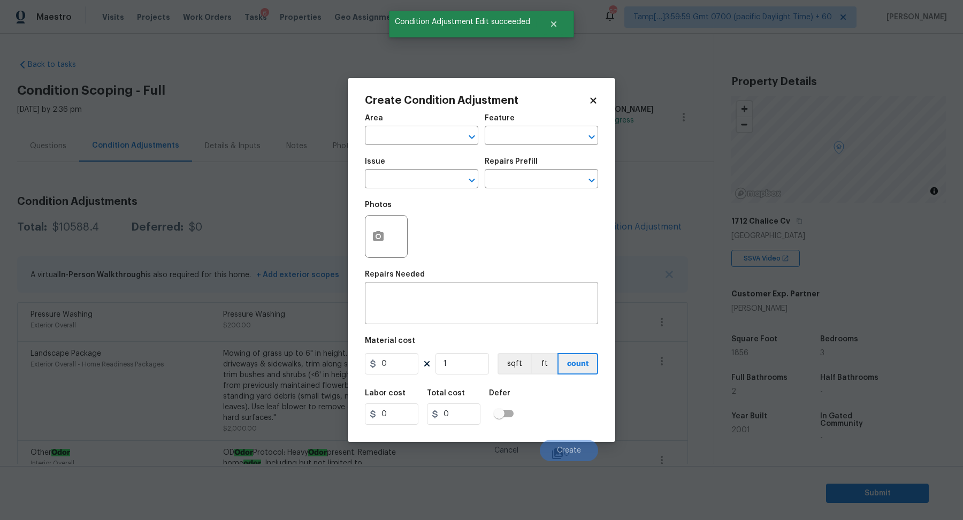
click at [421, 124] on div "Area" at bounding box center [421, 121] width 113 height 14
click at [422, 128] on div "Area" at bounding box center [421, 121] width 113 height 14
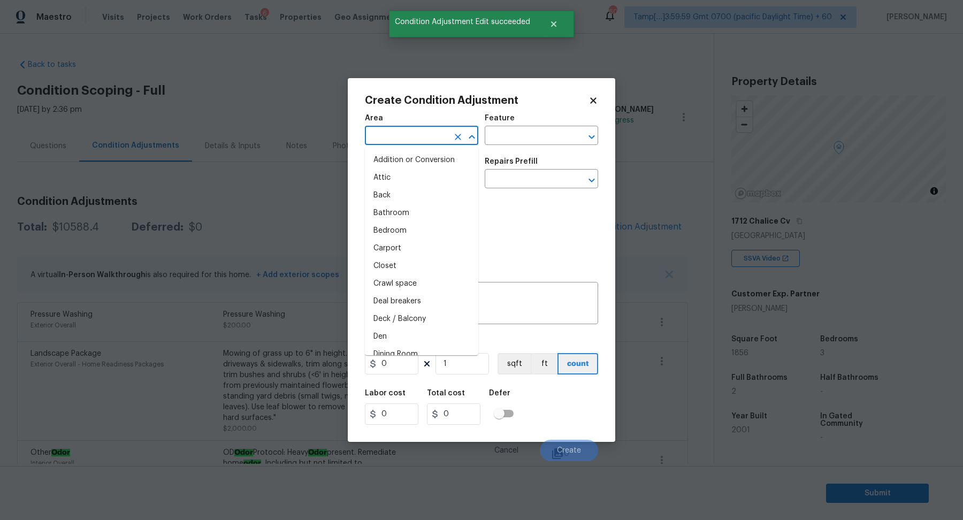
click at [431, 139] on input "text" at bounding box center [406, 136] width 83 height 17
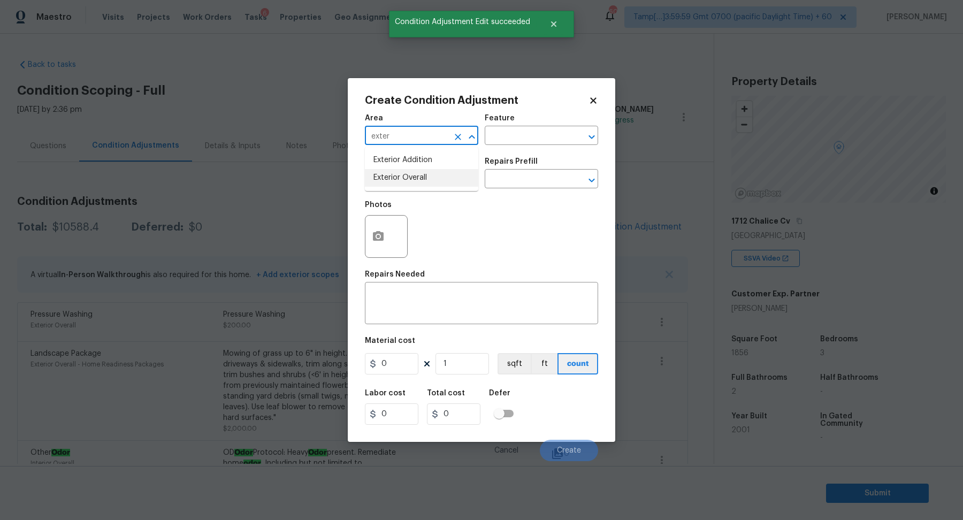
click at [442, 170] on li "Exterior Overall" at bounding box center [421, 178] width 113 height 18
type input "Exterior Overall"
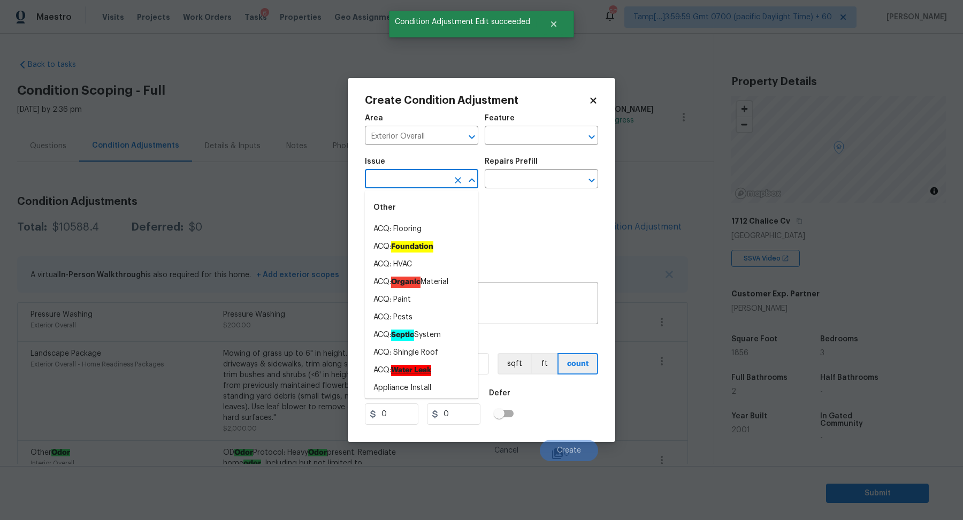
click at [412, 187] on input "text" at bounding box center [406, 180] width 83 height 17
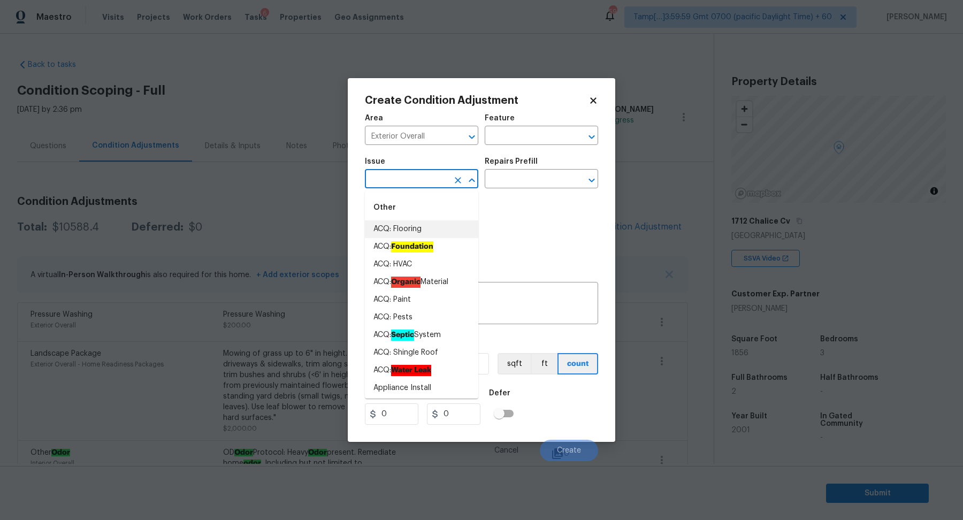
click at [424, 185] on input "text" at bounding box center [406, 180] width 83 height 17
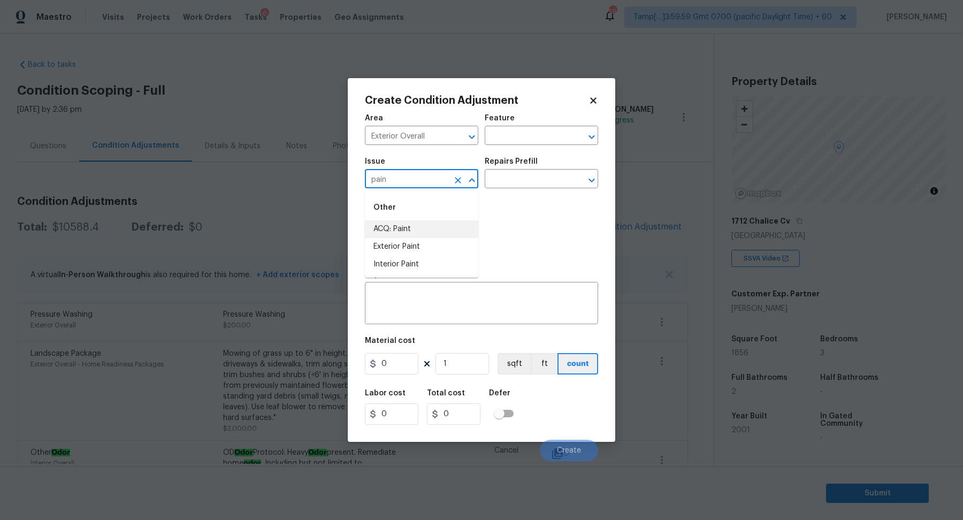
click at [408, 229] on li "ACQ: Paint" at bounding box center [421, 229] width 113 height 18
type input "ACQ: Paint"
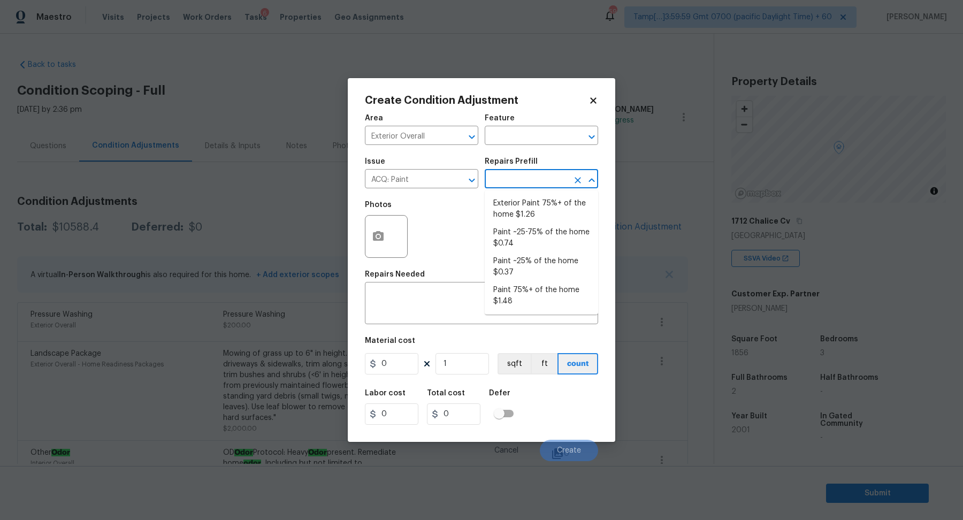
click at [548, 187] on input "text" at bounding box center [526, 180] width 83 height 17
click at [548, 206] on li "Exterior Paint 75%+ of the home $1.26" at bounding box center [541, 209] width 113 height 29
type input "Acquisition"
type textarea "Acquisition Scope: 75%+ of the home exterior will likely require paint"
type input "1.26"
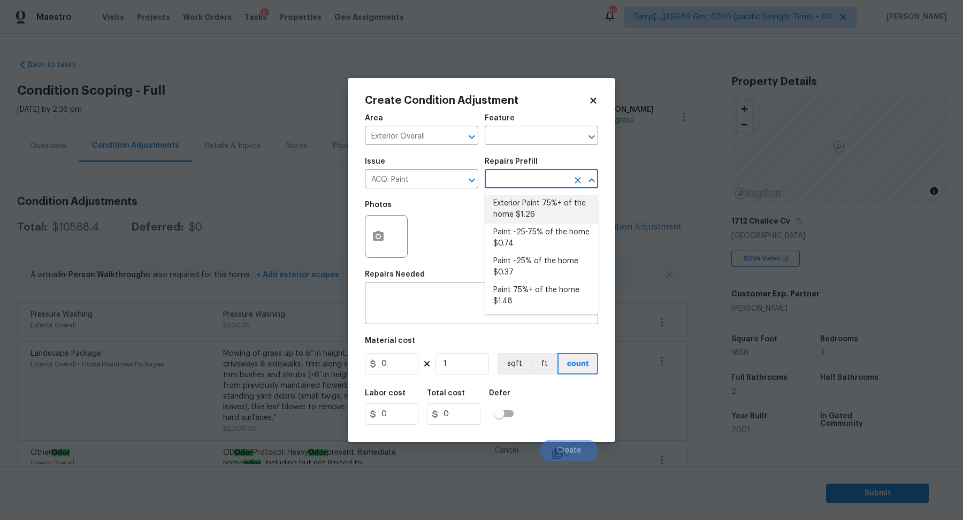
type input "1.26"
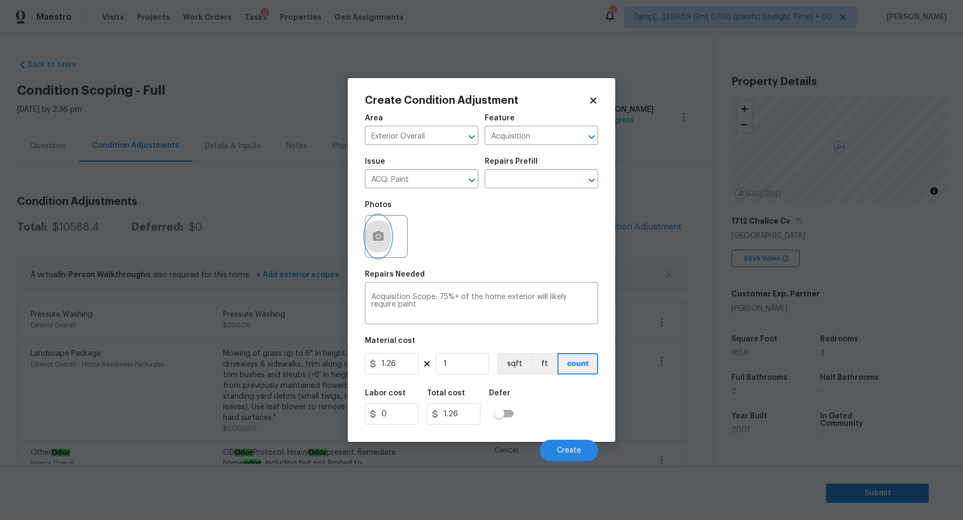
click at [379, 232] on icon "button" at bounding box center [378, 236] width 11 height 10
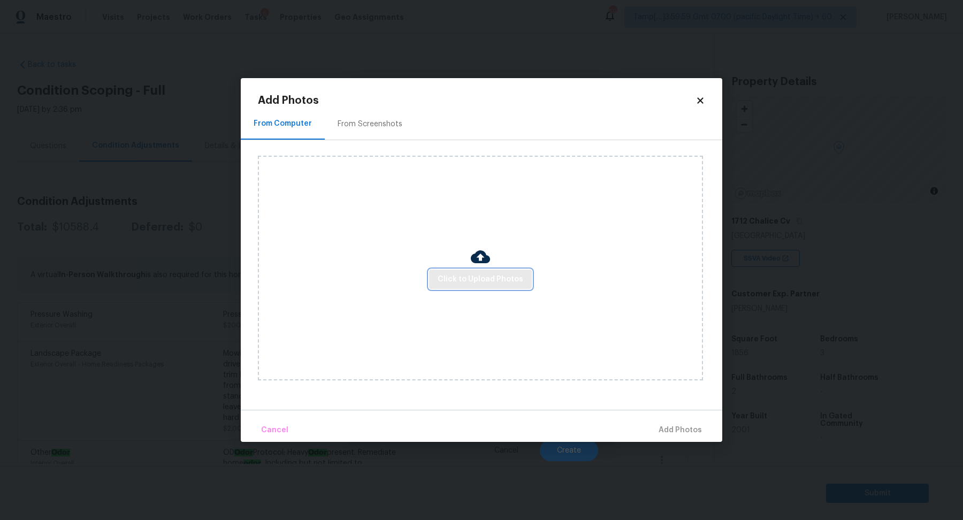
click at [444, 274] on span "Click to Upload Photos" at bounding box center [481, 279] width 86 height 13
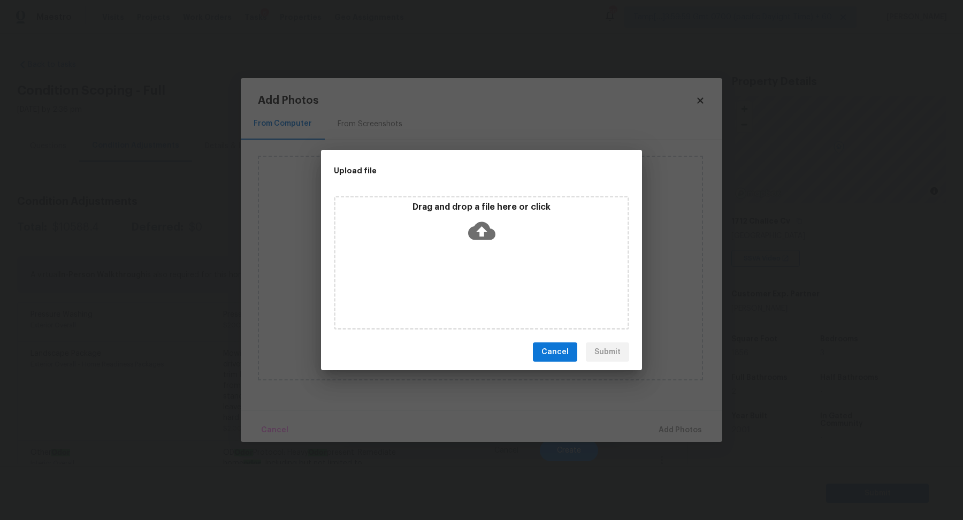
click at [487, 249] on div "Drag and drop a file here or click" at bounding box center [481, 263] width 295 height 134
click at [470, 241] on icon at bounding box center [481, 230] width 27 height 27
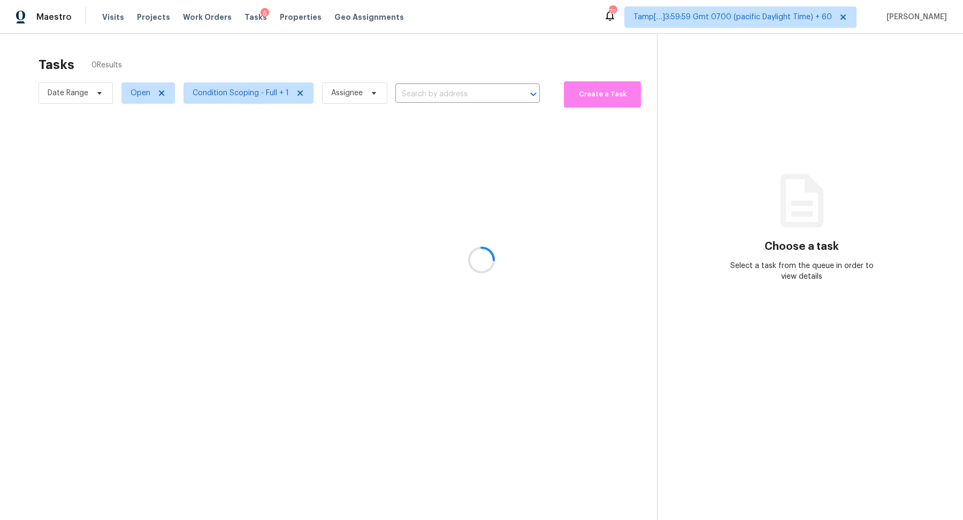
click at [432, 91] on div at bounding box center [481, 260] width 963 height 520
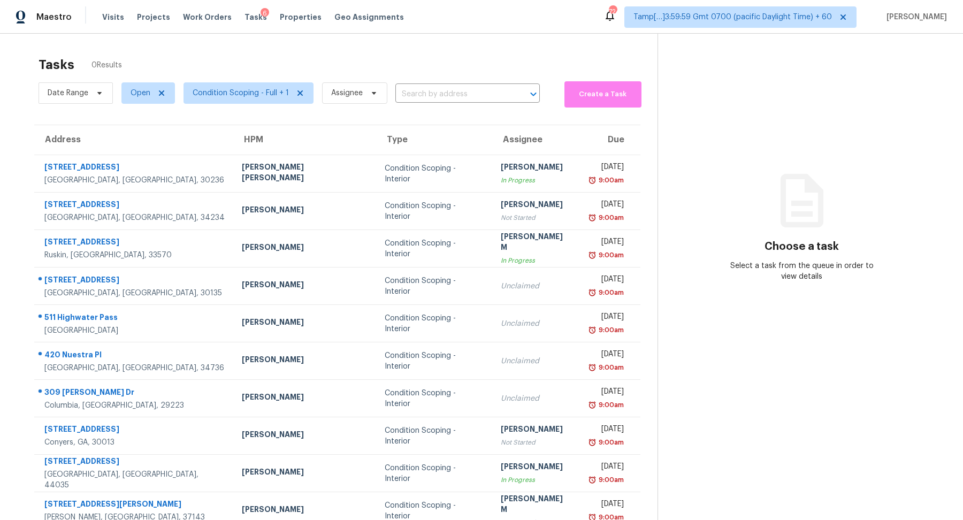
click at [432, 91] on input "text" at bounding box center [452, 94] width 114 height 17
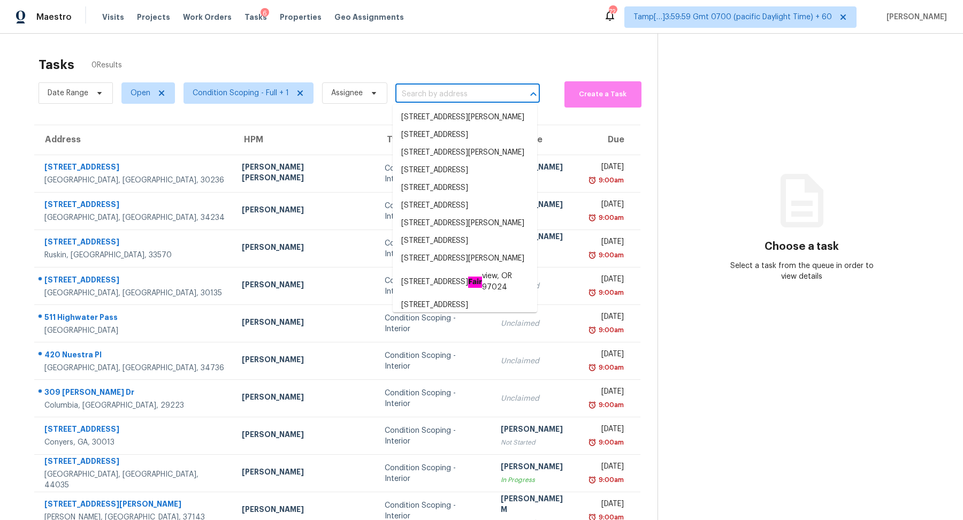
paste input "12543 Natureview Cir, Bradenton, FL 34212"
type input "12543 Natureview Cir, Bradenton, FL 34212"
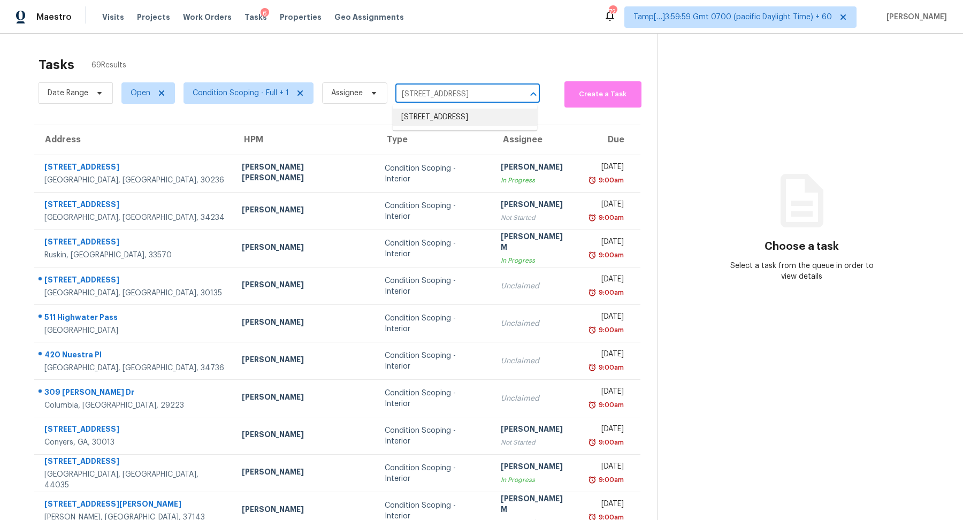
click at [455, 116] on li "12543 Natureview Cir, Bradenton, FL 34212" at bounding box center [465, 118] width 144 height 18
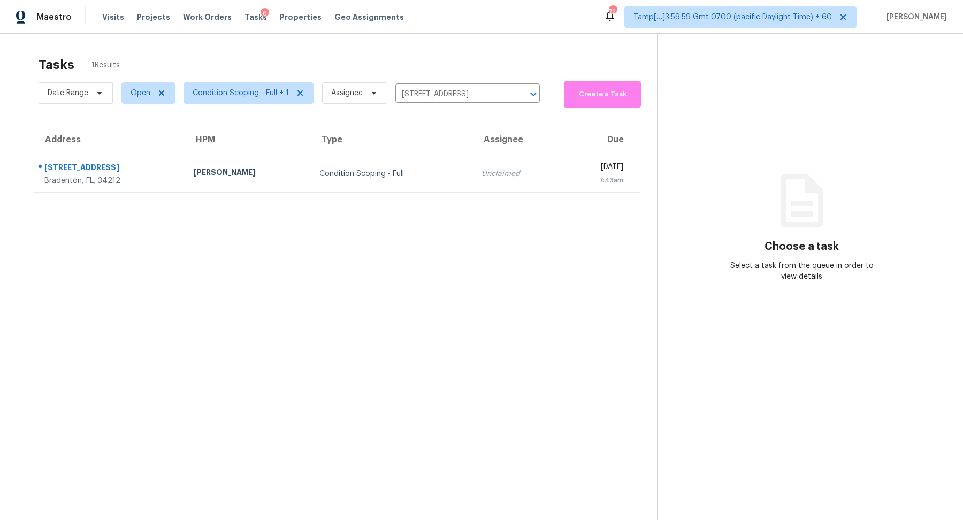
click at [367, 159] on td "Condition Scoping - Full" at bounding box center [392, 173] width 162 height 37
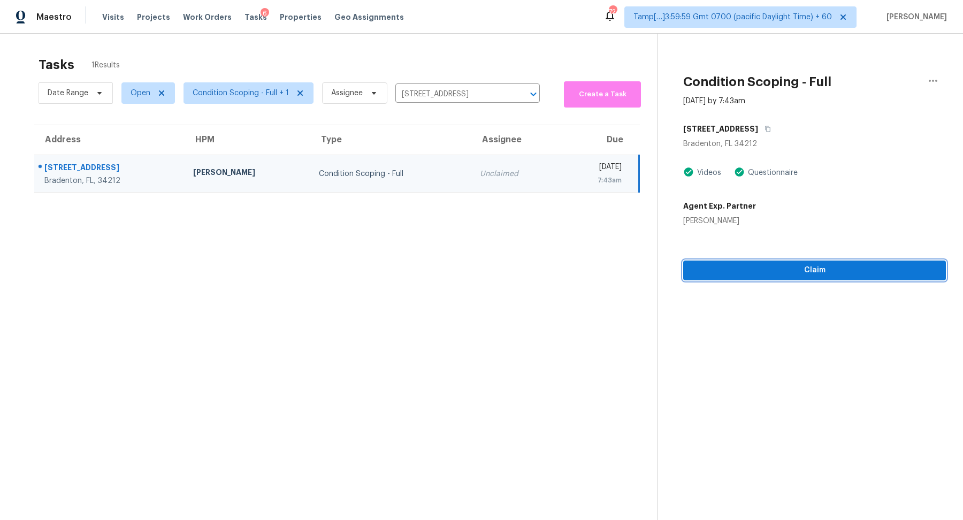
click at [770, 271] on span "Claim" at bounding box center [815, 270] width 246 height 13
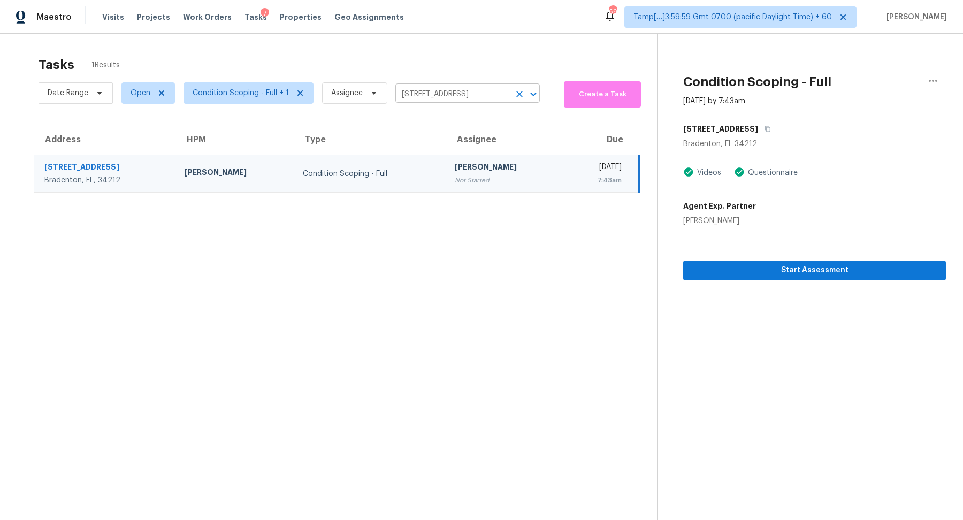
click at [454, 91] on input "12543 Natureview Cir, Bradenton, FL 34212" at bounding box center [452, 94] width 114 height 17
paste input "712 Chalice Cv, Round Rock, TX 78665"
type input "[STREET_ADDRESS]"
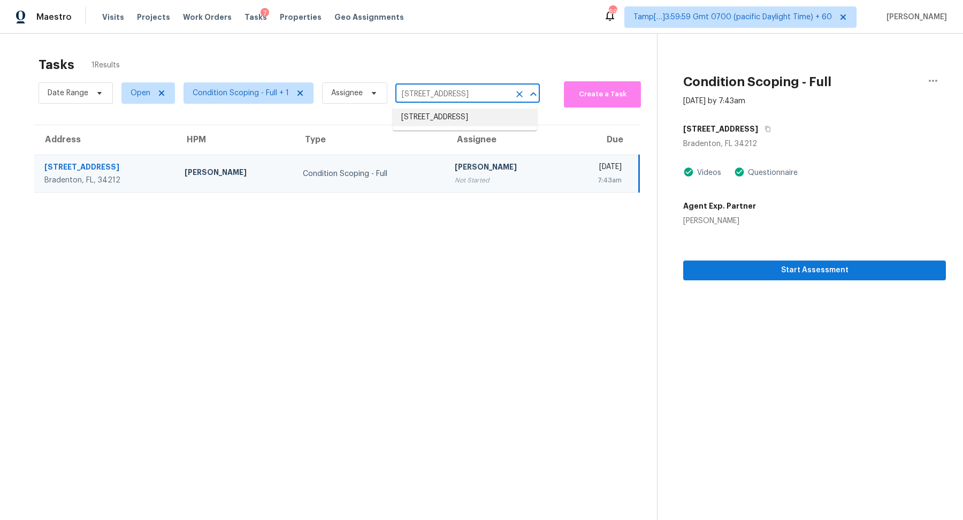
click at [451, 118] on li "[STREET_ADDRESS]" at bounding box center [465, 118] width 144 height 18
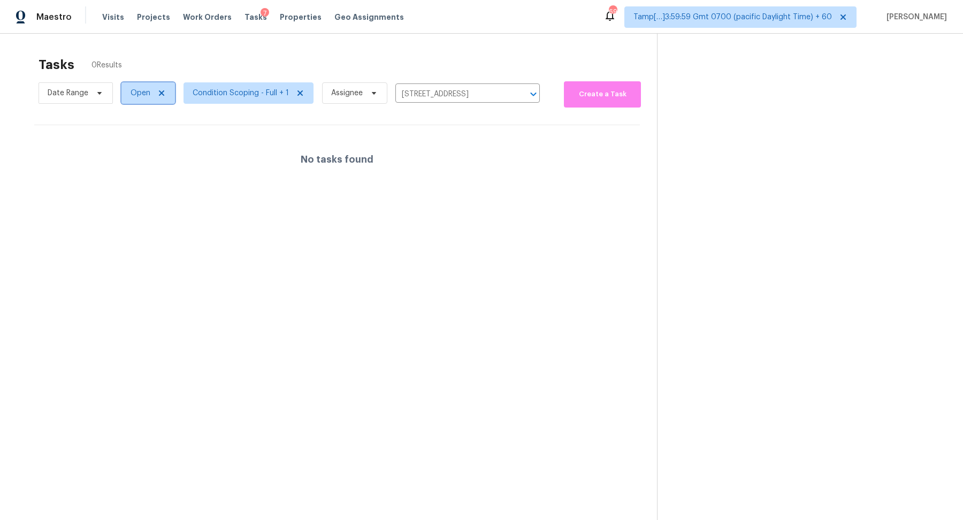
click at [139, 93] on span "Open" at bounding box center [141, 93] width 20 height 11
click at [154, 137] on label "Closed" at bounding box center [146, 138] width 39 height 11
click at [134, 137] on input "Closed" at bounding box center [130, 136] width 7 height 7
checkbox input "true"
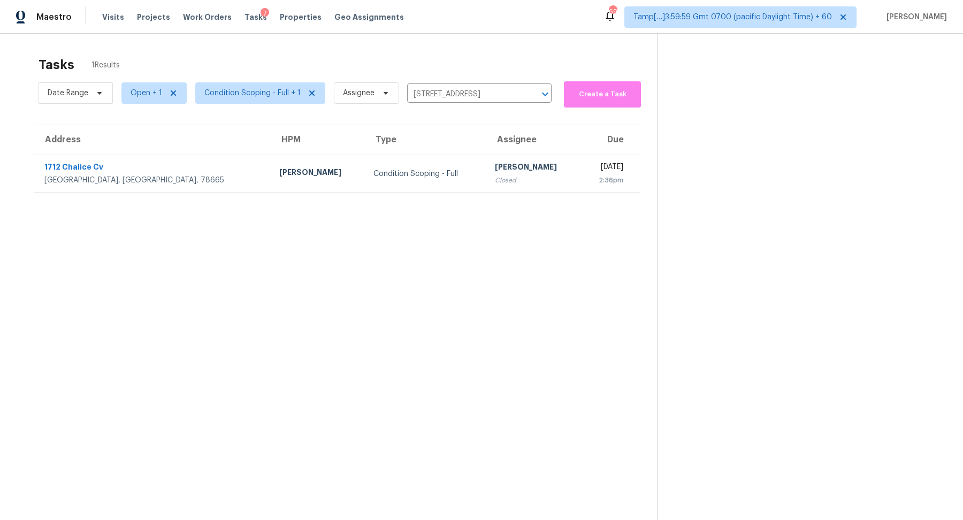
click at [486, 145] on th "Assignee" at bounding box center [533, 140] width 94 height 30
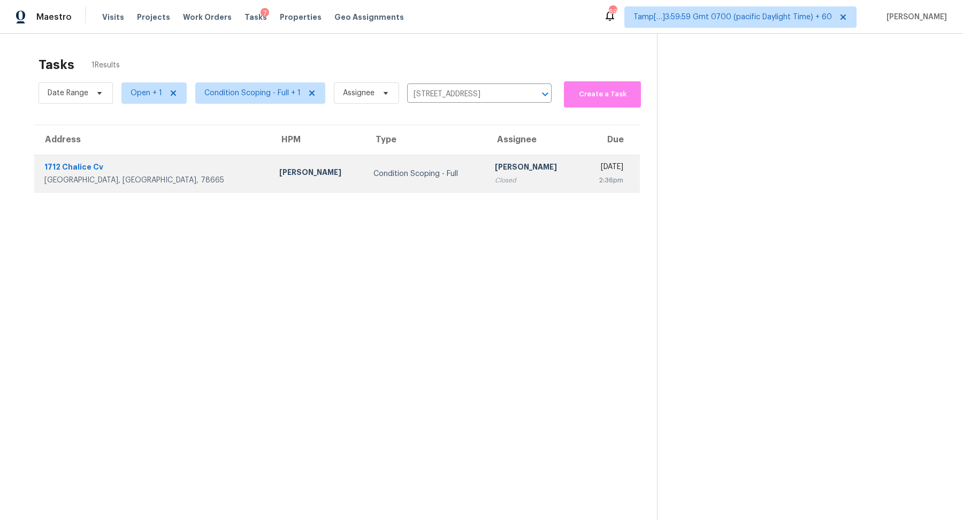
click at [495, 164] on div "[PERSON_NAME]" at bounding box center [533, 168] width 77 height 13
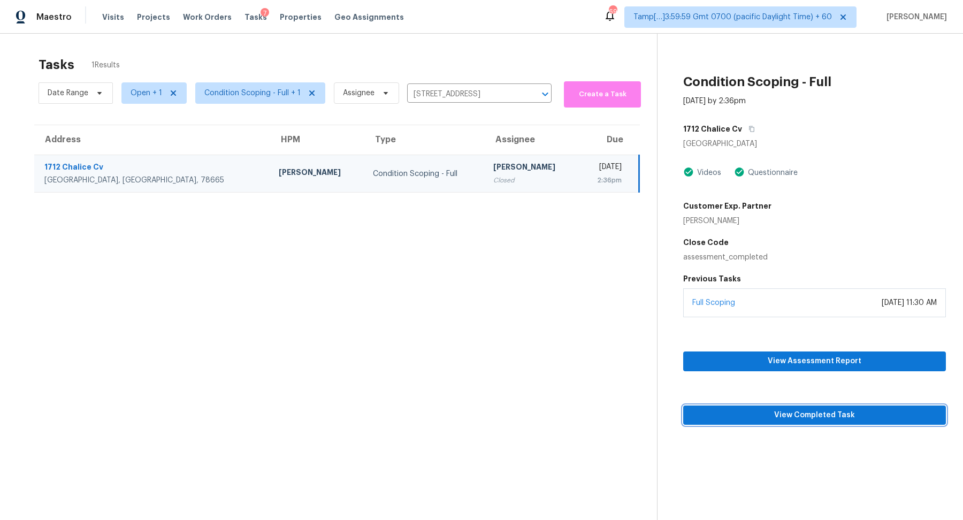
click at [755, 415] on span "View Completed Task" at bounding box center [815, 415] width 246 height 13
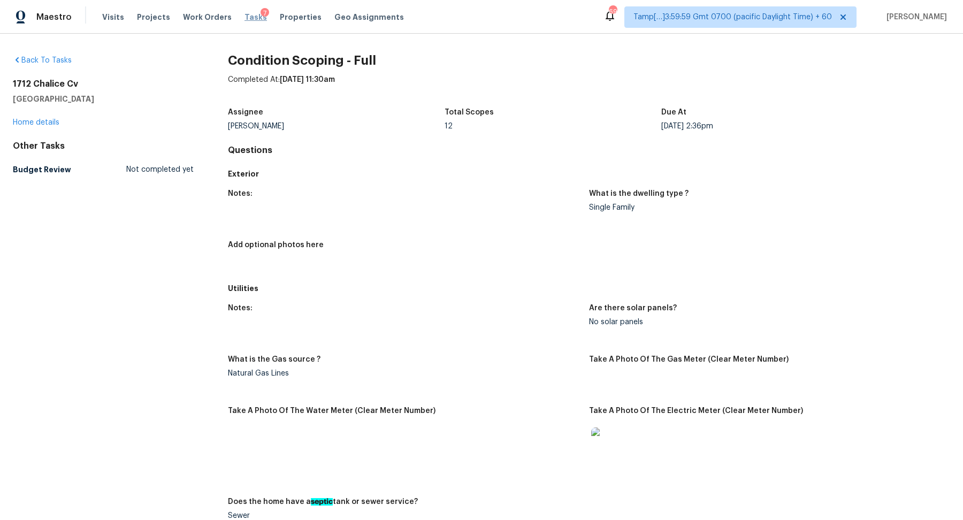
click at [248, 18] on span "Tasks" at bounding box center [255, 16] width 22 height 7
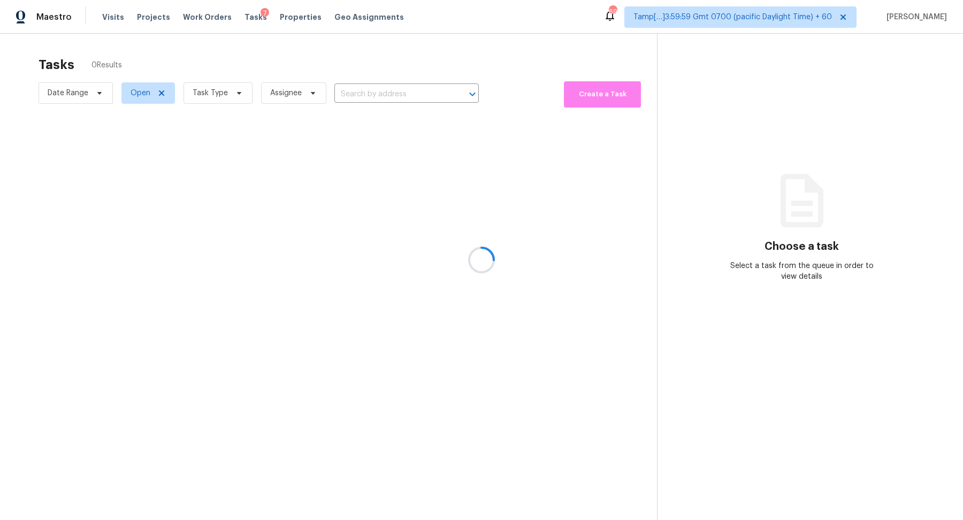
click at [404, 104] on div at bounding box center [481, 260] width 963 height 520
click at [404, 101] on div at bounding box center [481, 260] width 963 height 520
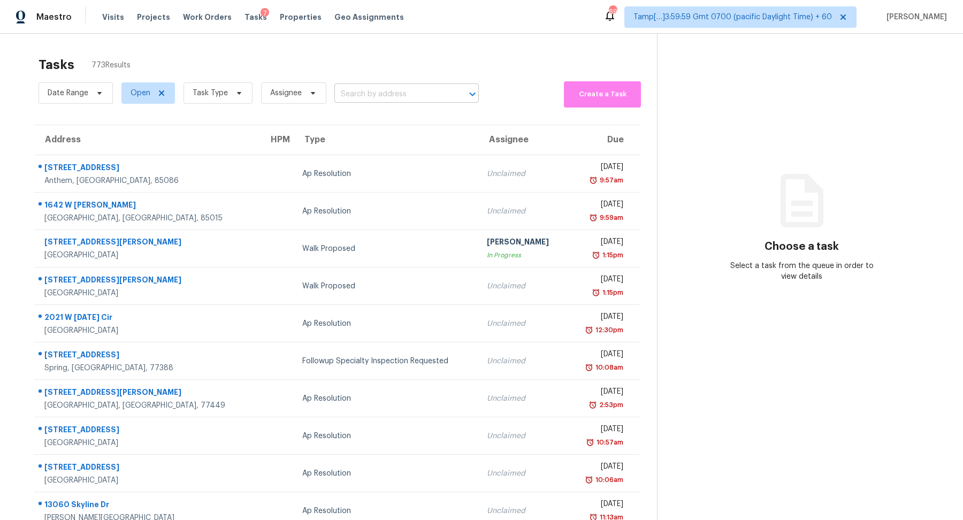
click at [382, 90] on input "text" at bounding box center [391, 94] width 114 height 17
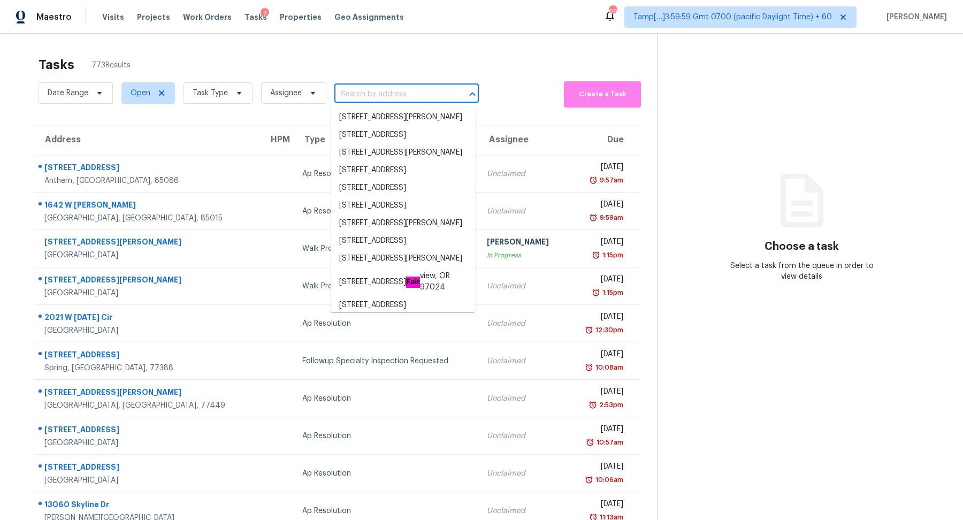
paste input "10413 Red Carpet Ct, Riverview, FL 33578"
type input "10413 Red Carpet Ct, Riverview, FL 33578"
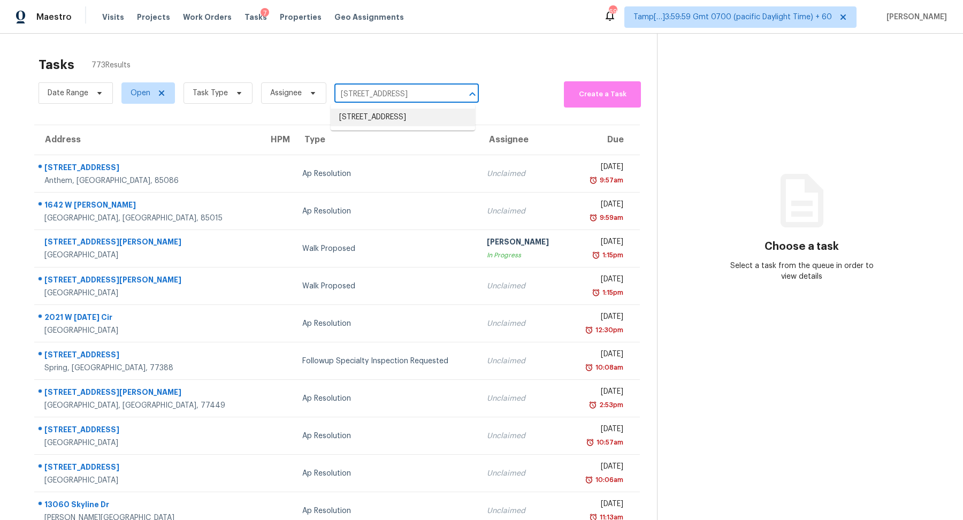
click at [382, 124] on li "10413 Red Carpet Ct, Riverview, FL 33578" at bounding box center [403, 118] width 144 height 18
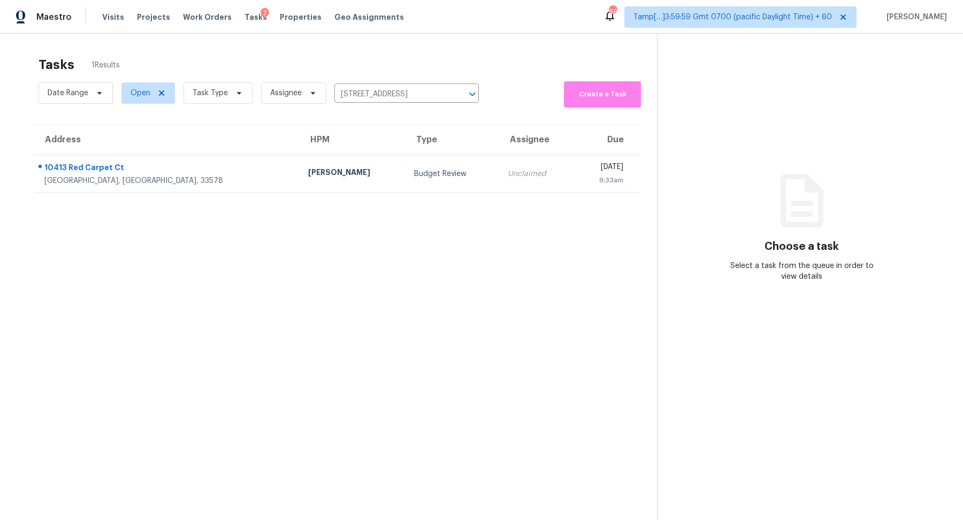
click at [405, 181] on td "Budget Review" at bounding box center [452, 173] width 94 height 37
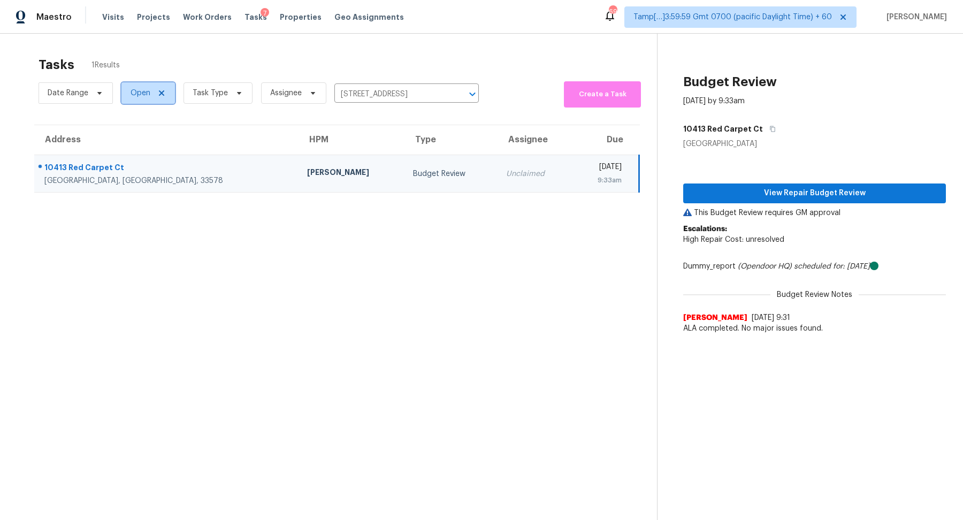
click at [134, 94] on span "Open" at bounding box center [141, 93] width 20 height 11
click at [152, 154] on label "Blocked" at bounding box center [148, 153] width 42 height 11
click at [134, 154] on input "Blocked" at bounding box center [130, 151] width 7 height 7
checkbox input "true"
click at [506, 177] on div "Unclaimed" at bounding box center [534, 174] width 57 height 11
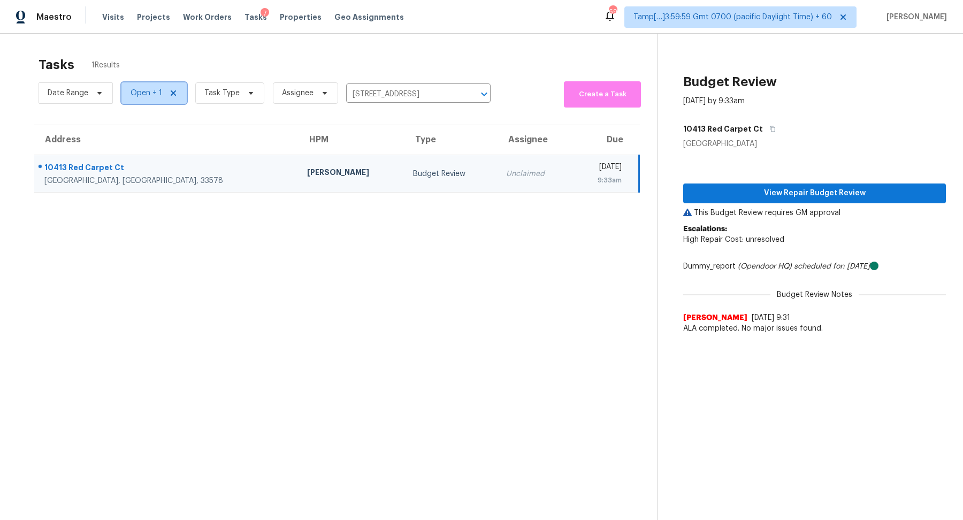
click at [146, 91] on span "Open + 1" at bounding box center [147, 93] width 32 height 11
click at [158, 158] on label "Closed" at bounding box center [146, 153] width 39 height 11
click at [134, 155] on input "Closed" at bounding box center [130, 151] width 7 height 7
checkbox input "true"
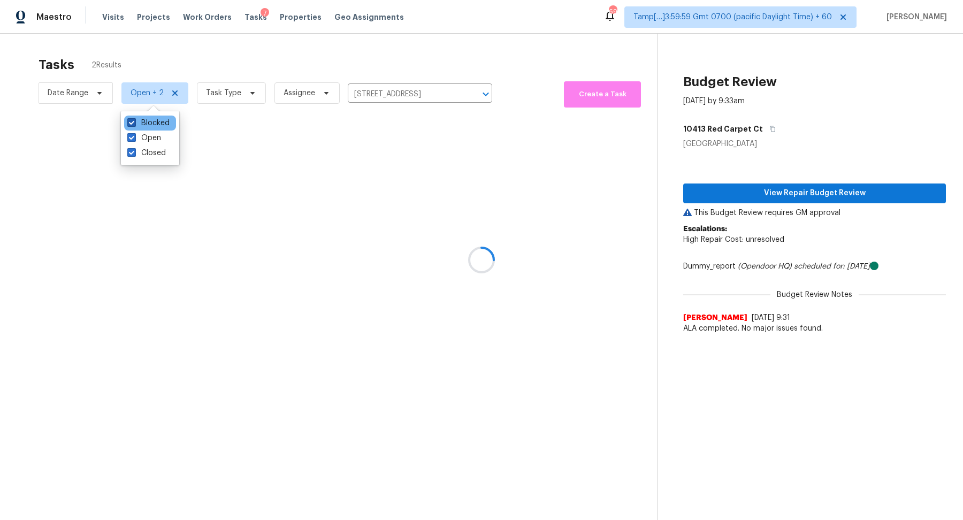
click at [157, 127] on label "Blocked" at bounding box center [148, 123] width 42 height 11
click at [134, 125] on input "Blocked" at bounding box center [130, 121] width 7 height 7
checkbox input "false"
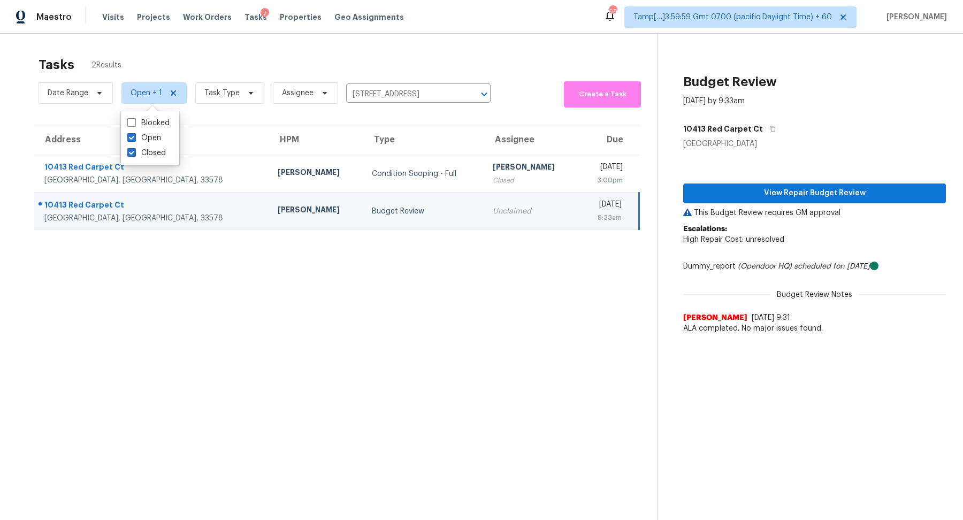
click at [363, 188] on td "Condition Scoping - Full" at bounding box center [423, 173] width 121 height 37
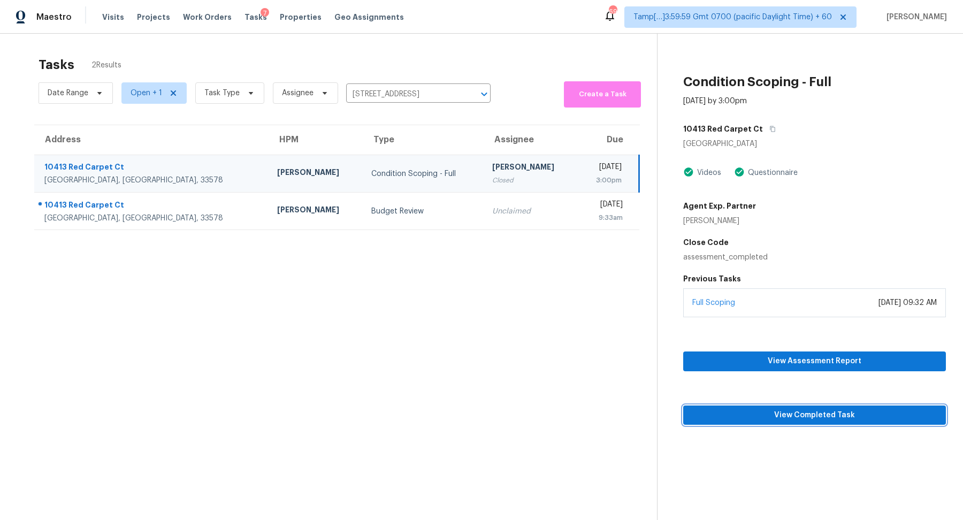
click at [800, 422] on button "View Completed Task" at bounding box center [814, 415] width 263 height 20
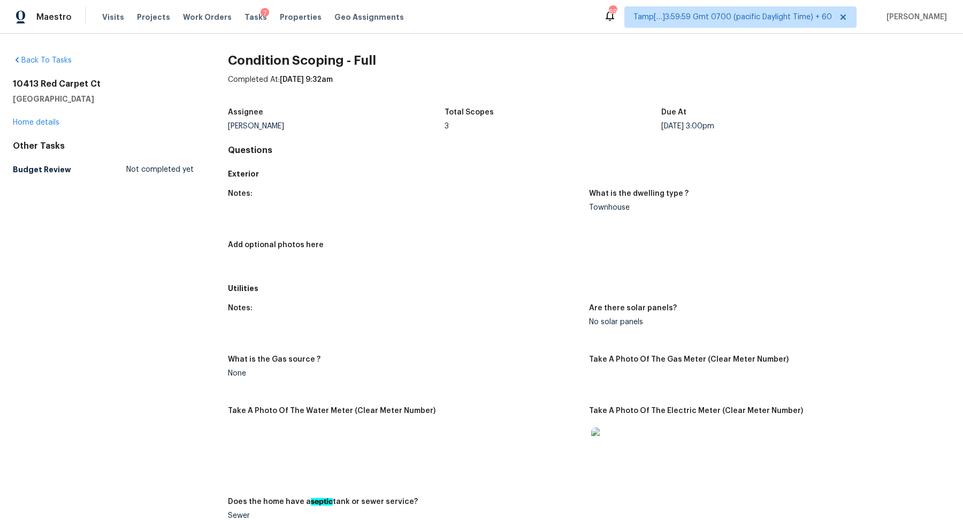
click at [261, 17] on div "7" at bounding box center [265, 13] width 9 height 11
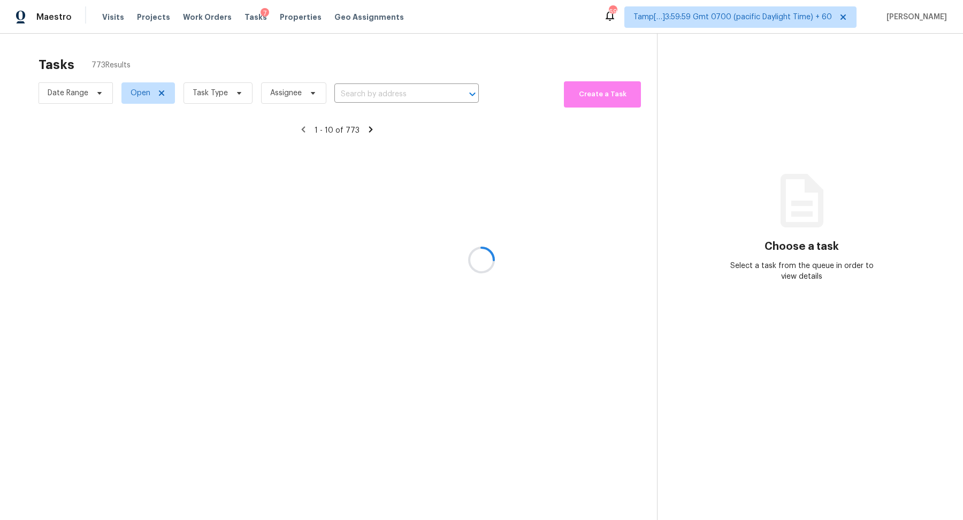
click at [247, 19] on div at bounding box center [481, 260] width 963 height 520
click at [362, 95] on div at bounding box center [481, 260] width 963 height 520
click at [388, 95] on div at bounding box center [481, 260] width 963 height 520
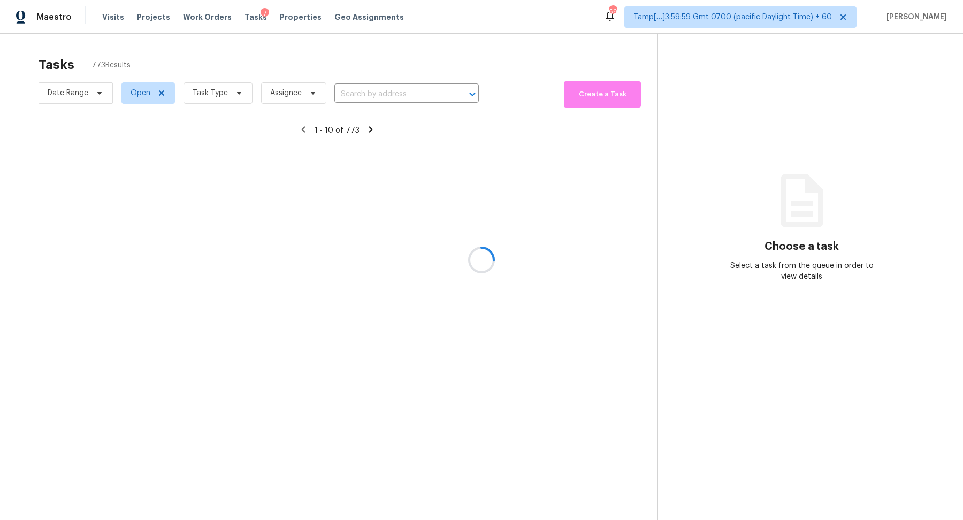
click at [422, 96] on div at bounding box center [481, 260] width 963 height 520
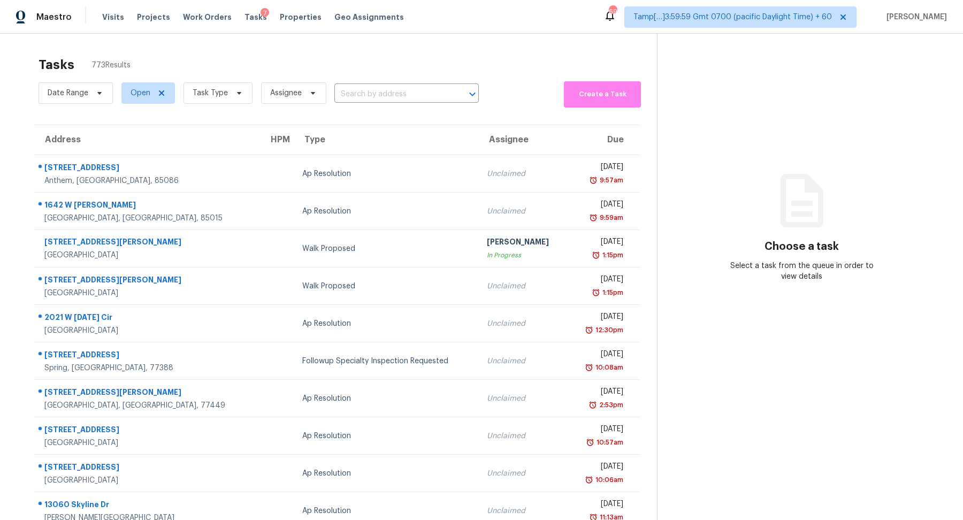
click at [422, 96] on input "text" at bounding box center [391, 94] width 114 height 17
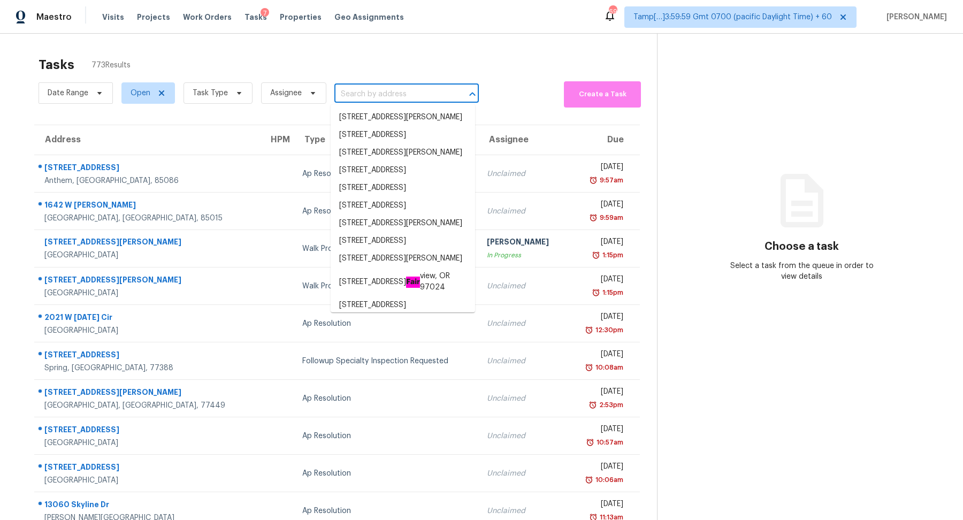
paste input "105 Cayle Ave, Longwood, FL 32750"
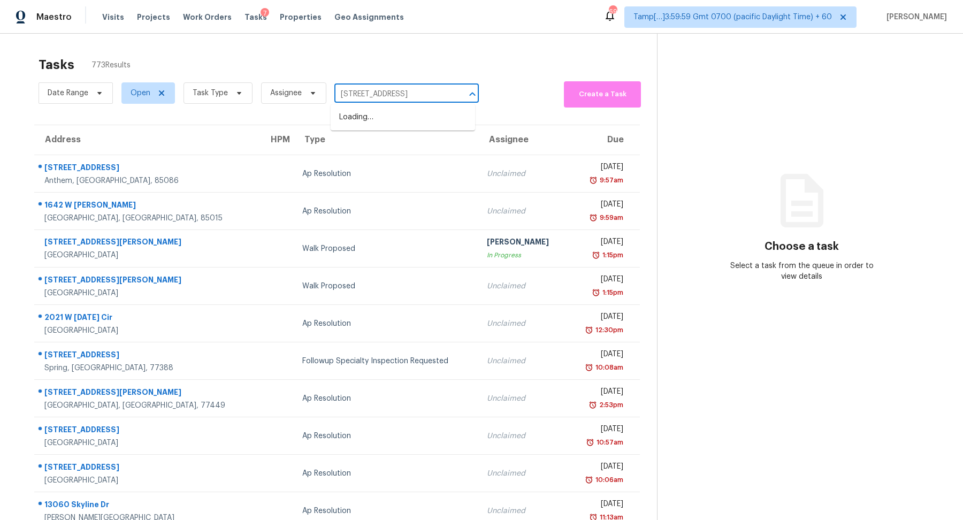
scroll to position [0, 18]
type input "105 Cayle Ave, Longwood, FL 32750"
click at [218, 99] on span "Task Type" at bounding box center [217, 92] width 69 height 21
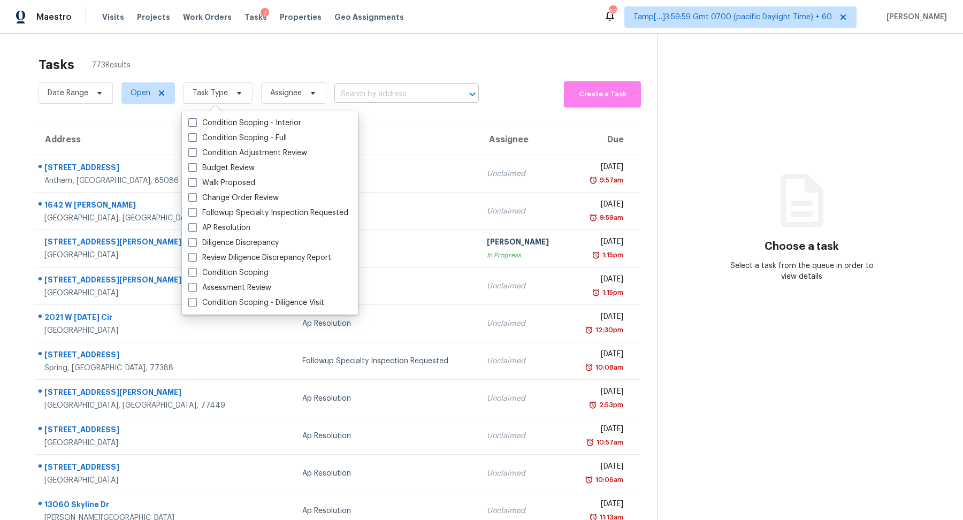
click at [405, 93] on input "text" at bounding box center [391, 94] width 114 height 17
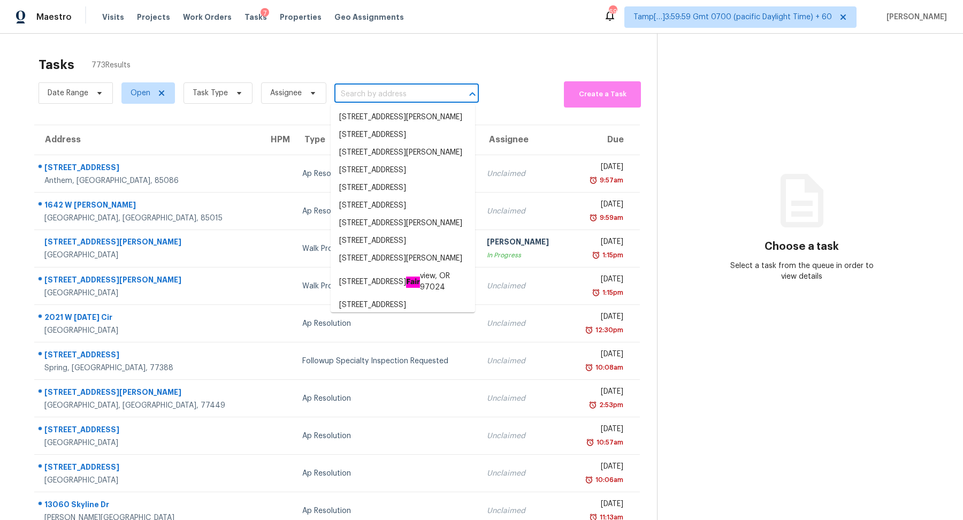
paste input "105 Cayle Ave, Longwood, FL 32750"
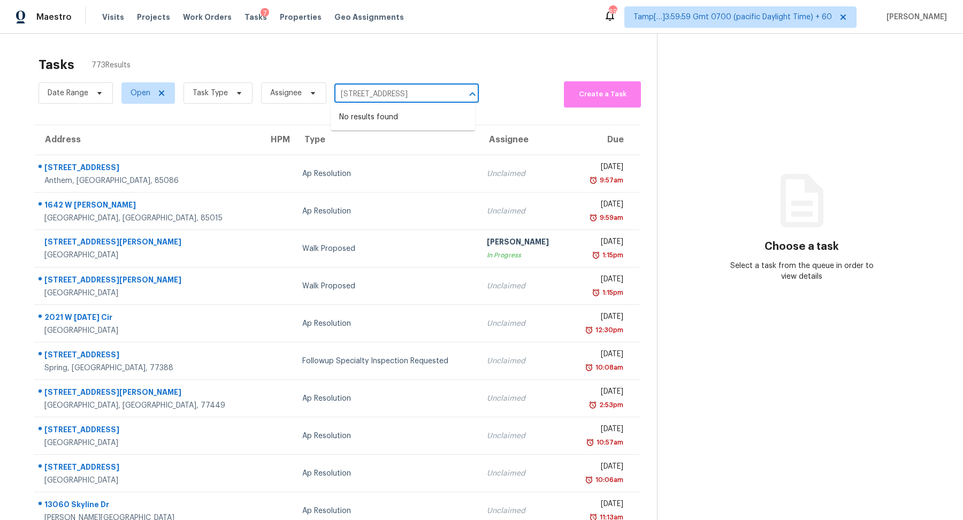
scroll to position [0, 18]
type input "105 Cayle Ave, Longwood, FL 32750"
